Goal: Task Accomplishment & Management: Manage account settings

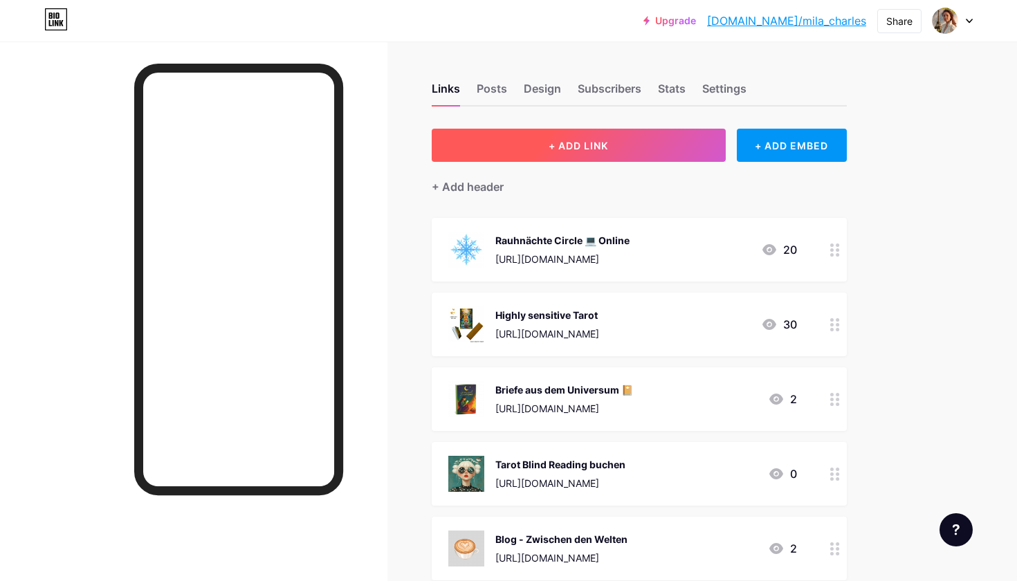
click at [547, 139] on button "+ ADD LINK" at bounding box center [579, 145] width 294 height 33
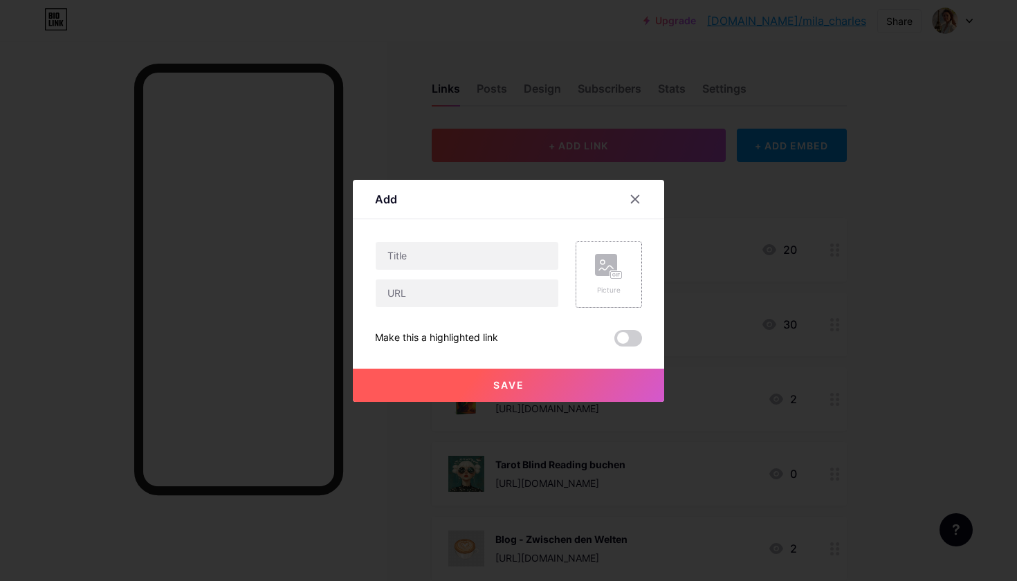
click at [635, 296] on div "Picture" at bounding box center [609, 275] width 66 height 66
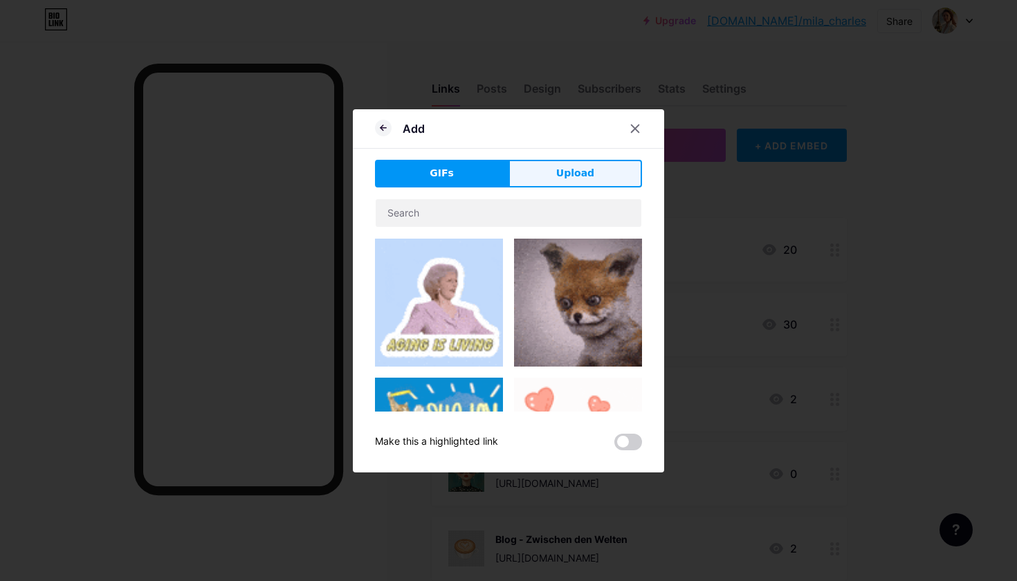
click at [557, 170] on button "Upload" at bounding box center [576, 174] width 134 height 28
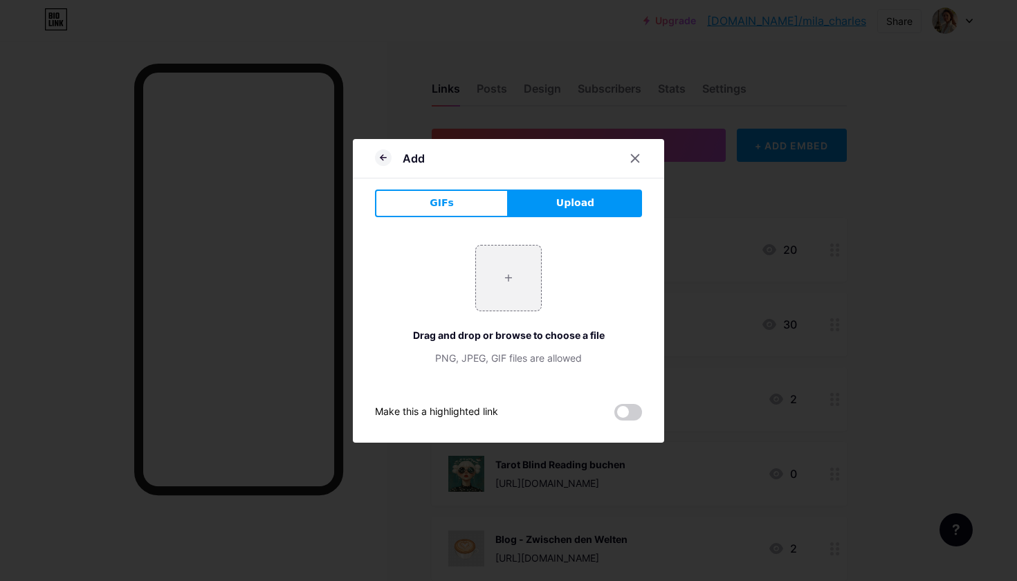
click at [563, 196] on span "Upload" at bounding box center [575, 203] width 38 height 15
click at [511, 275] on input "file" at bounding box center [508, 278] width 65 height 65
type input "C:\fakepath\IMG_4627.JPG"
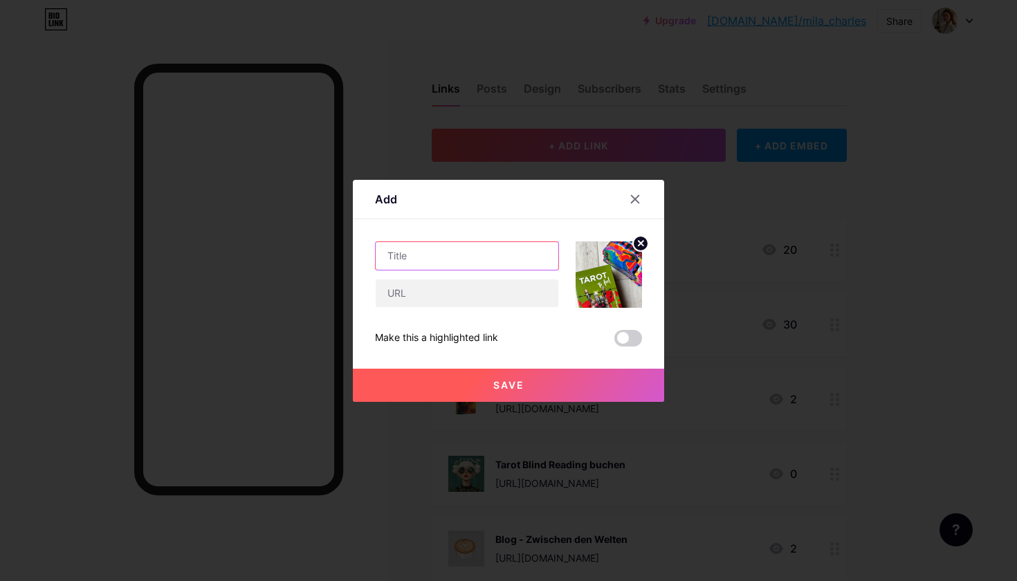
click at [470, 251] on input "text" at bounding box center [467, 256] width 183 height 28
type input "Tarot to feel"
click at [450, 292] on input "text" at bounding box center [467, 294] width 183 height 28
paste input "[URL][DOMAIN_NAME]"
type input "[URL][DOMAIN_NAME]"
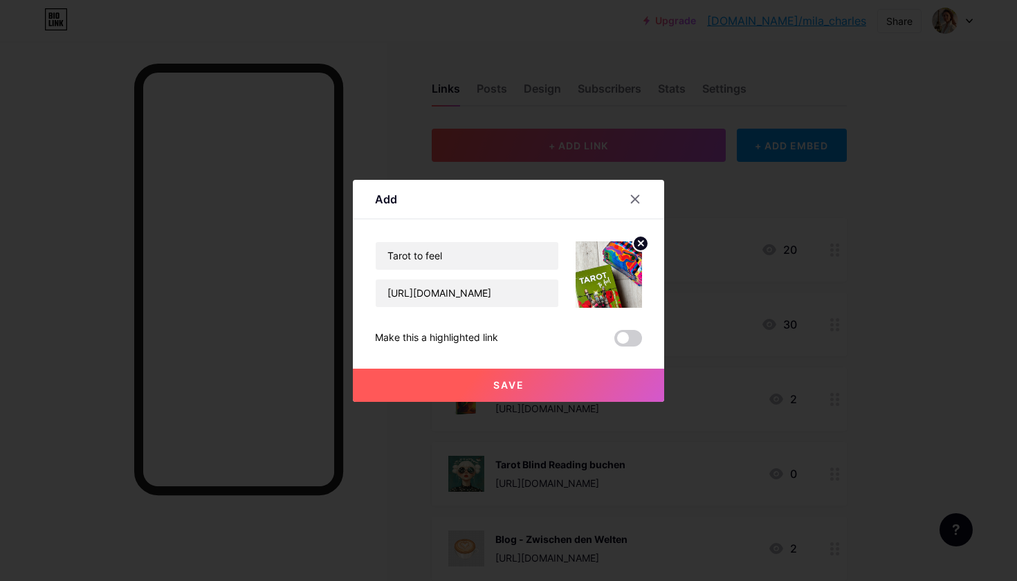
click at [543, 388] on button "Save" at bounding box center [508, 385] width 311 height 33
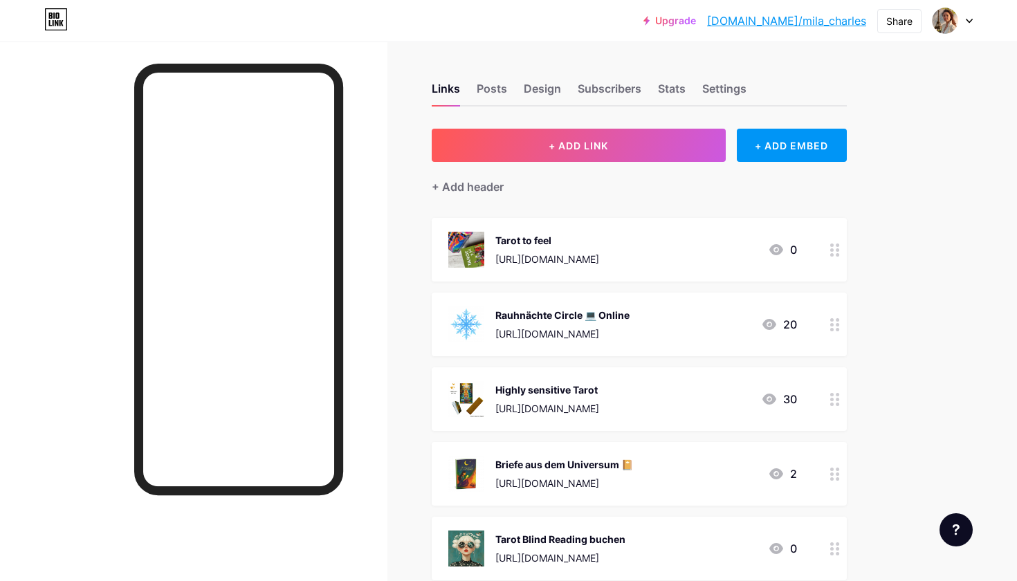
click at [599, 239] on div "Tarot to feel" at bounding box center [548, 240] width 104 height 15
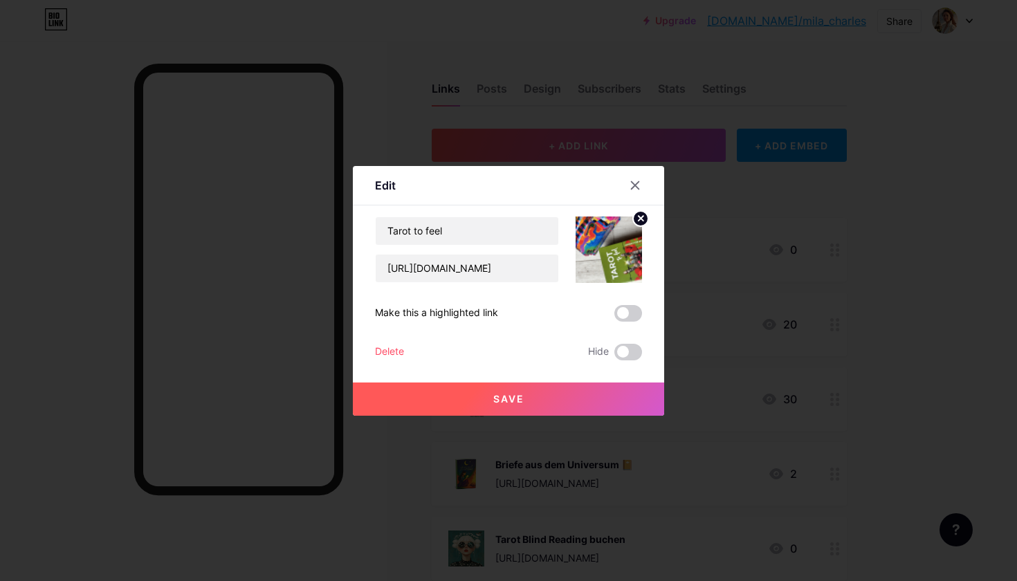
click at [628, 248] on img at bounding box center [609, 250] width 66 height 66
click at [646, 221] on circle at bounding box center [640, 218] width 15 height 15
click at [602, 245] on rect at bounding box center [606, 240] width 22 height 22
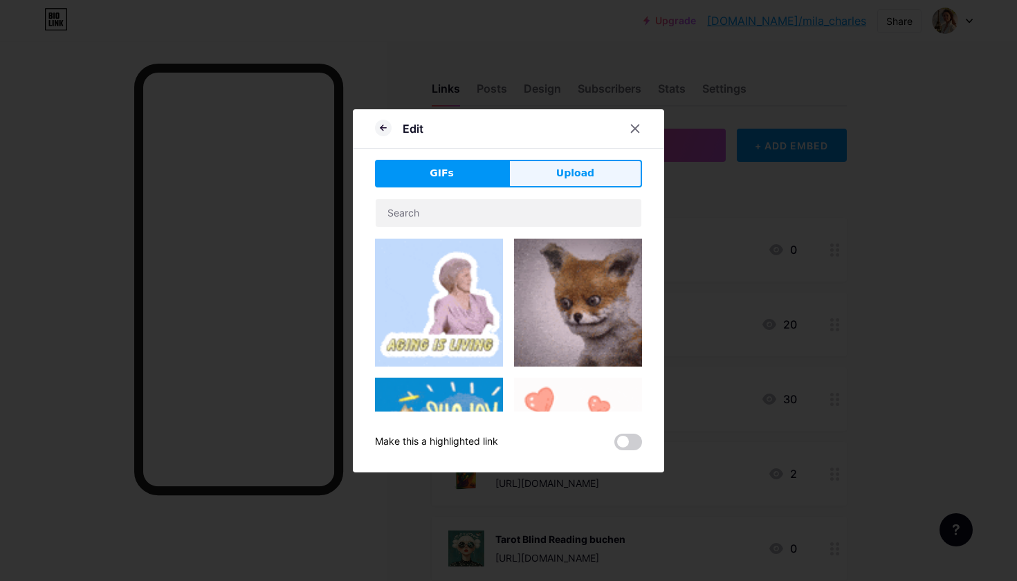
click at [565, 170] on span "Upload" at bounding box center [575, 173] width 38 height 15
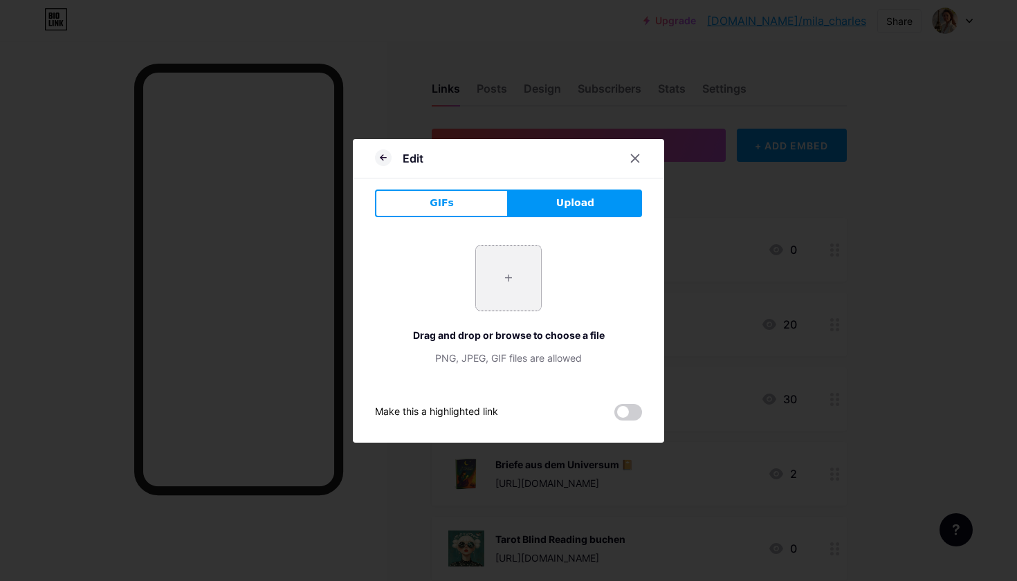
click at [500, 280] on input "file" at bounding box center [508, 278] width 65 height 65
type input "C:\fakepath\IMG_4624.JPG"
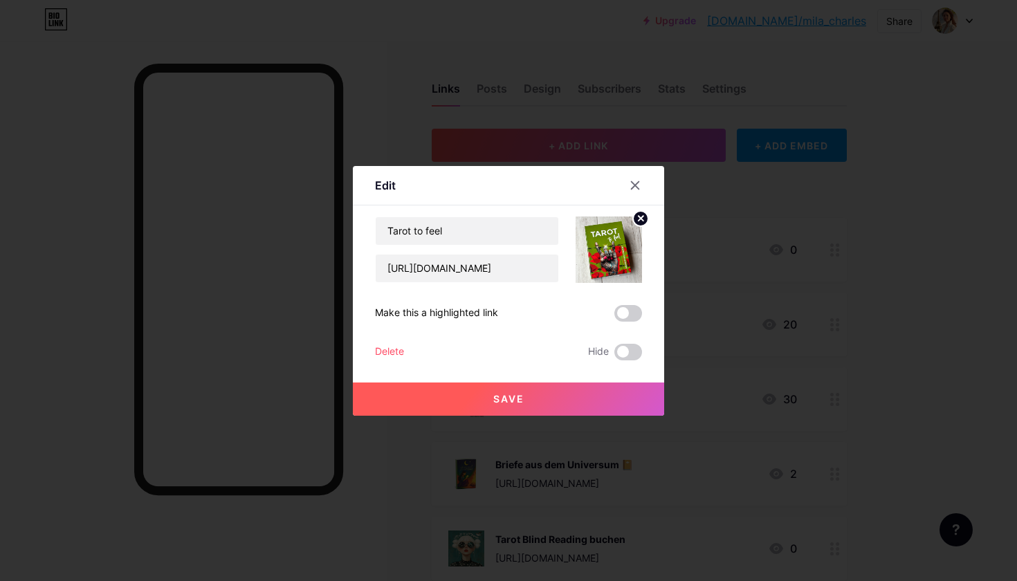
click at [524, 401] on span "Save" at bounding box center [508, 399] width 31 height 12
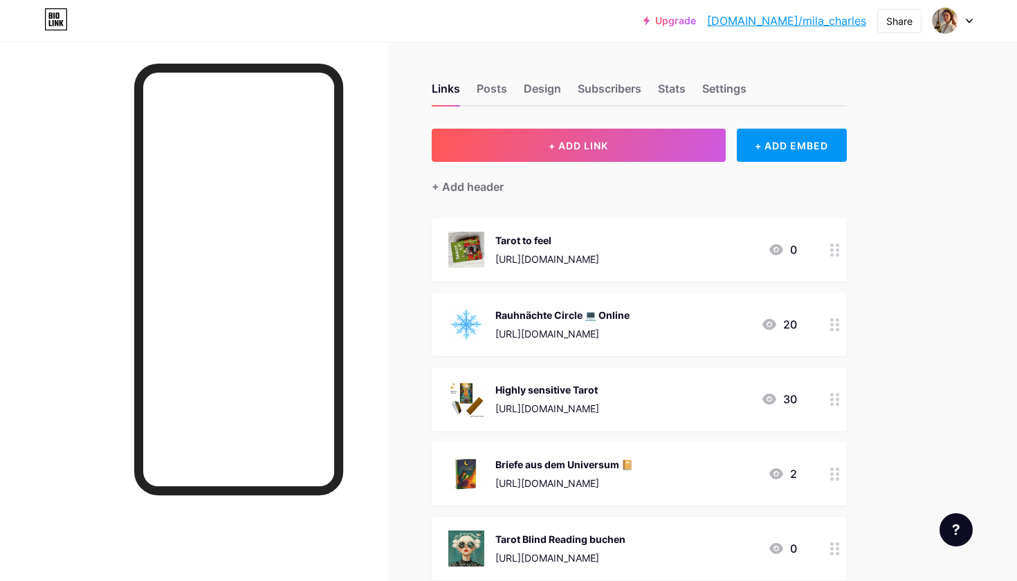
click at [840, 257] on div at bounding box center [836, 250] width 24 height 64
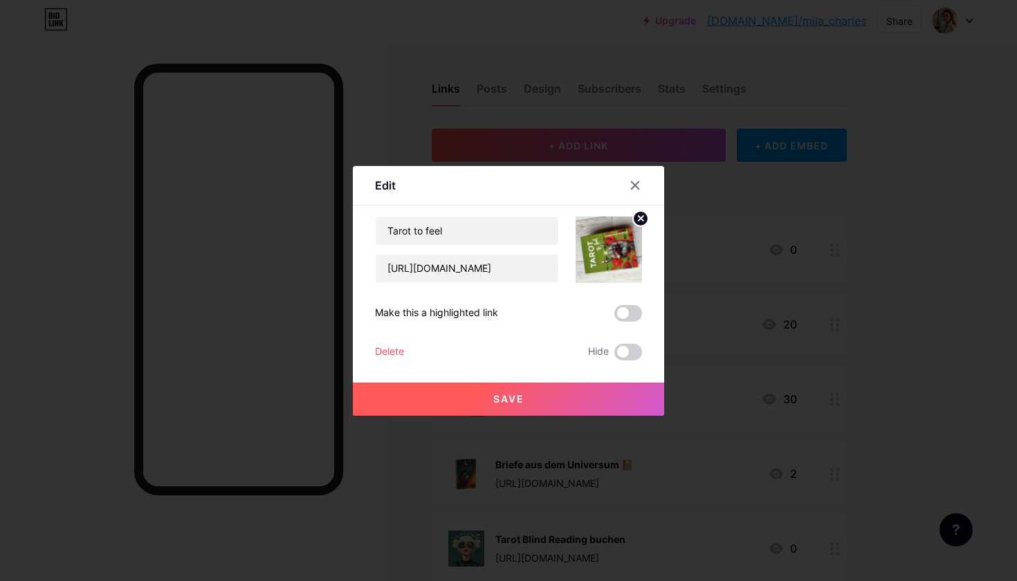
click at [621, 256] on img at bounding box center [609, 250] width 66 height 66
click at [642, 224] on circle at bounding box center [640, 218] width 15 height 15
click at [610, 246] on rect at bounding box center [616, 250] width 12 height 8
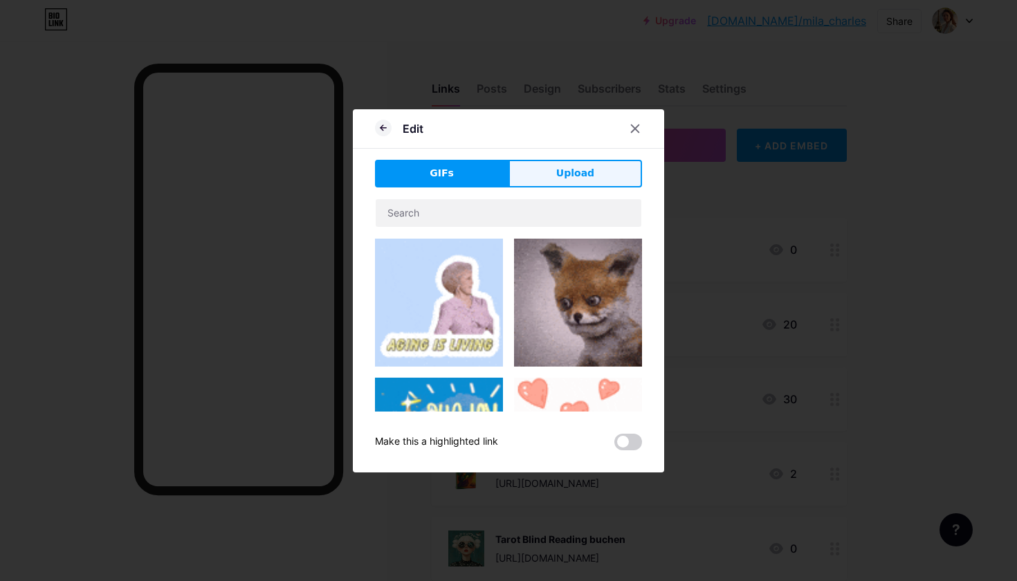
click at [599, 163] on button "Upload" at bounding box center [576, 174] width 134 height 28
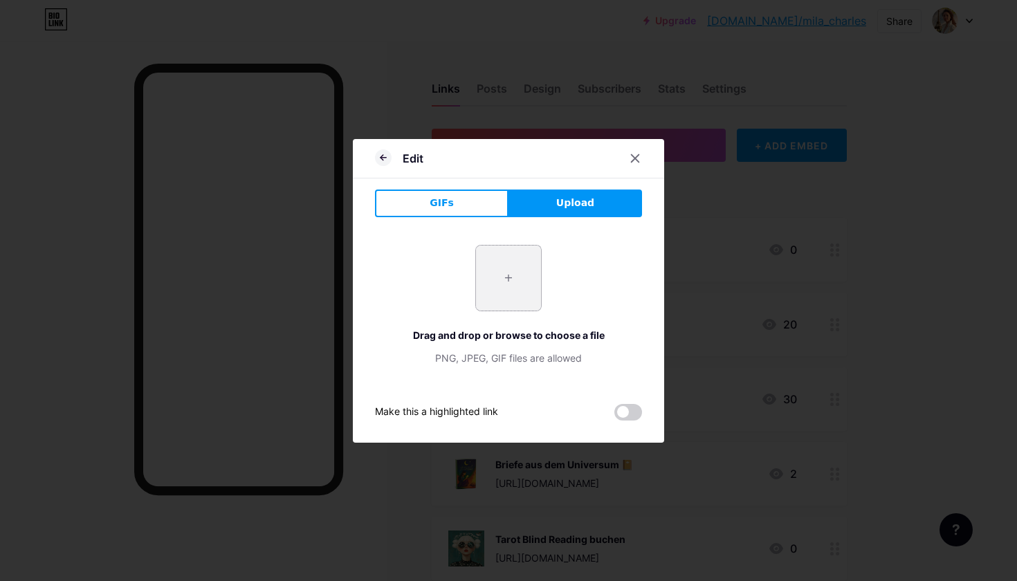
click at [501, 283] on input "file" at bounding box center [508, 278] width 65 height 65
type input "C:\fakepath\IMG_4627.JPG"
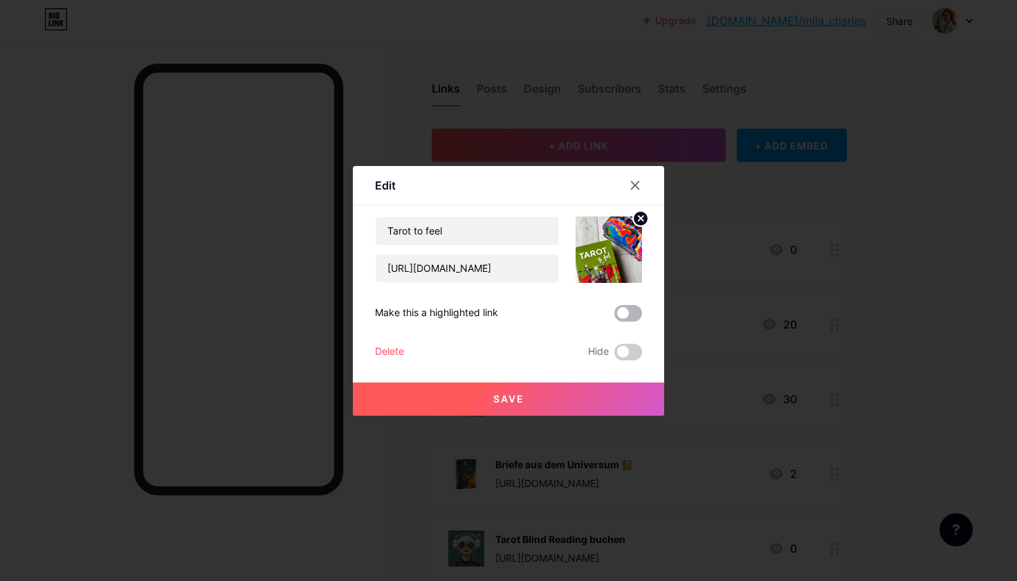
click at [634, 313] on span at bounding box center [629, 313] width 28 height 17
click at [615, 317] on input "checkbox" at bounding box center [615, 317] width 0 height 0
click at [527, 403] on button "Save" at bounding box center [508, 399] width 311 height 33
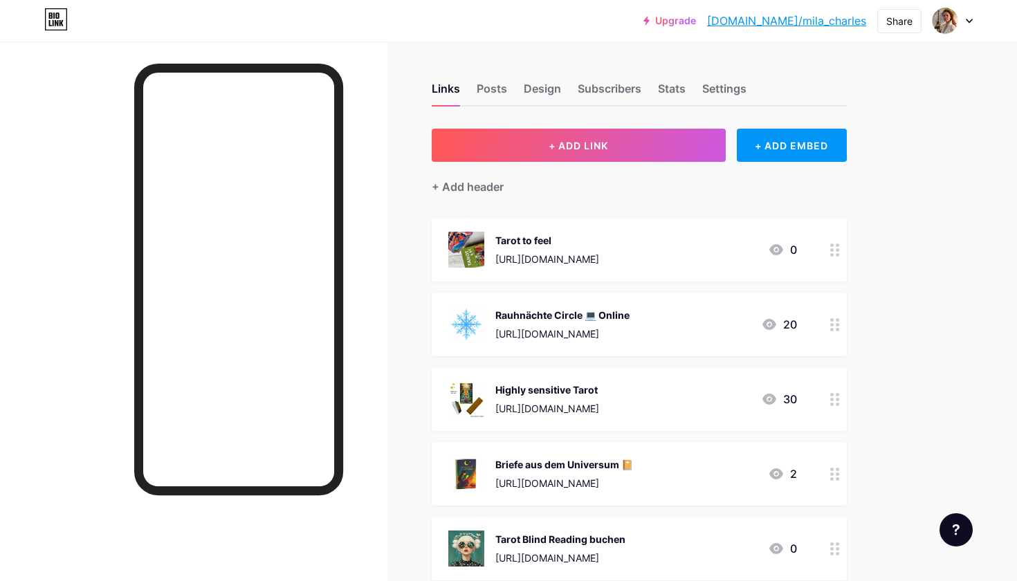
click at [840, 250] on div at bounding box center [836, 250] width 24 height 64
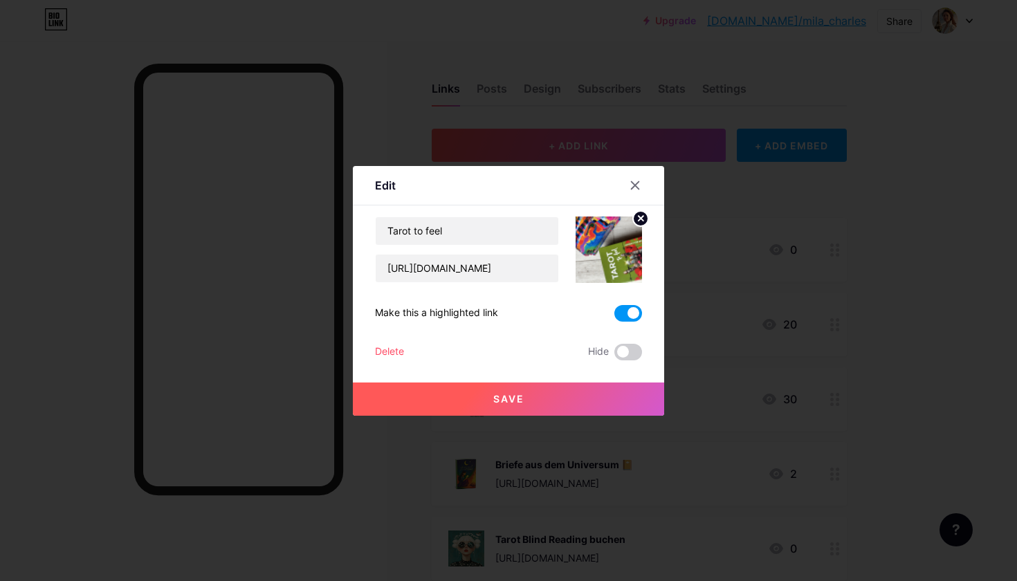
click at [635, 221] on circle at bounding box center [640, 218] width 15 height 15
click at [613, 237] on rect at bounding box center [606, 240] width 22 height 22
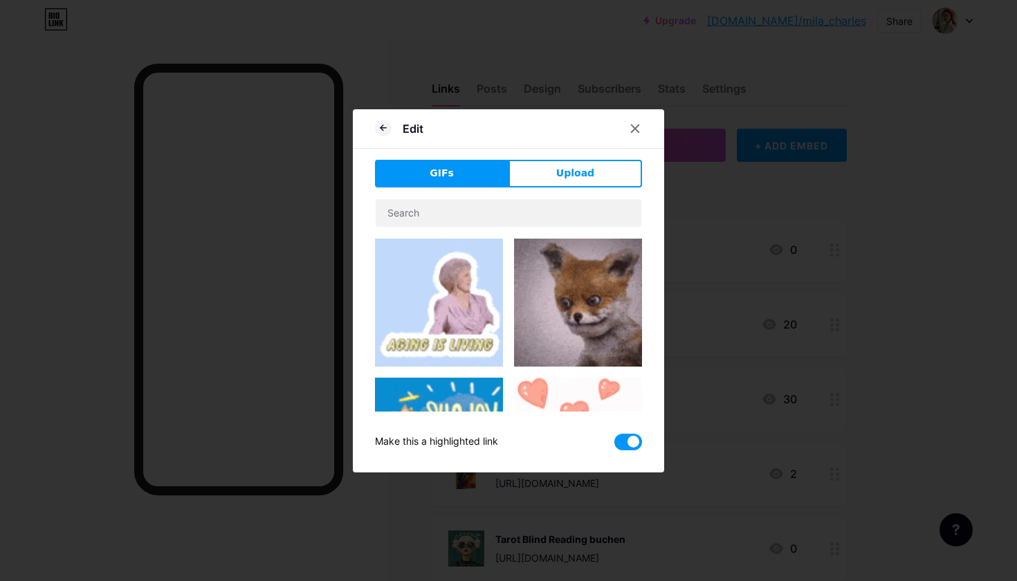
click at [610, 139] on div "Edit" at bounding box center [508, 132] width 311 height 33
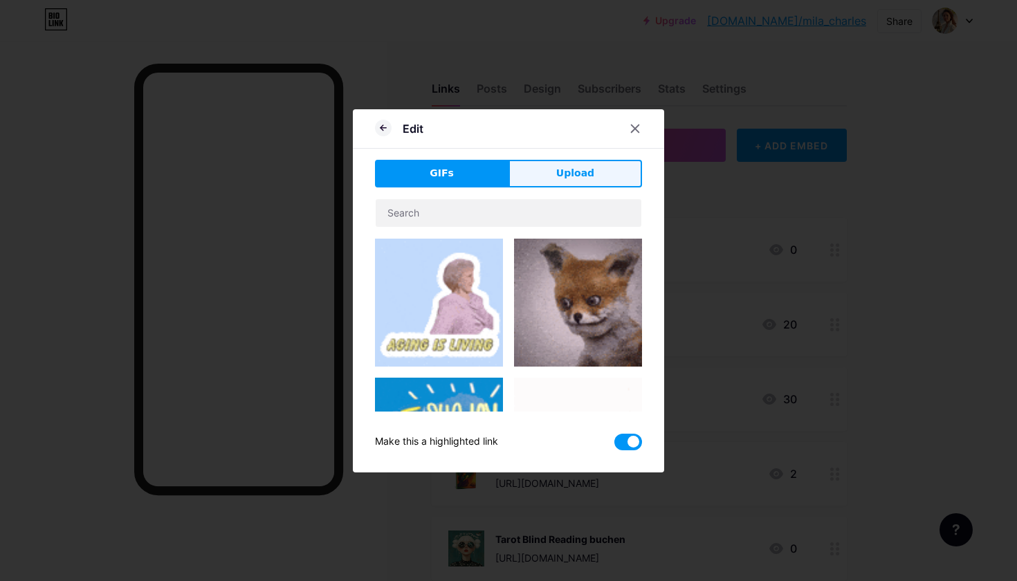
click at [599, 167] on button "Upload" at bounding box center [576, 174] width 134 height 28
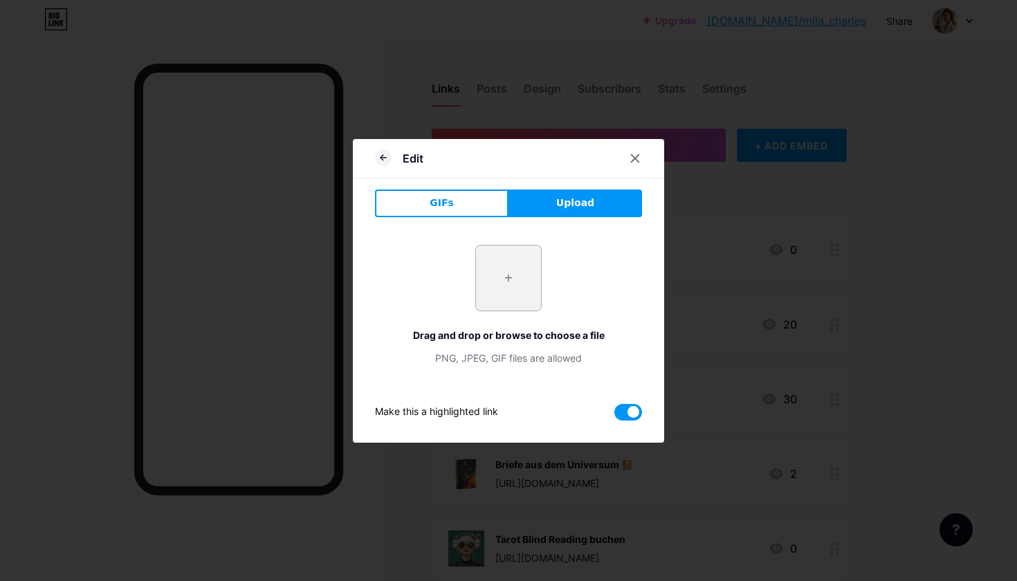
click at [513, 280] on input "file" at bounding box center [508, 278] width 65 height 65
type input "C:\fakepath\IMG_4630.JPG"
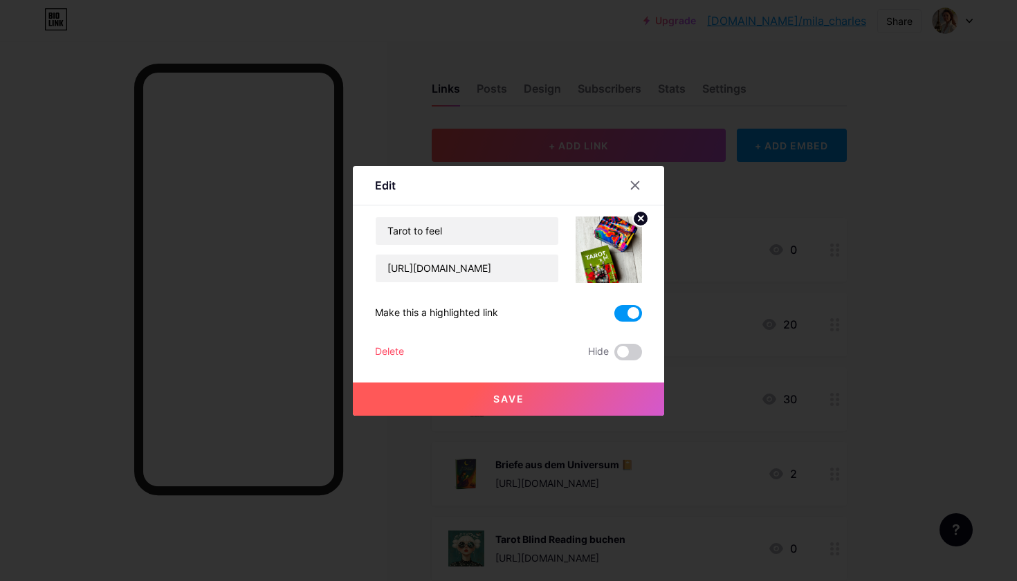
click at [504, 395] on span "Save" at bounding box center [508, 399] width 31 height 12
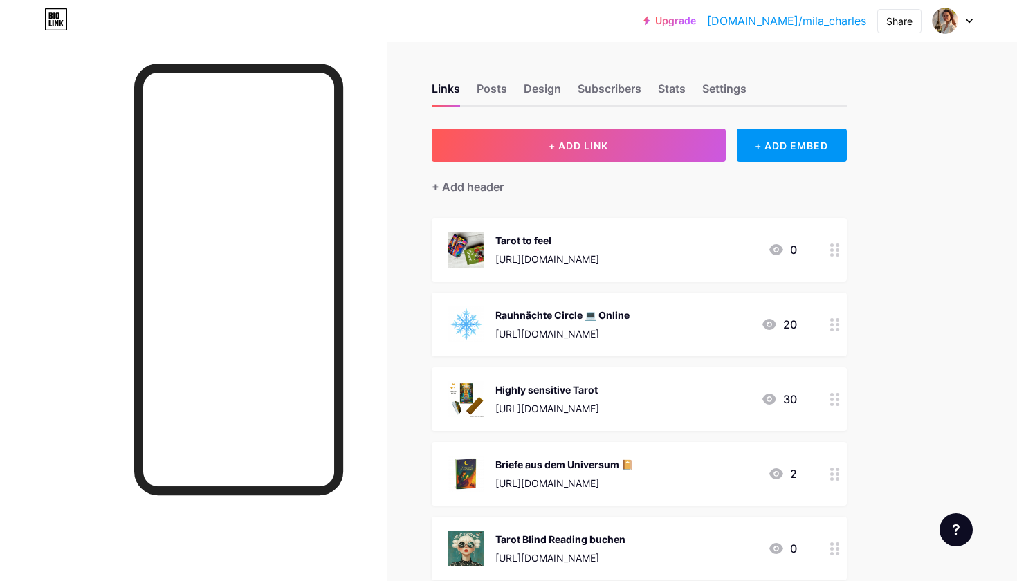
click at [833, 257] on div at bounding box center [836, 250] width 24 height 64
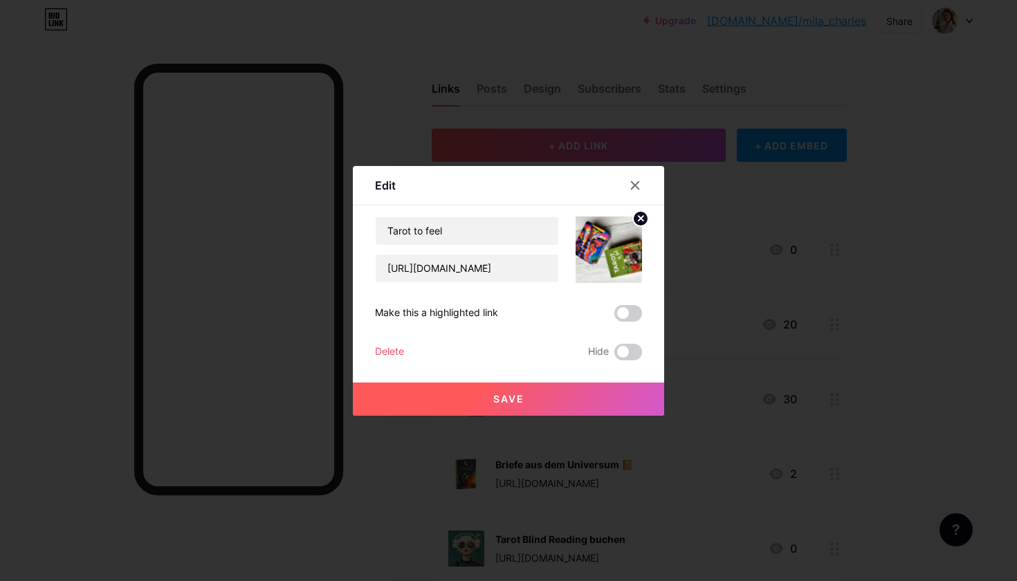
click at [642, 219] on icon at bounding box center [641, 218] width 5 height 5
click at [598, 248] on rect at bounding box center [606, 240] width 22 height 22
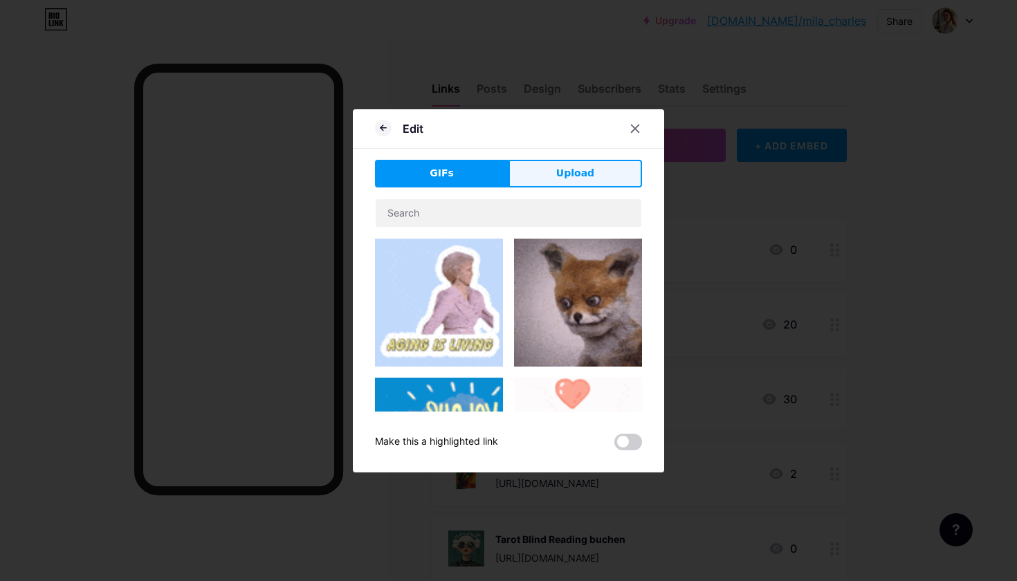
click at [589, 171] on span "Upload" at bounding box center [575, 173] width 38 height 15
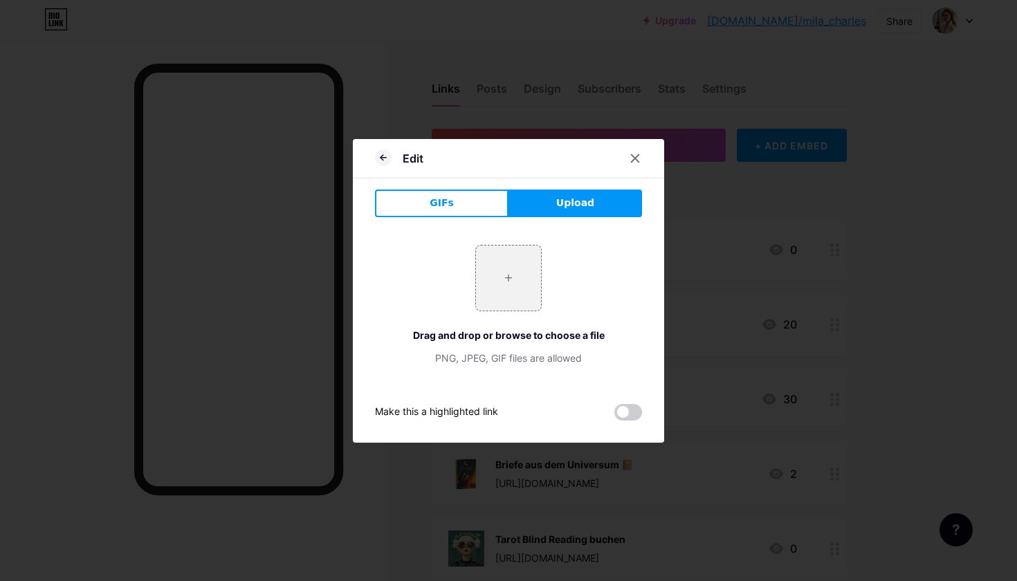
click at [543, 310] on div "+ Drag and drop or browse to choose a file PNG, JPEG, GIF files are allowed" at bounding box center [508, 305] width 267 height 120
click at [522, 295] on input "file" at bounding box center [508, 278] width 65 height 65
click at [515, 271] on input "file" at bounding box center [508, 278] width 65 height 65
type input "C:\fakepath\amazon Tarot to feel.png"
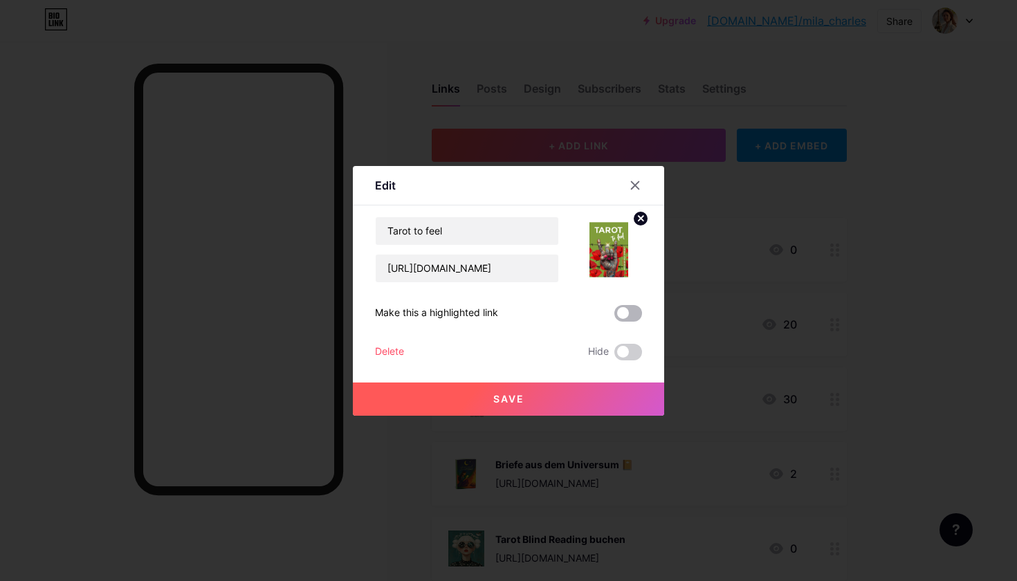
click at [631, 316] on span at bounding box center [629, 313] width 28 height 17
click at [615, 317] on input "checkbox" at bounding box center [615, 317] width 0 height 0
click at [543, 406] on button "Save" at bounding box center [508, 399] width 311 height 33
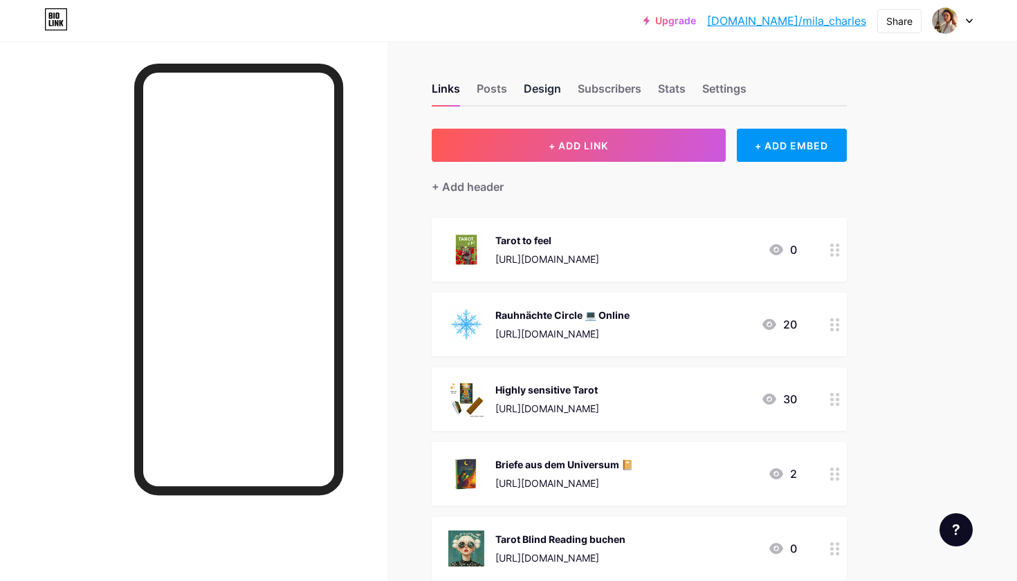
click at [539, 87] on div "Design" at bounding box center [542, 92] width 37 height 25
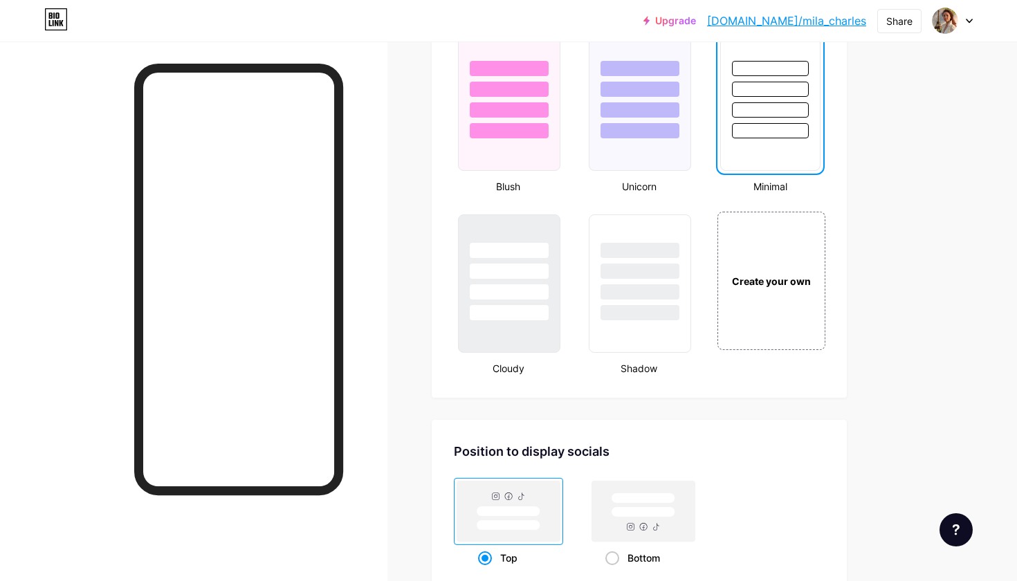
scroll to position [1469, 0]
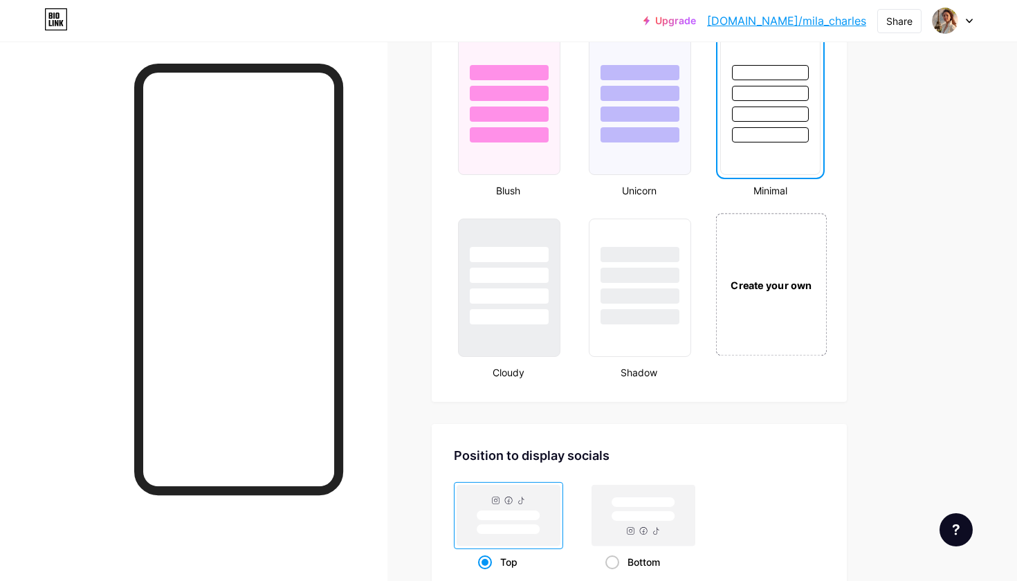
click at [751, 303] on div "Create your own" at bounding box center [771, 284] width 111 height 143
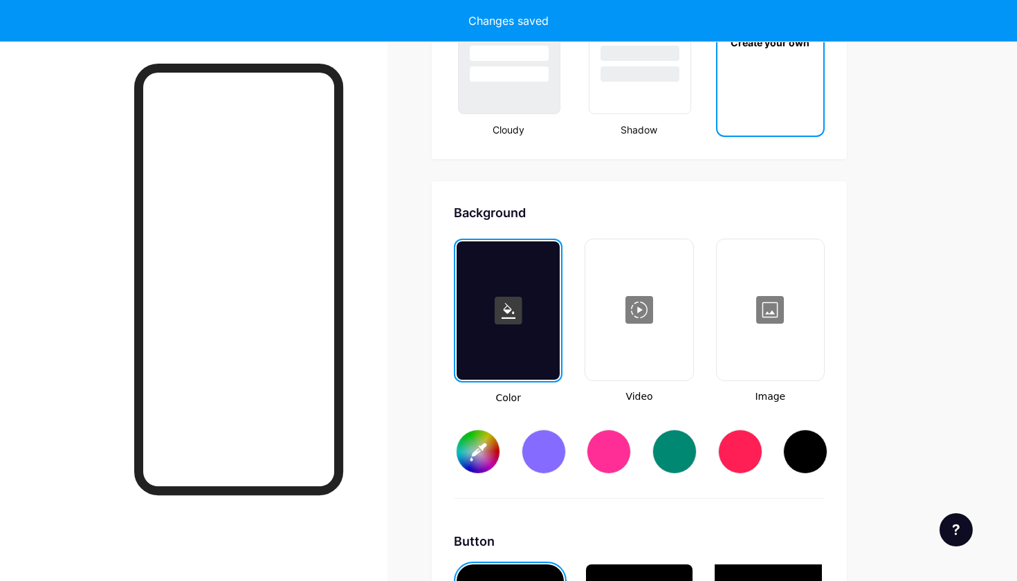
scroll to position [1838, 0]
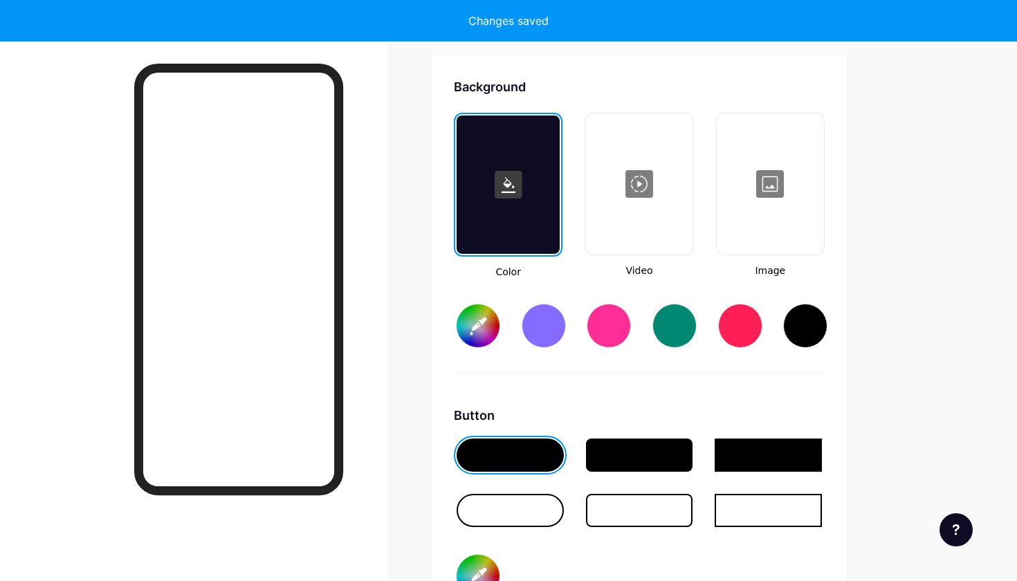
type input "#ffffff"
type input "#000000"
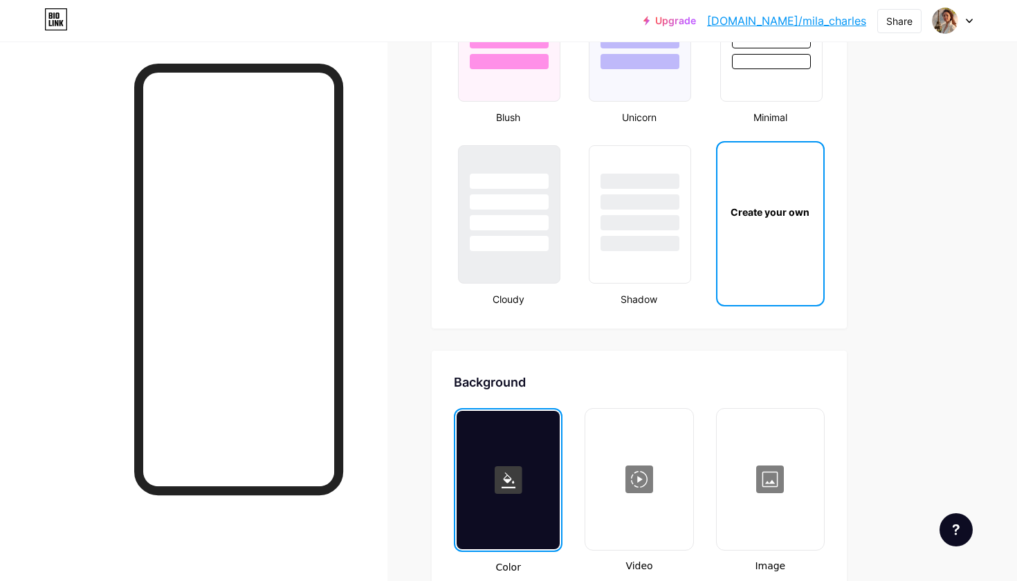
scroll to position [1645, 0]
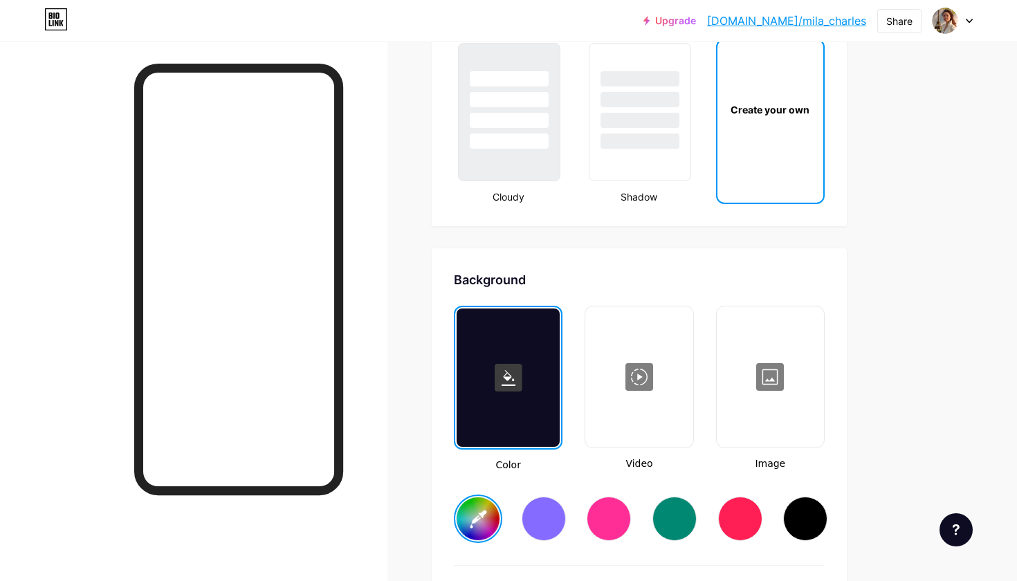
click at [676, 341] on div at bounding box center [639, 377] width 105 height 138
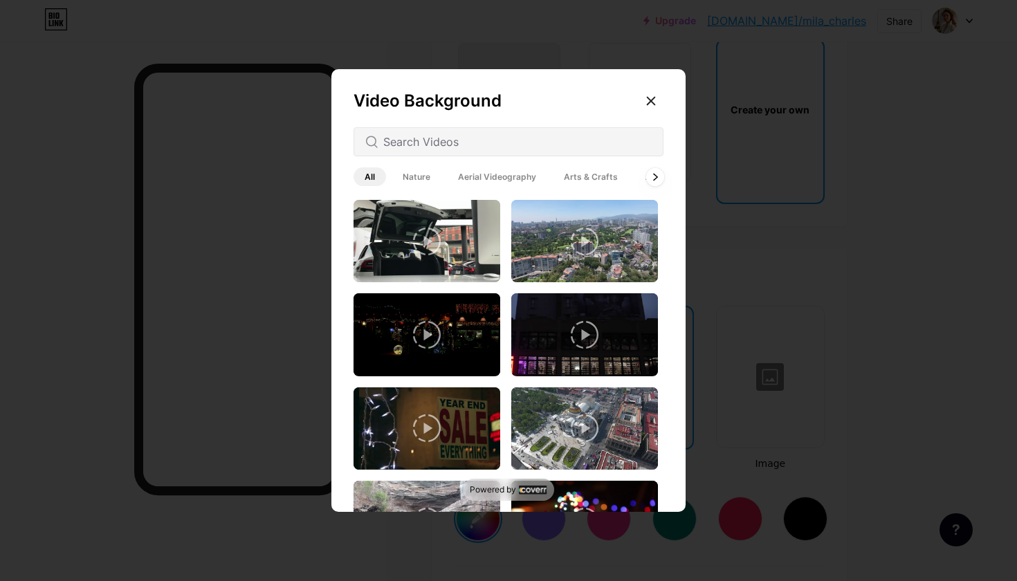
click at [653, 177] on icon at bounding box center [656, 177] width 6 height 8
click at [653, 100] on icon at bounding box center [652, 102] width 8 height 8
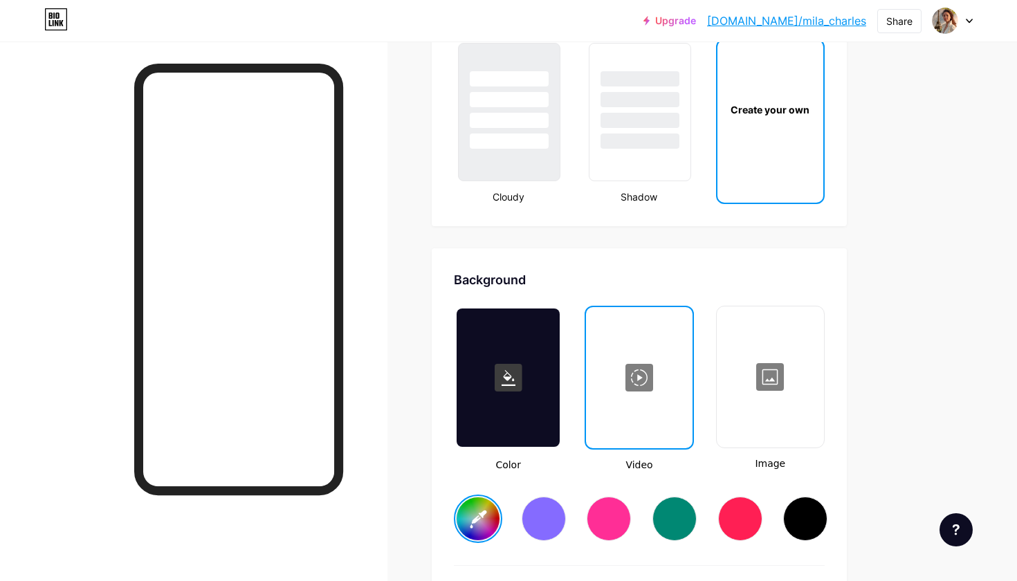
click at [772, 377] on div at bounding box center [770, 377] width 105 height 138
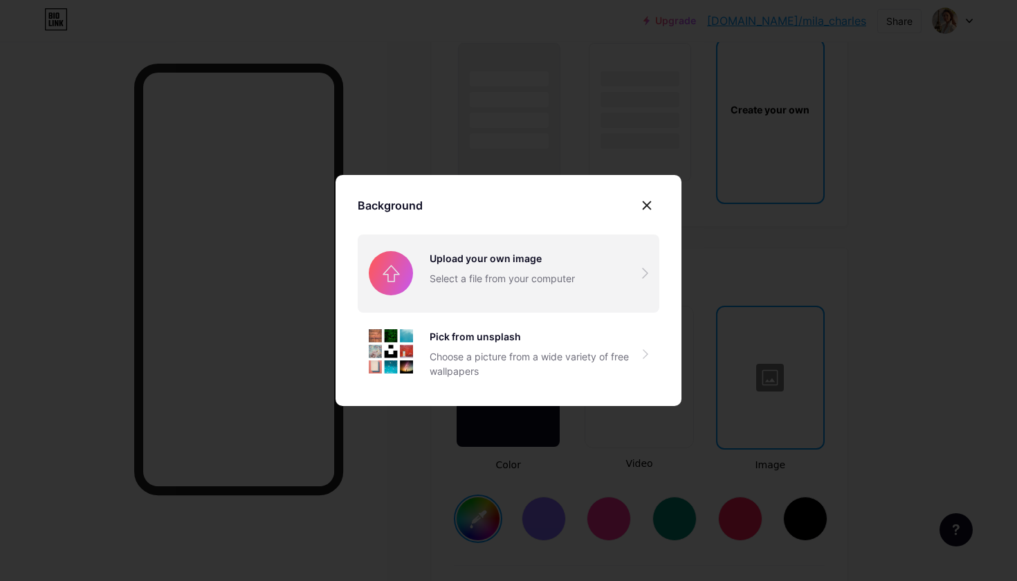
click at [594, 290] on input "file" at bounding box center [509, 274] width 302 height 78
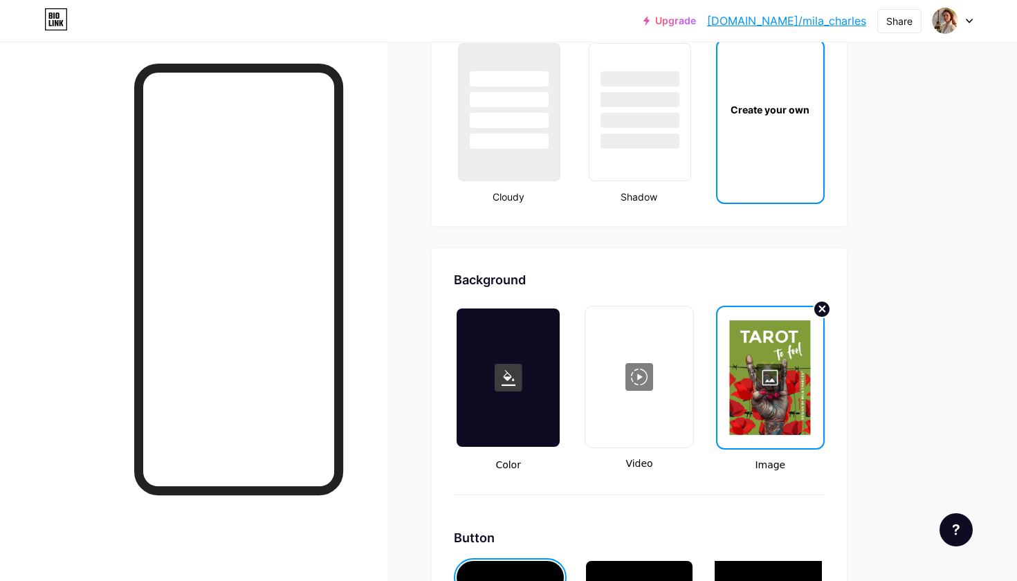
click at [819, 310] on circle at bounding box center [822, 309] width 17 height 17
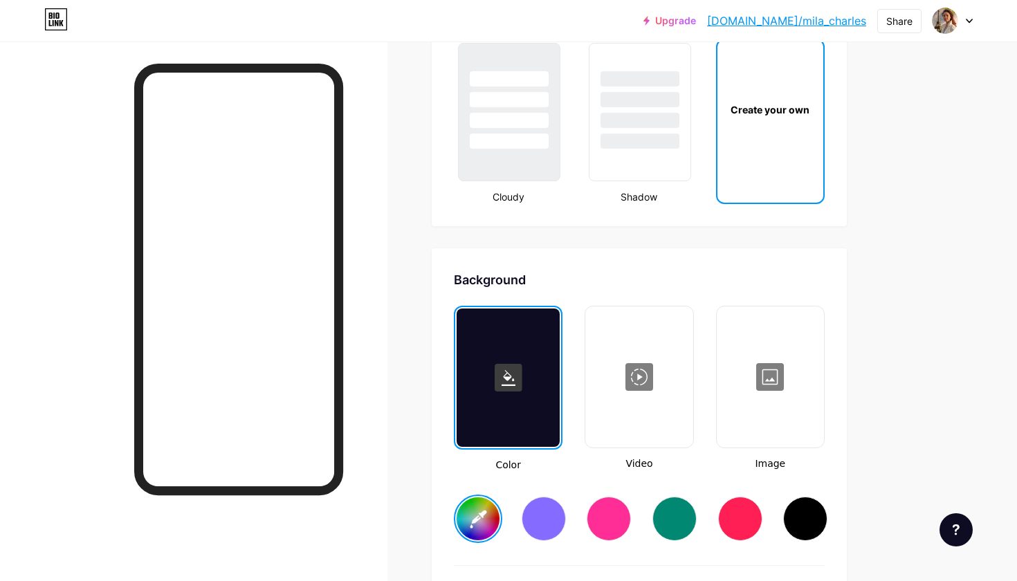
click at [767, 125] on div "Create your own" at bounding box center [771, 109] width 106 height 138
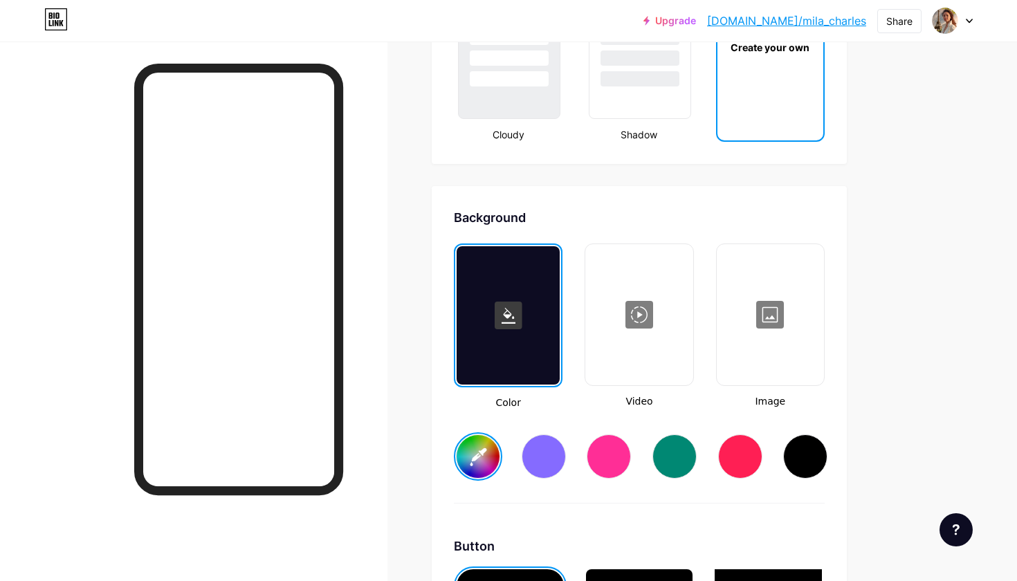
scroll to position [1655, 0]
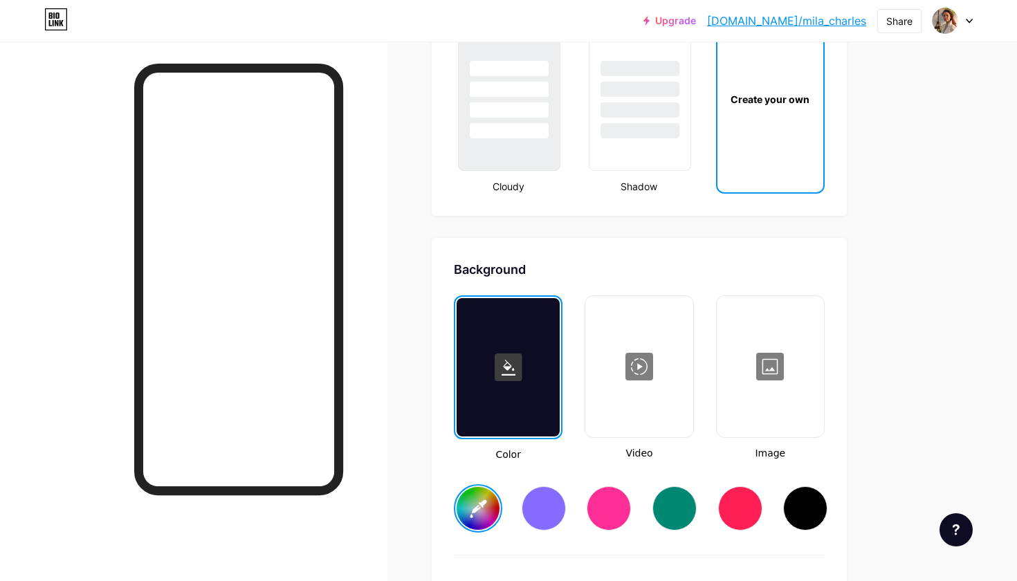
click at [769, 101] on div "Create your own" at bounding box center [770, 99] width 101 height 15
type input "#ffffff"
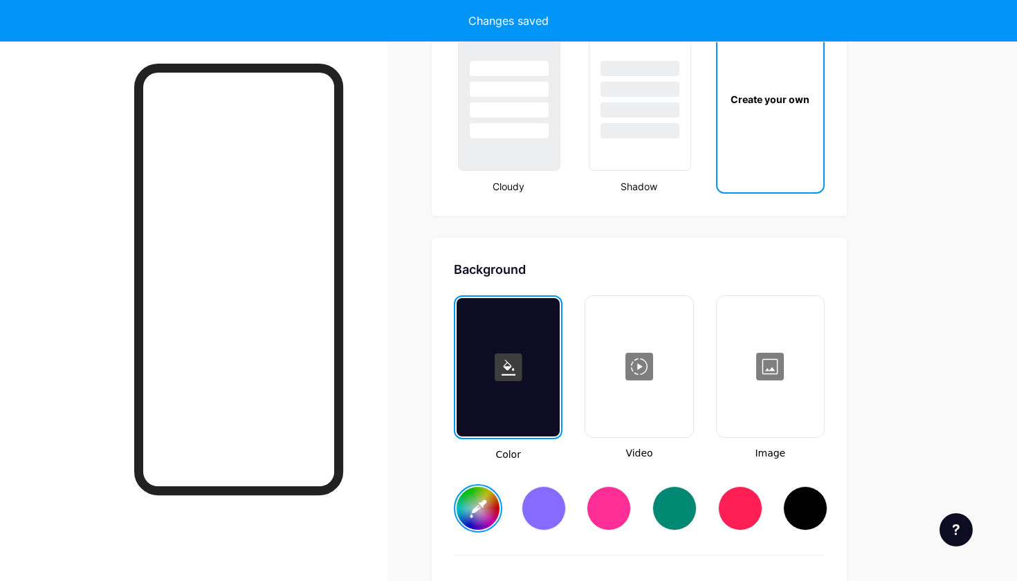
scroll to position [1838, 0]
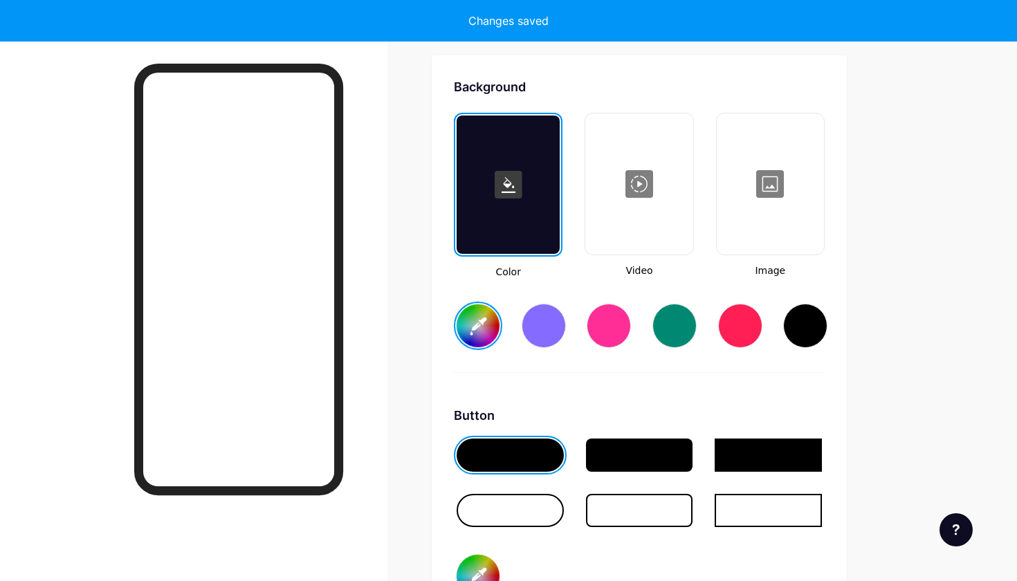
click at [772, 216] on div at bounding box center [770, 184] width 105 height 138
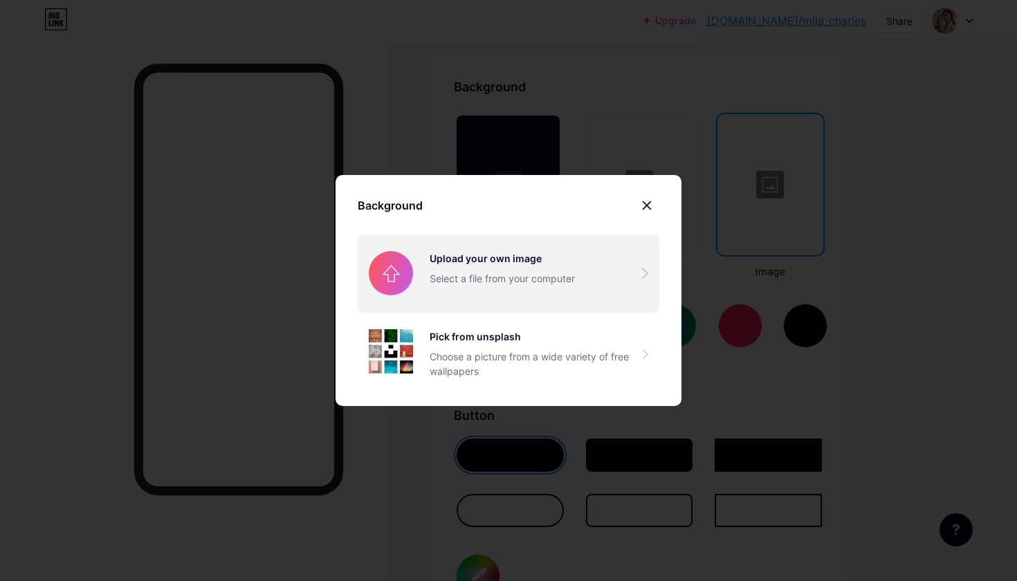
click at [567, 268] on input "file" at bounding box center [509, 274] width 302 height 78
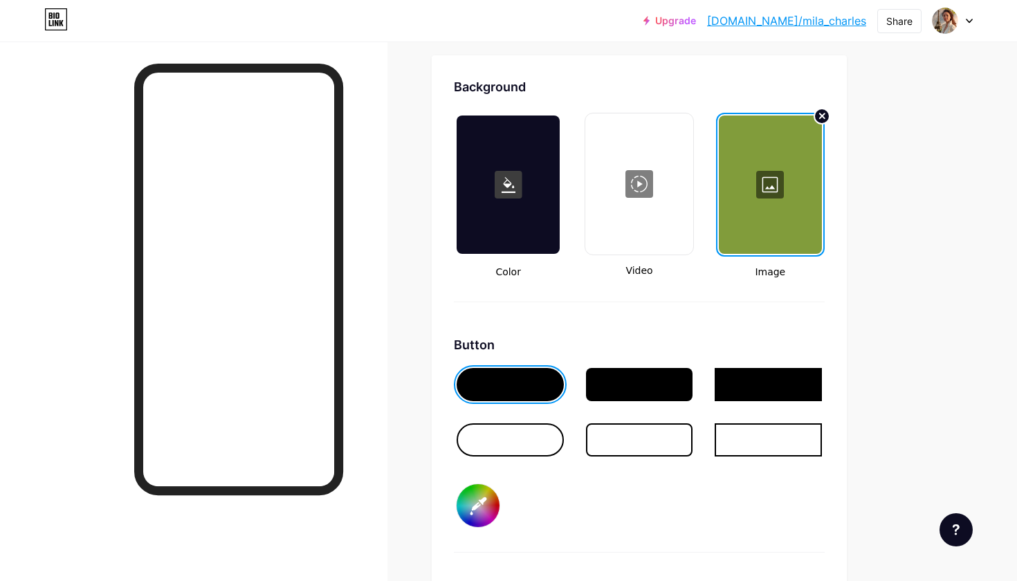
click at [520, 431] on div at bounding box center [510, 440] width 107 height 33
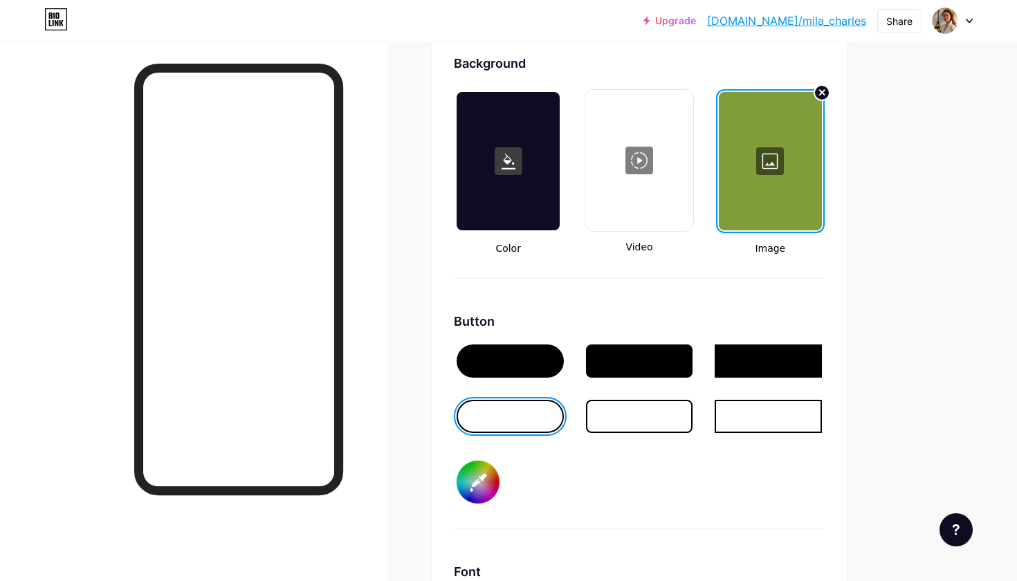
scroll to position [1859, 0]
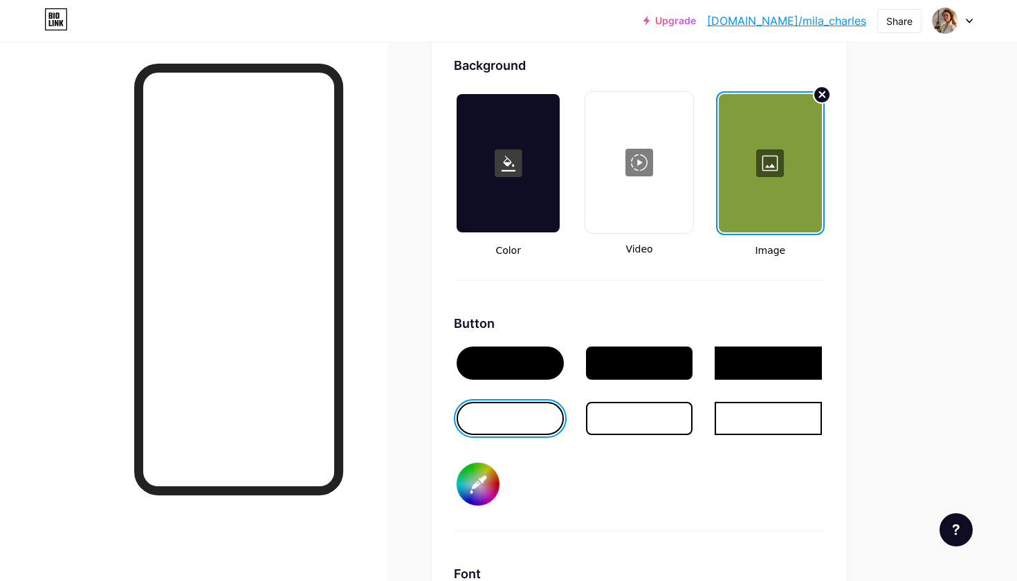
click at [822, 96] on icon at bounding box center [823, 95] width 6 height 6
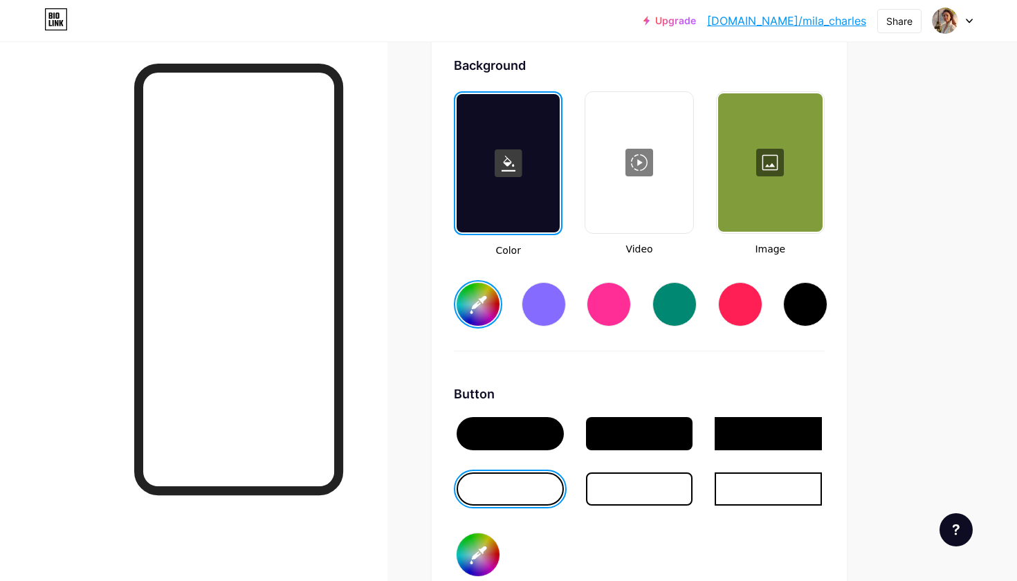
click at [482, 305] on input "#ffffff" at bounding box center [478, 304] width 43 height 43
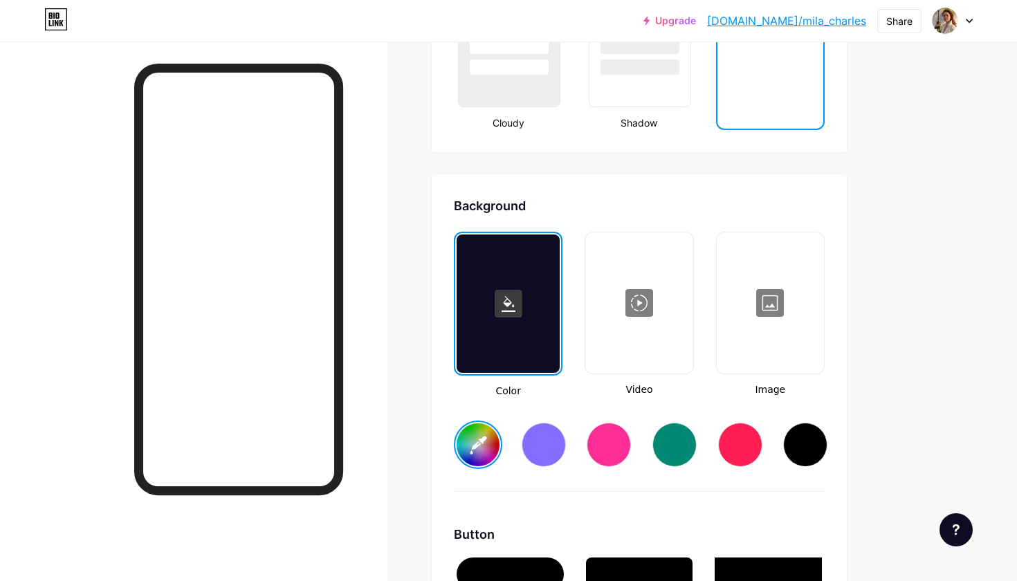
scroll to position [1679, 0]
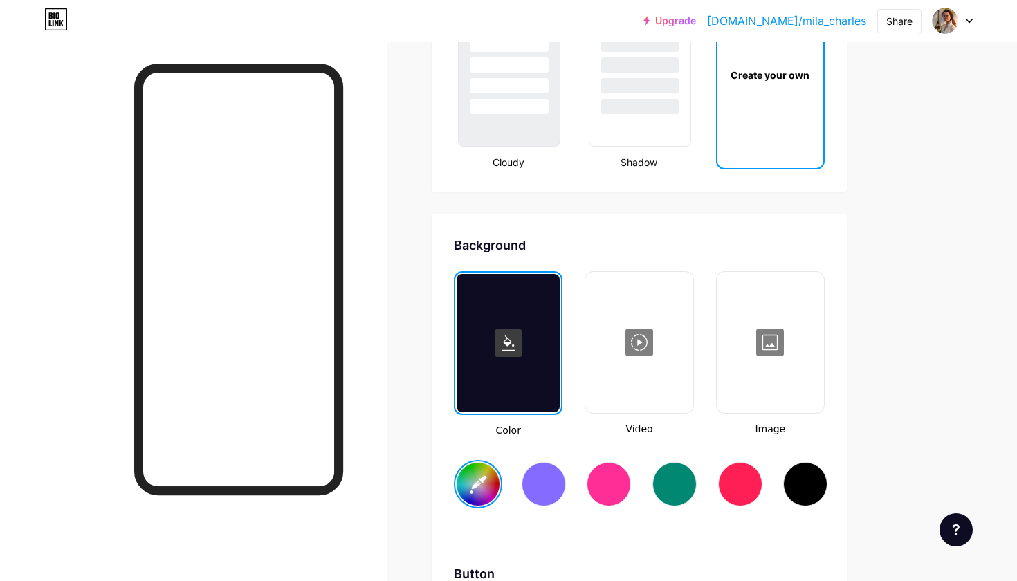
click at [795, 75] on div "Create your own" at bounding box center [770, 75] width 101 height 15
click at [772, 323] on div at bounding box center [770, 342] width 105 height 138
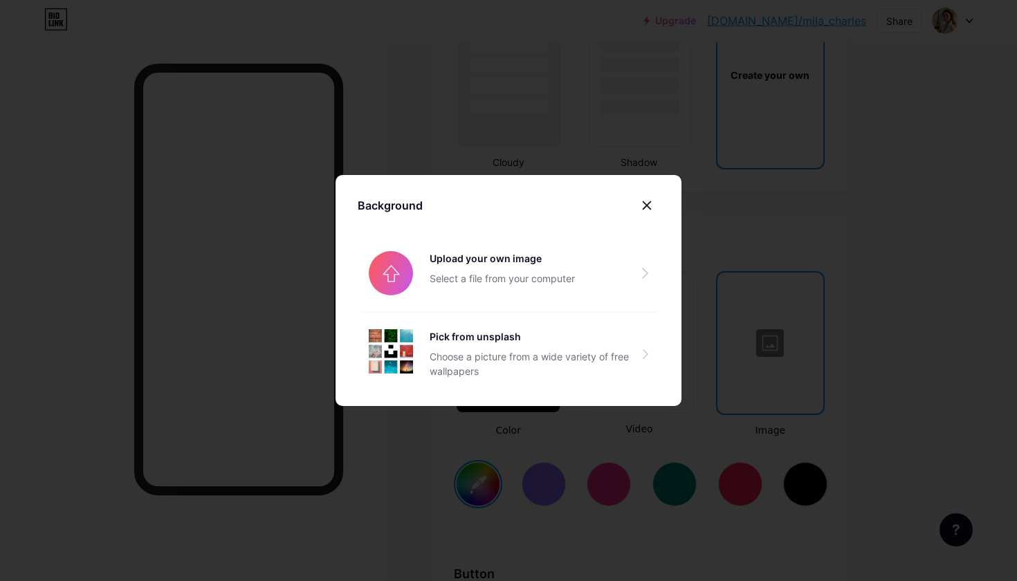
type input "#8efa00"
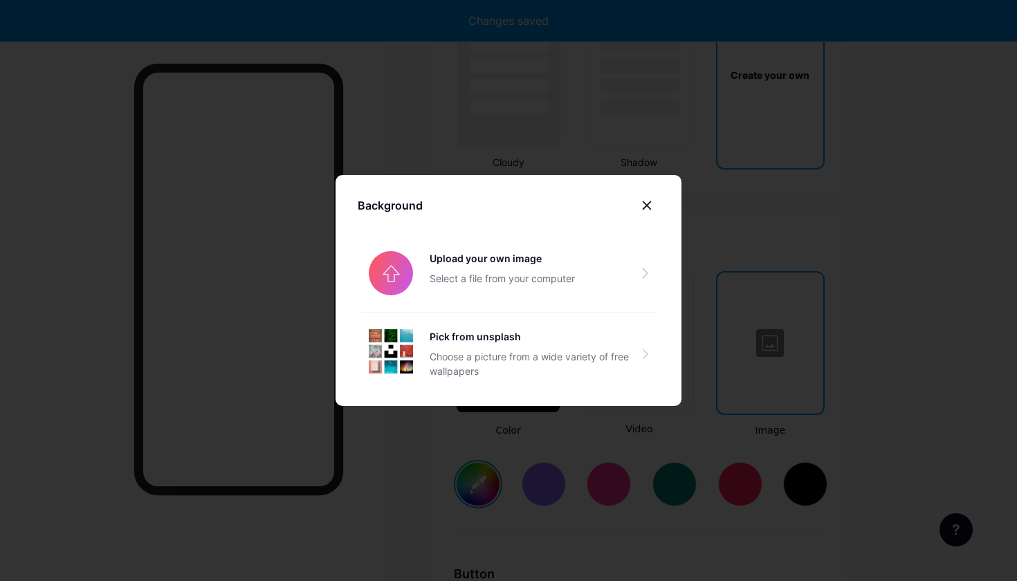
scroll to position [1838, 0]
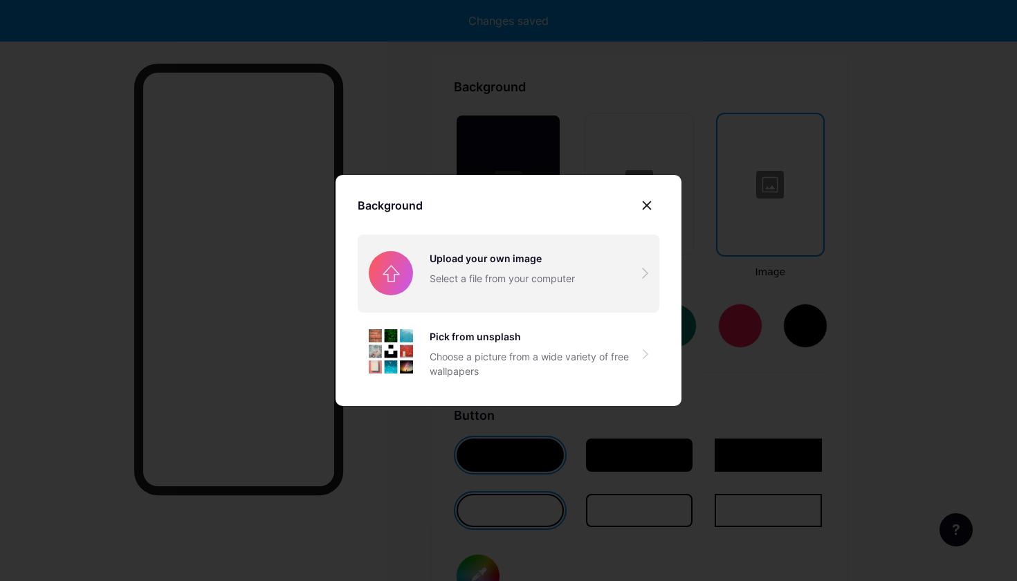
click at [551, 255] on input "file" at bounding box center [509, 274] width 302 height 78
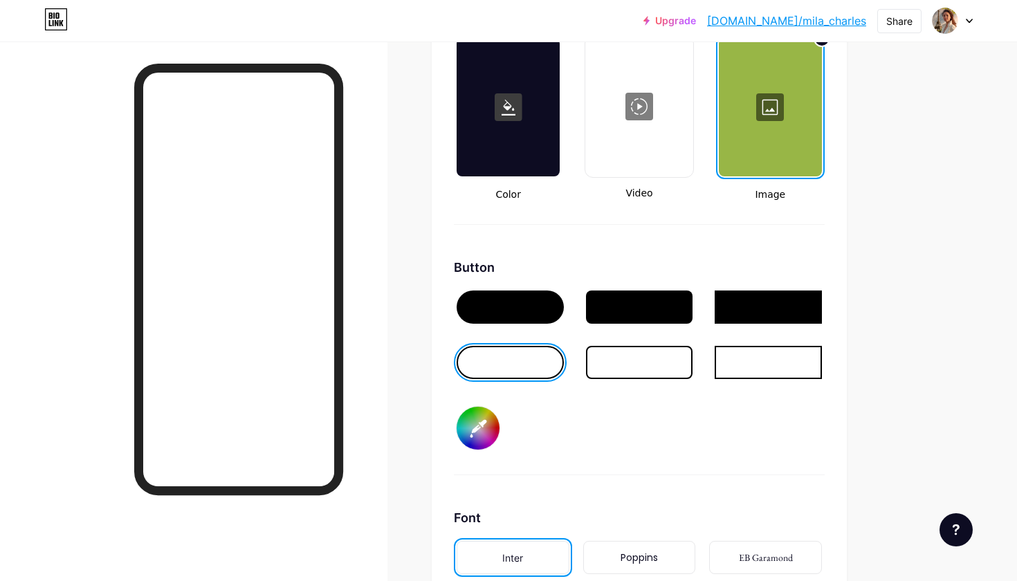
scroll to position [1922, 0]
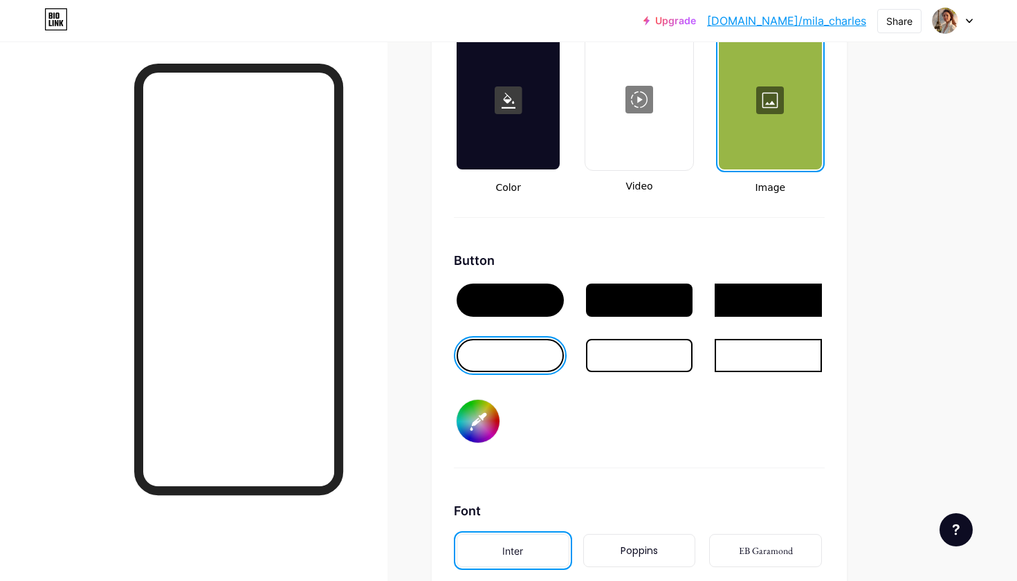
click at [543, 356] on div at bounding box center [510, 355] width 107 height 33
click at [478, 423] on input "#000000" at bounding box center [478, 421] width 43 height 43
type input "#ffffff"
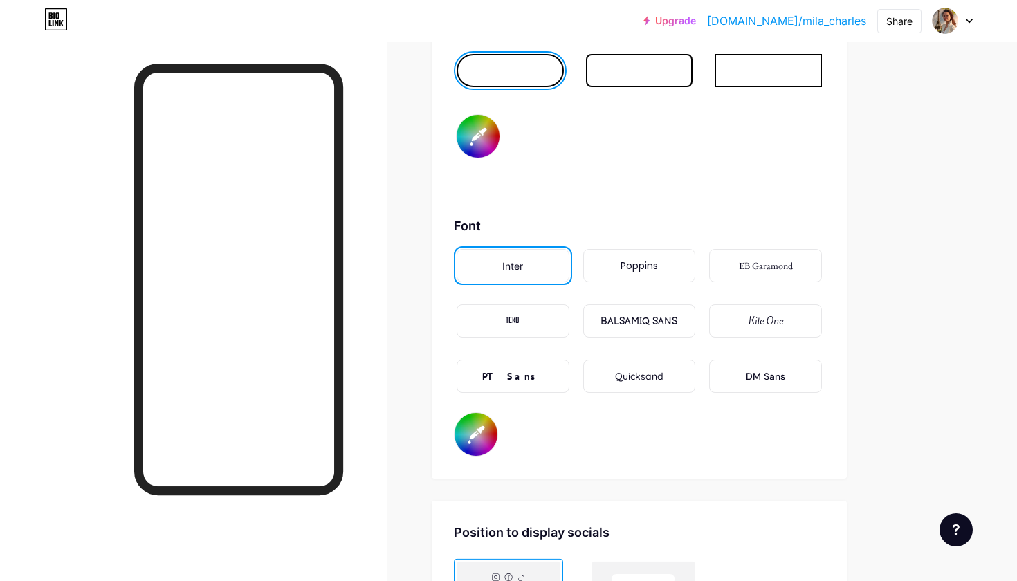
scroll to position [2212, 0]
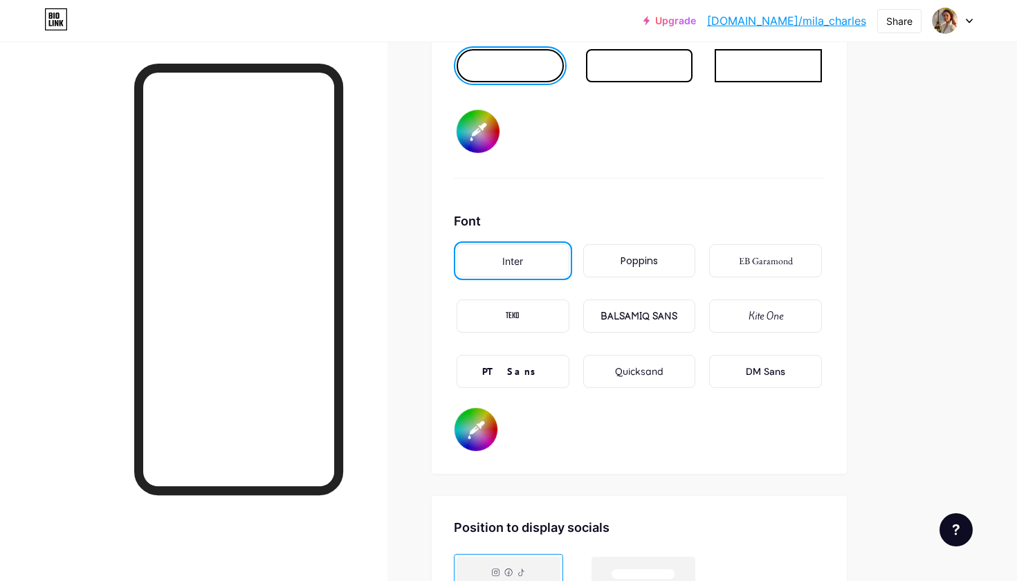
click at [474, 441] on input "#000000" at bounding box center [476, 429] width 43 height 43
type input "#ffffff"
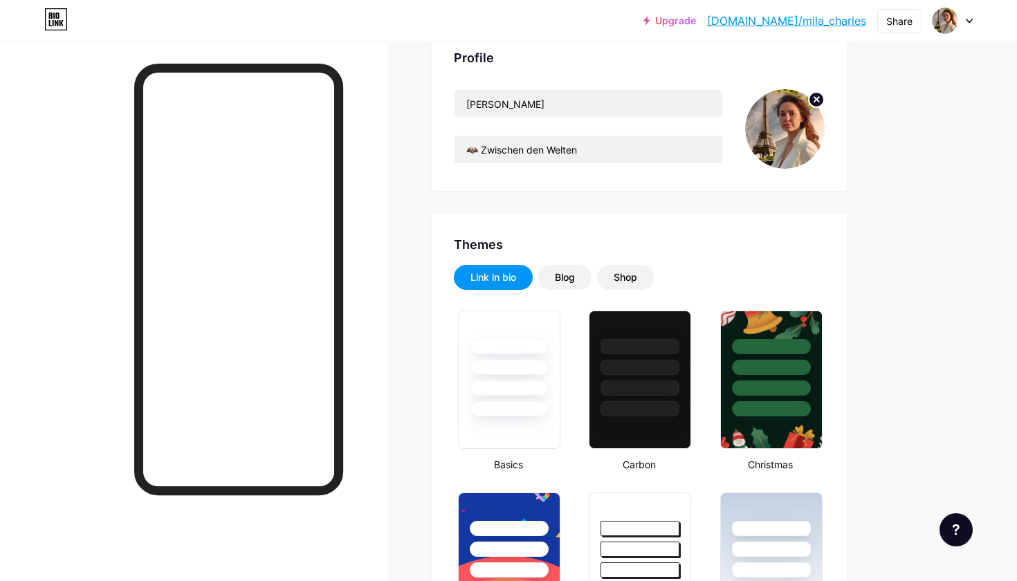
scroll to position [26, 0]
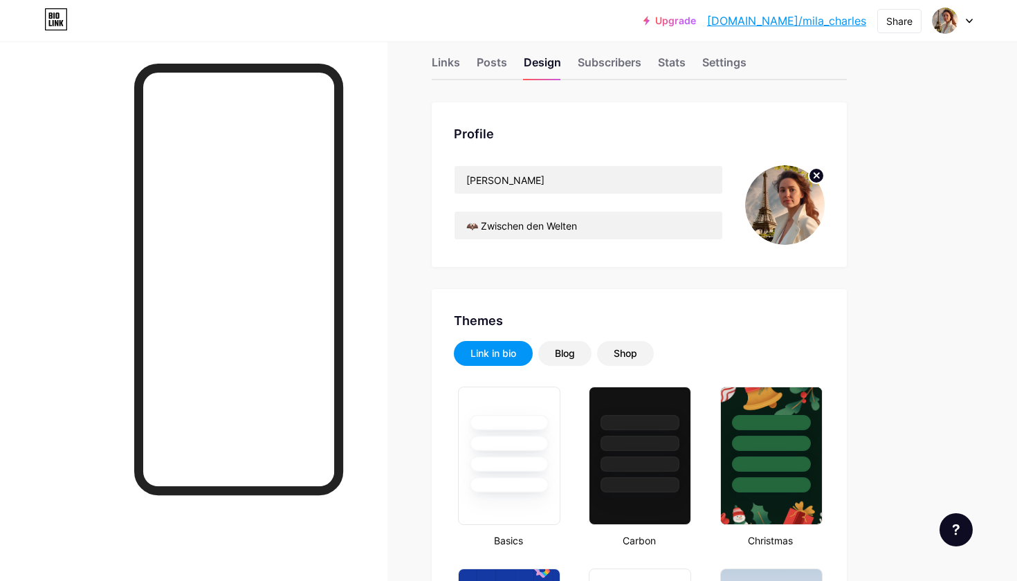
click at [817, 174] on circle at bounding box center [816, 175] width 15 height 15
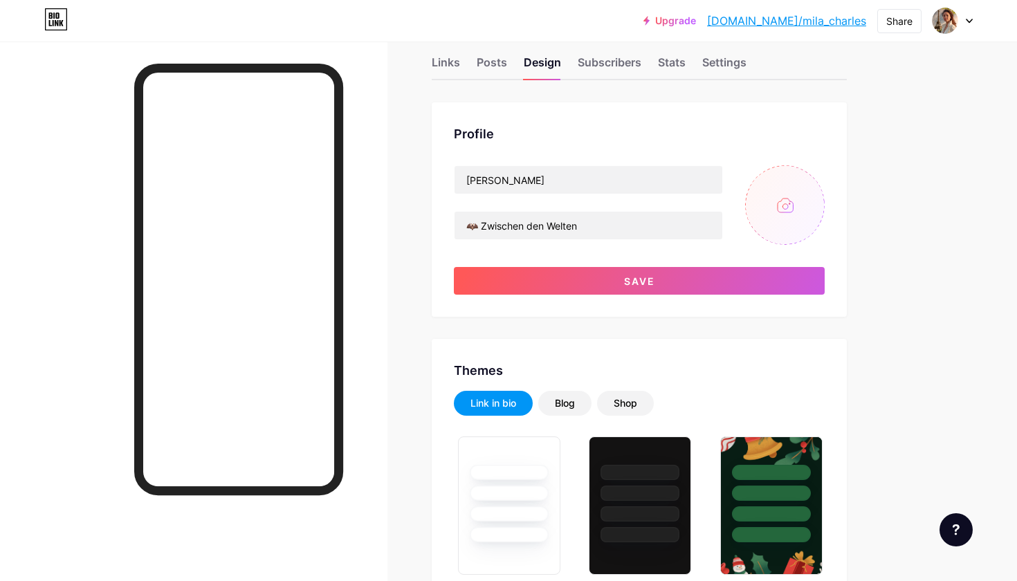
click at [789, 198] on input "file" at bounding box center [785, 205] width 80 height 80
type input "C:\fakepath\118282-min.JPG"
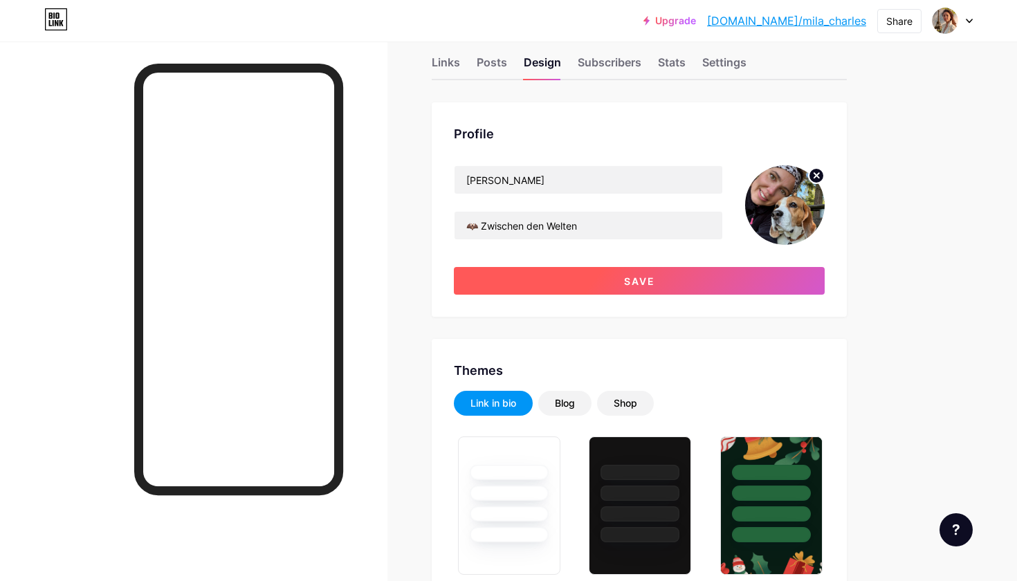
click at [667, 289] on button "Save" at bounding box center [639, 281] width 371 height 28
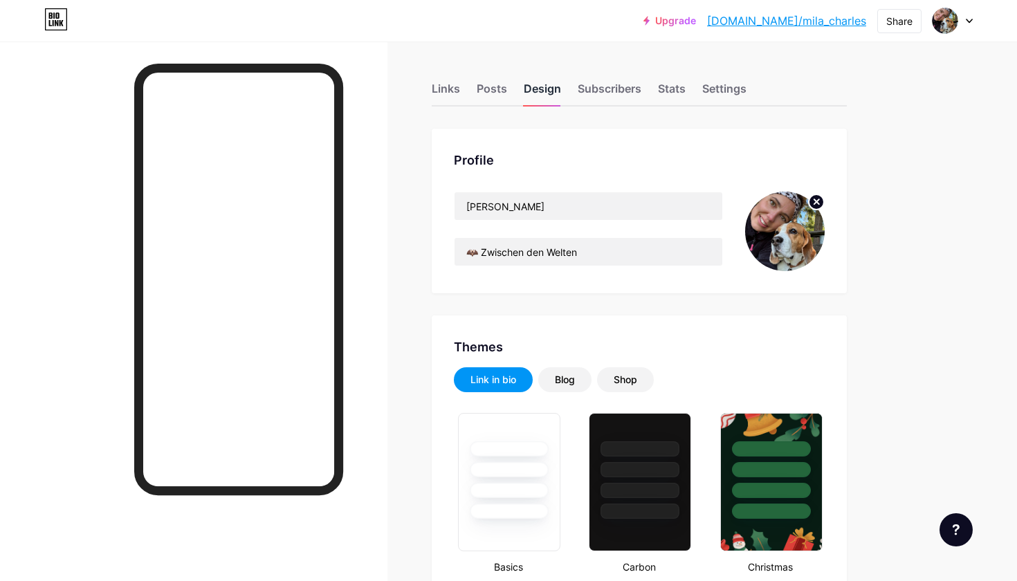
scroll to position [0, 0]
click at [495, 84] on div "Posts" at bounding box center [492, 92] width 30 height 25
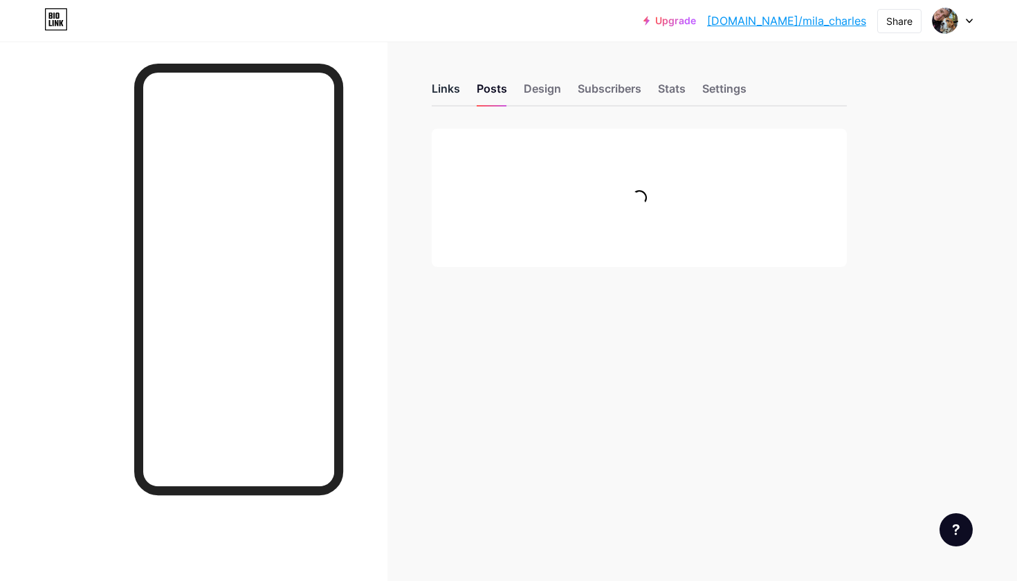
click at [441, 89] on div "Links" at bounding box center [446, 92] width 28 height 25
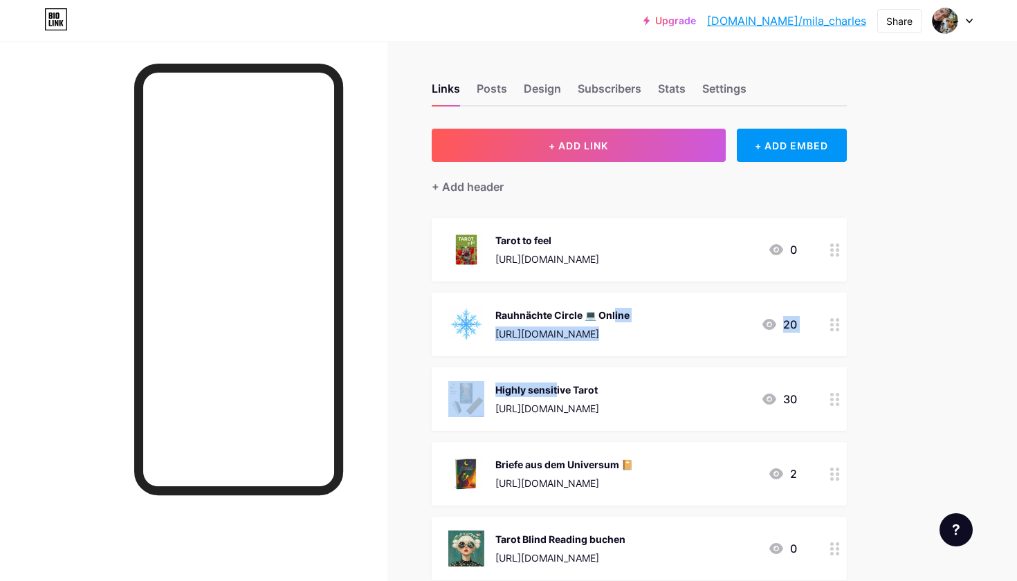
drag, startPoint x: 557, startPoint y: 318, endPoint x: 543, endPoint y: 370, distance: 54.4
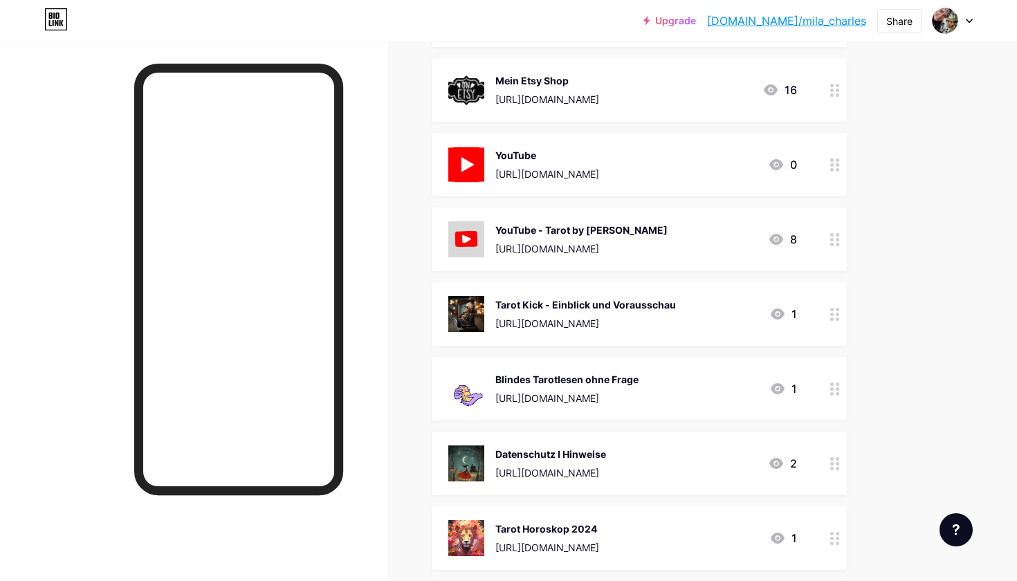
scroll to position [610, 0]
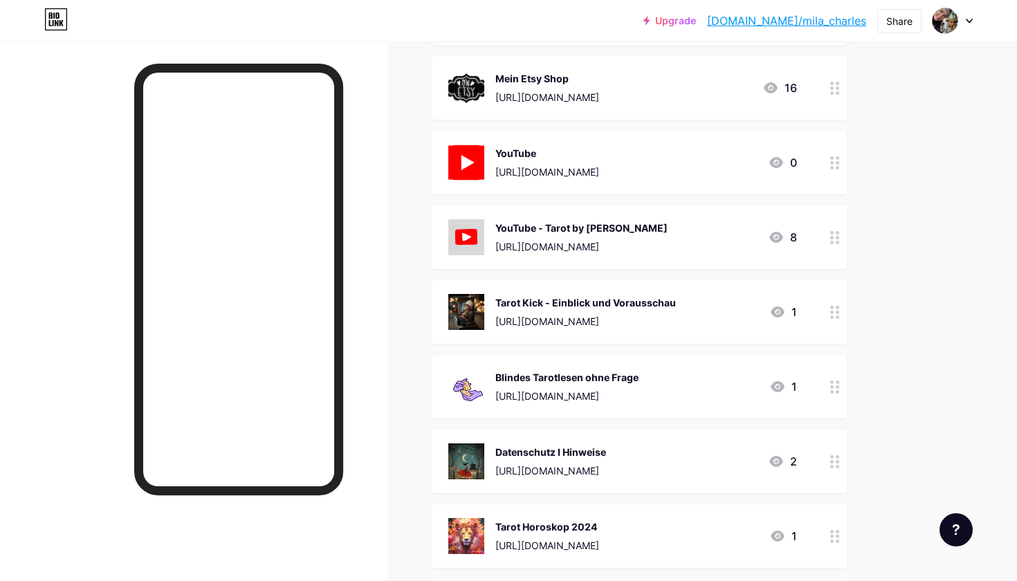
click at [551, 461] on div "Datenschutz I Hinweise [URL][DOMAIN_NAME]" at bounding box center [551, 462] width 111 height 36
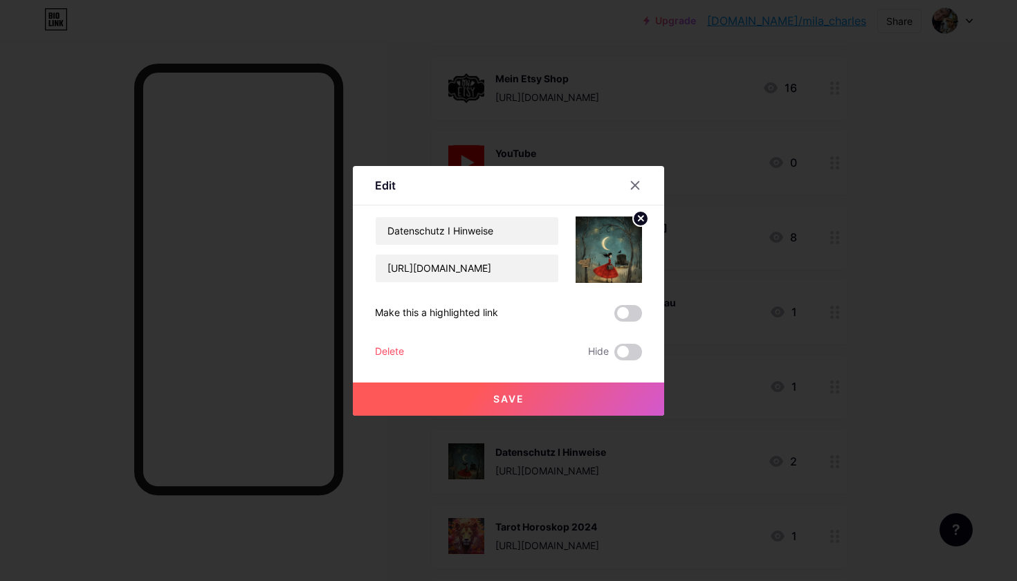
click at [644, 216] on icon at bounding box center [641, 218] width 5 height 5
click at [610, 246] on rect at bounding box center [606, 240] width 22 height 22
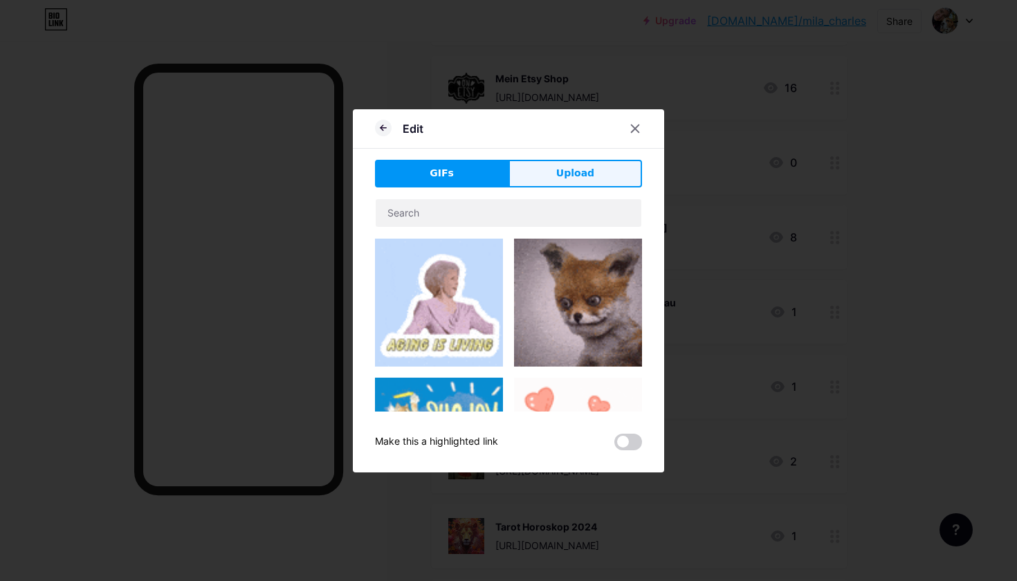
click at [595, 170] on button "Upload" at bounding box center [576, 174] width 134 height 28
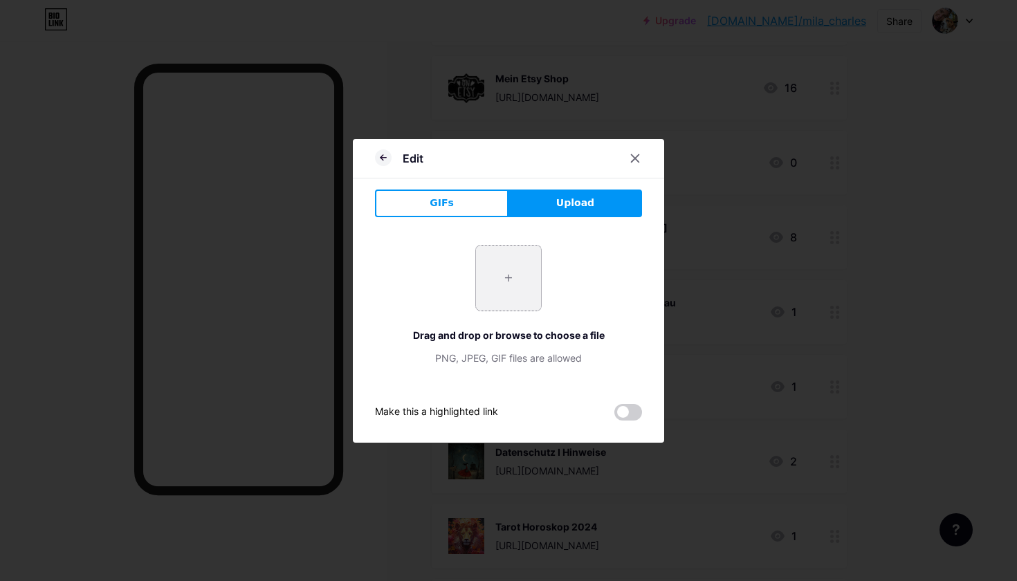
click at [513, 269] on input "file" at bounding box center [508, 278] width 65 height 65
type input "C:\fakepath\blog-4.png"
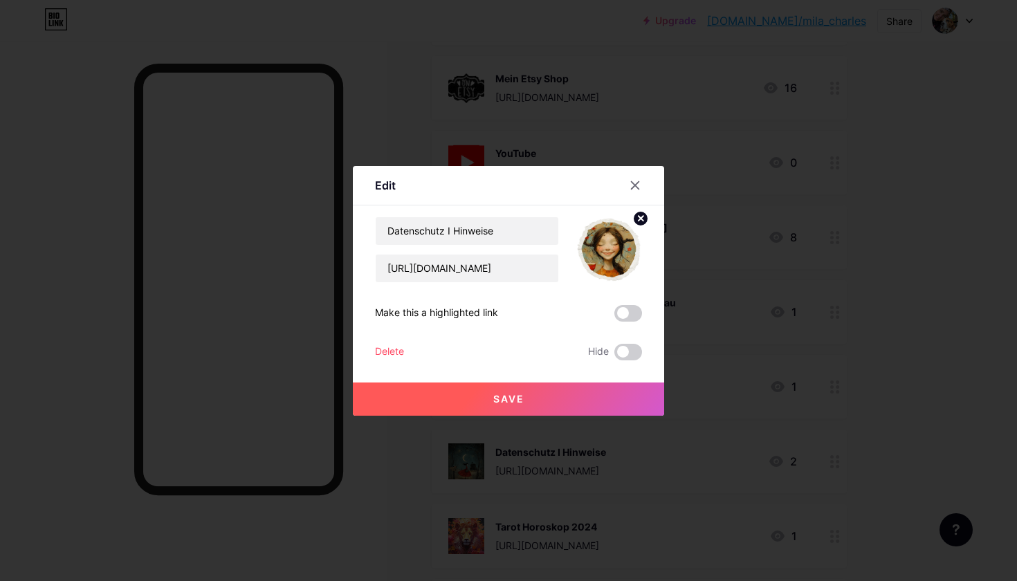
click at [572, 392] on button "Save" at bounding box center [508, 399] width 311 height 33
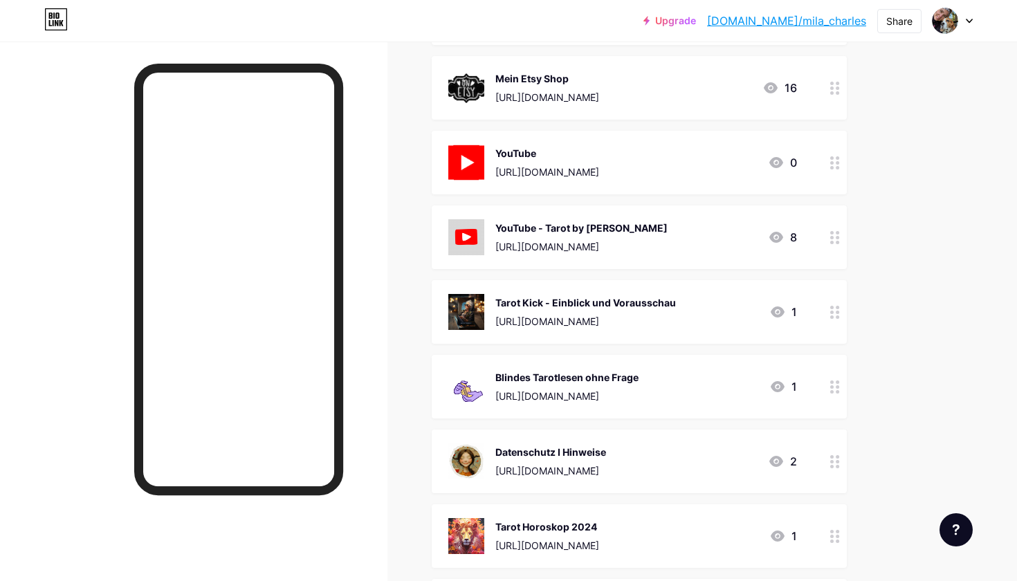
click at [837, 462] on circle at bounding box center [837, 461] width 3 height 3
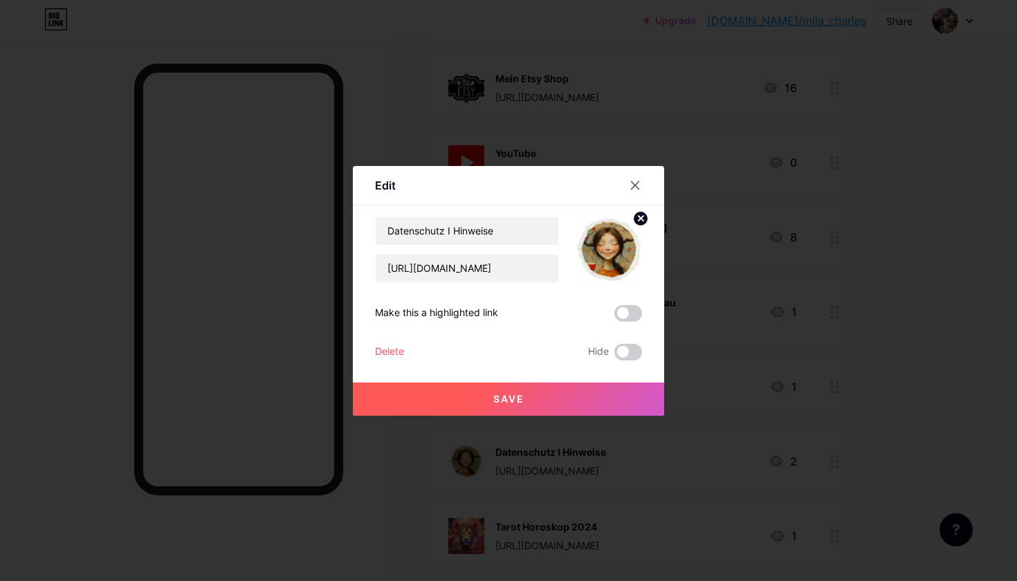
click at [649, 220] on div "Edit Content YouTube Play YouTube video without leaving your page. ADD Vimeo Pl…" at bounding box center [508, 291] width 311 height 250
click at [639, 217] on circle at bounding box center [640, 218] width 15 height 15
click at [619, 239] on icon at bounding box center [609, 242] width 28 height 26
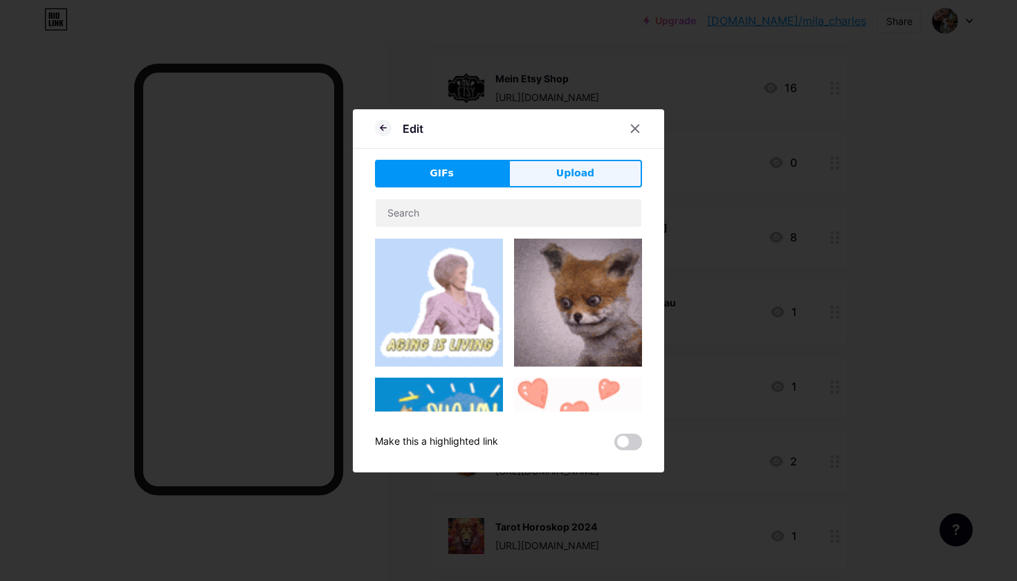
click at [590, 181] on button "Upload" at bounding box center [576, 174] width 134 height 28
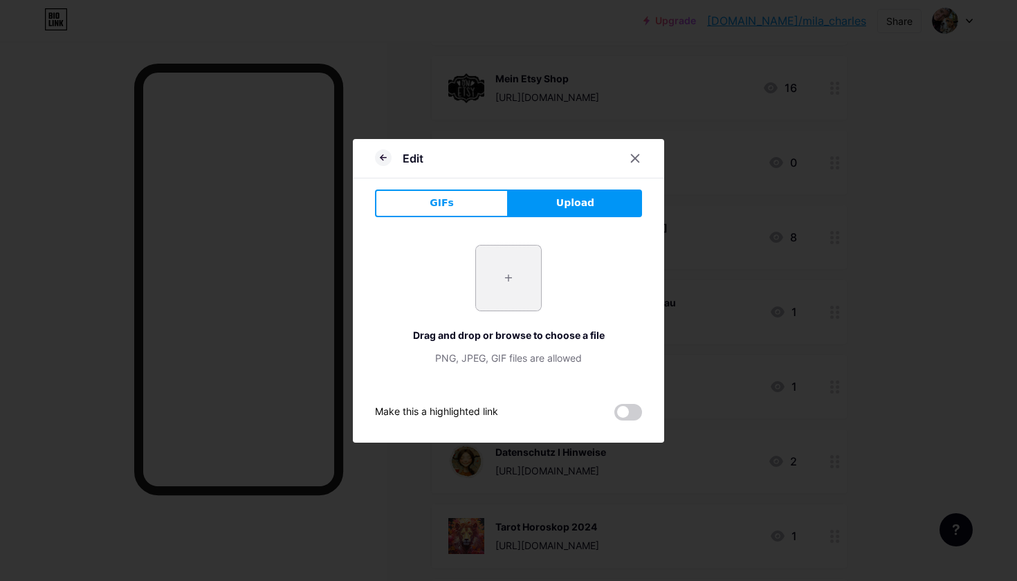
click at [514, 283] on input "file" at bounding box center [508, 278] width 65 height 65
click at [510, 281] on input "file" at bounding box center [508, 278] width 65 height 65
click at [597, 192] on button "Upload" at bounding box center [576, 204] width 134 height 28
click at [449, 198] on span "GIFs" at bounding box center [442, 203] width 24 height 15
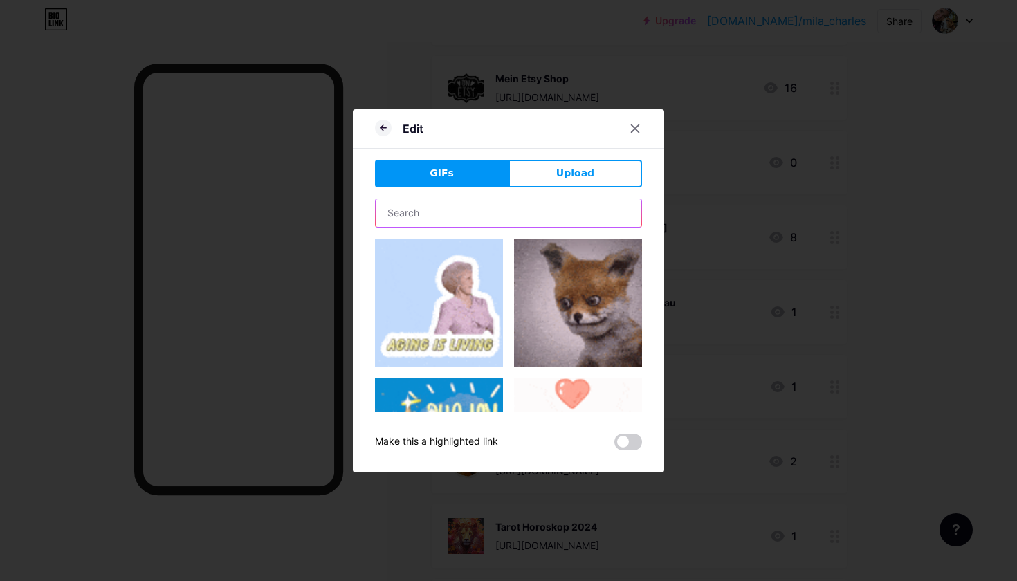
click at [517, 216] on input "text" at bounding box center [509, 213] width 266 height 28
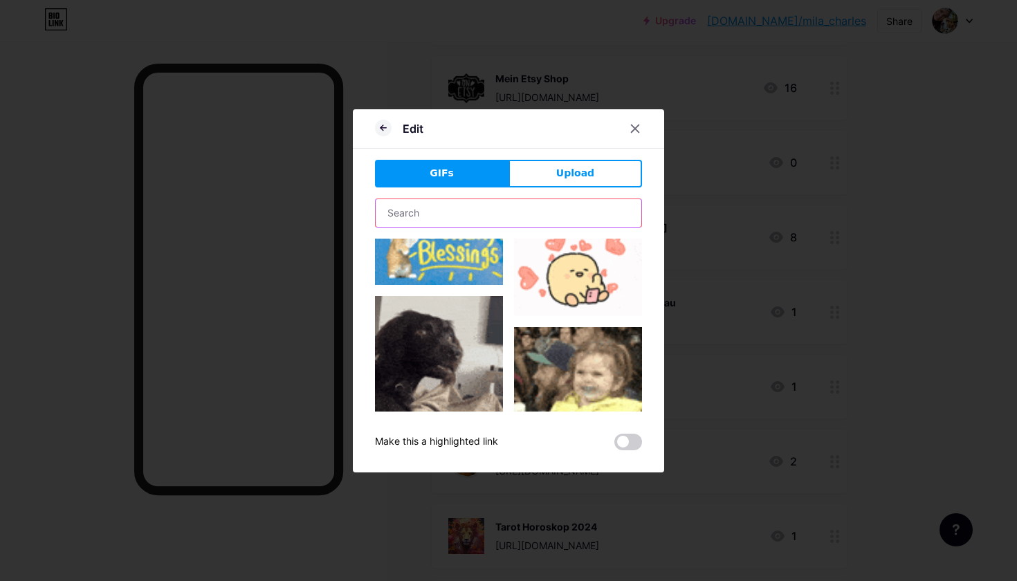
scroll to position [164, 0]
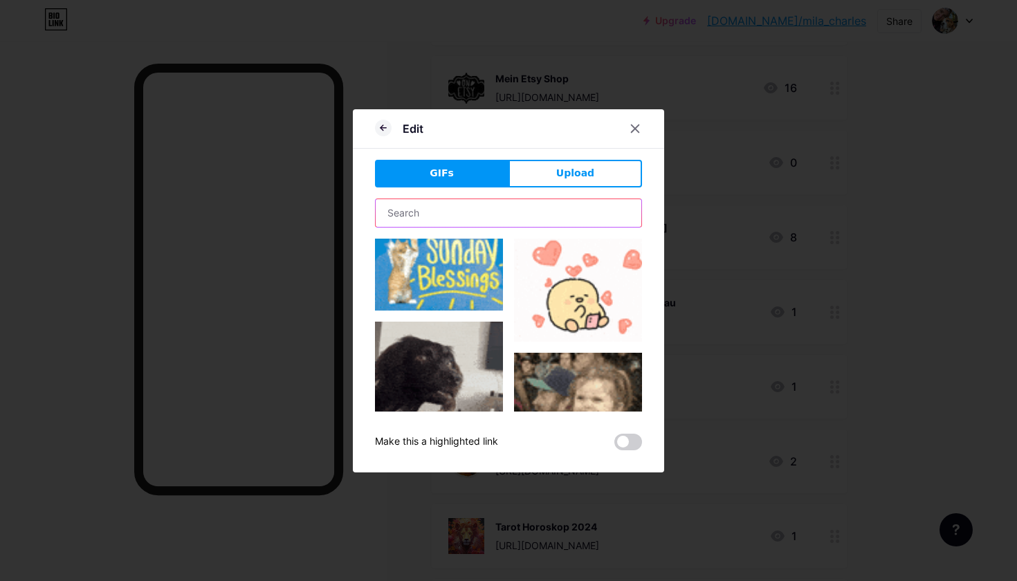
click at [509, 214] on input "text" at bounding box center [509, 213] width 266 height 28
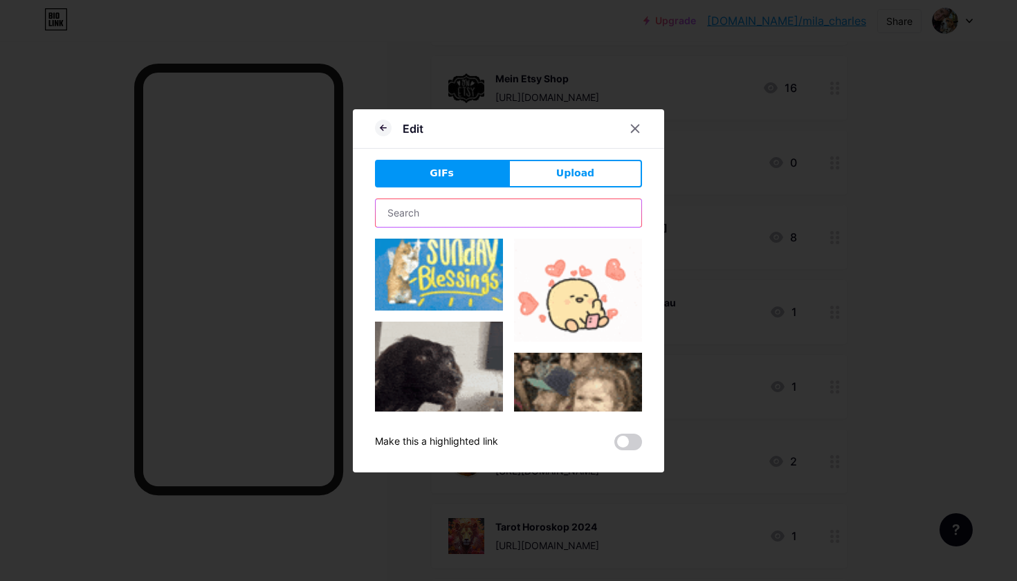
type input "b"
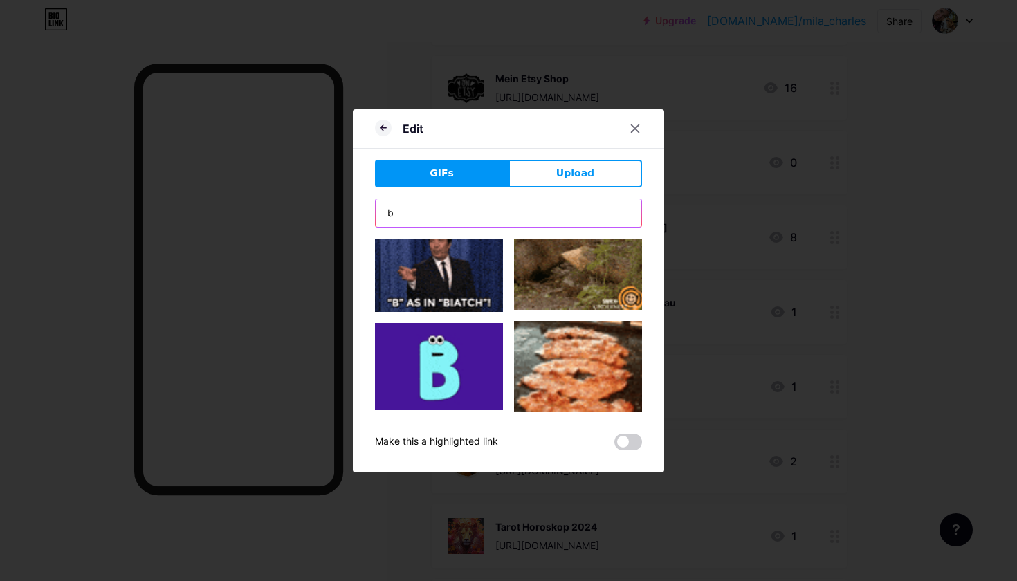
scroll to position [0, 0]
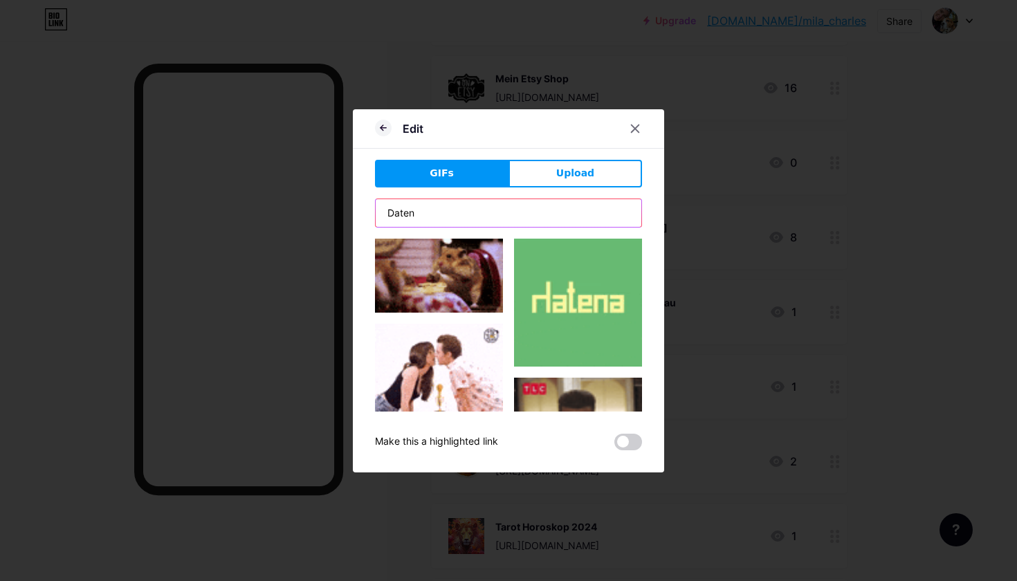
drag, startPoint x: 496, startPoint y: 215, endPoint x: 384, endPoint y: 215, distance: 112.1
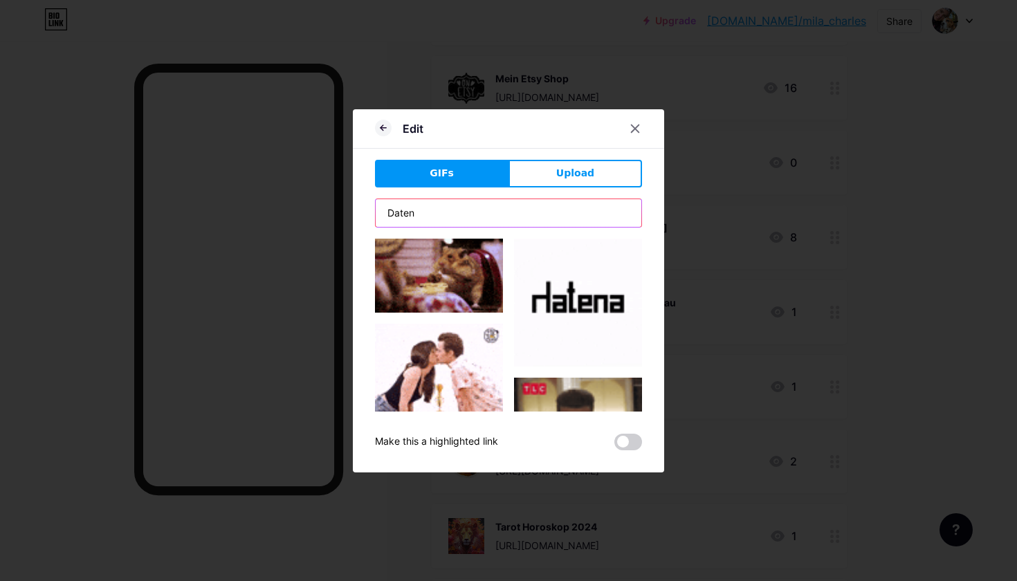
click at [384, 216] on input "Daten" at bounding box center [509, 213] width 266 height 28
type input "[PERSON_NAME]"
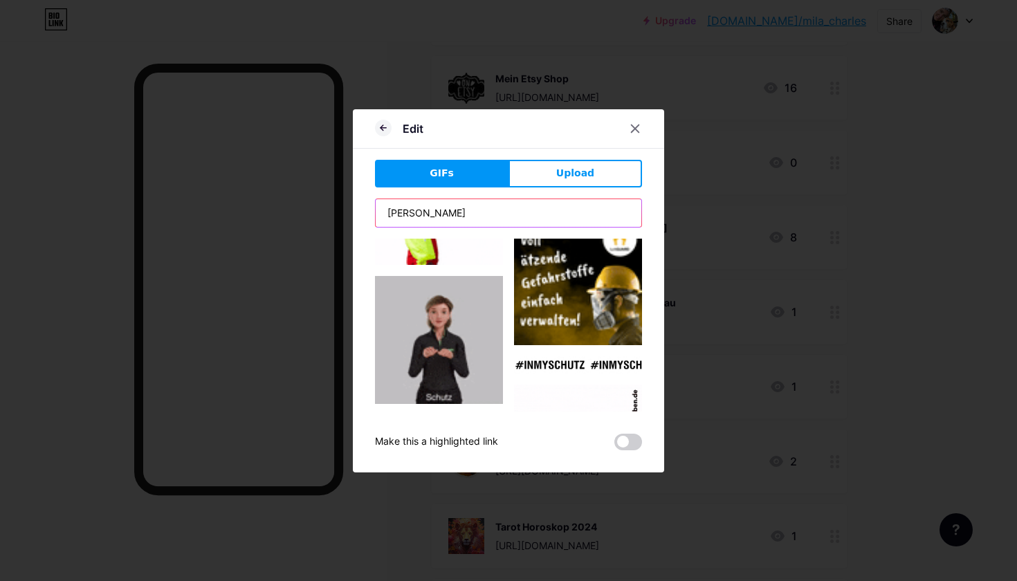
scroll to position [158, 0]
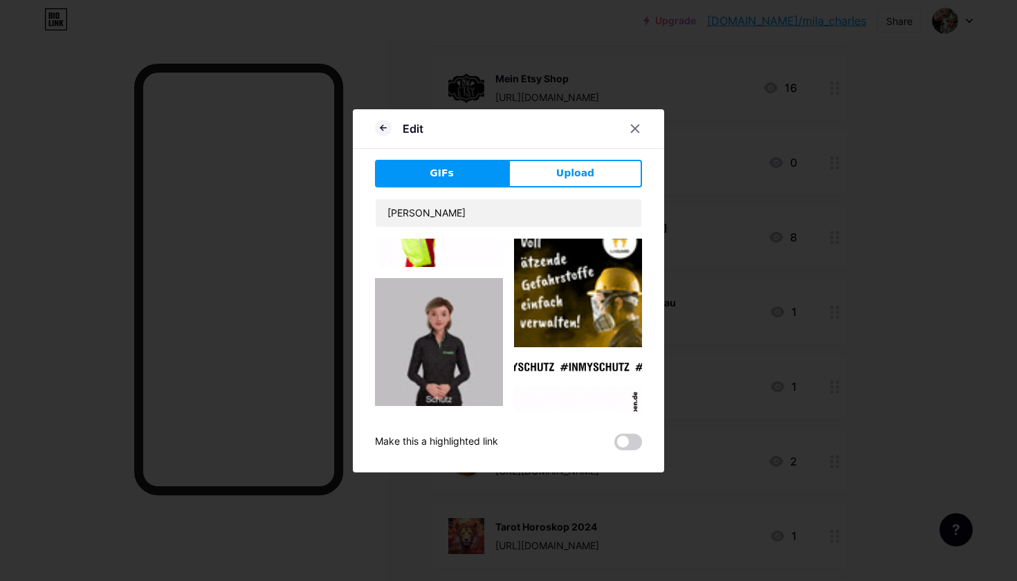
click at [580, 387] on img at bounding box center [578, 451] width 128 height 128
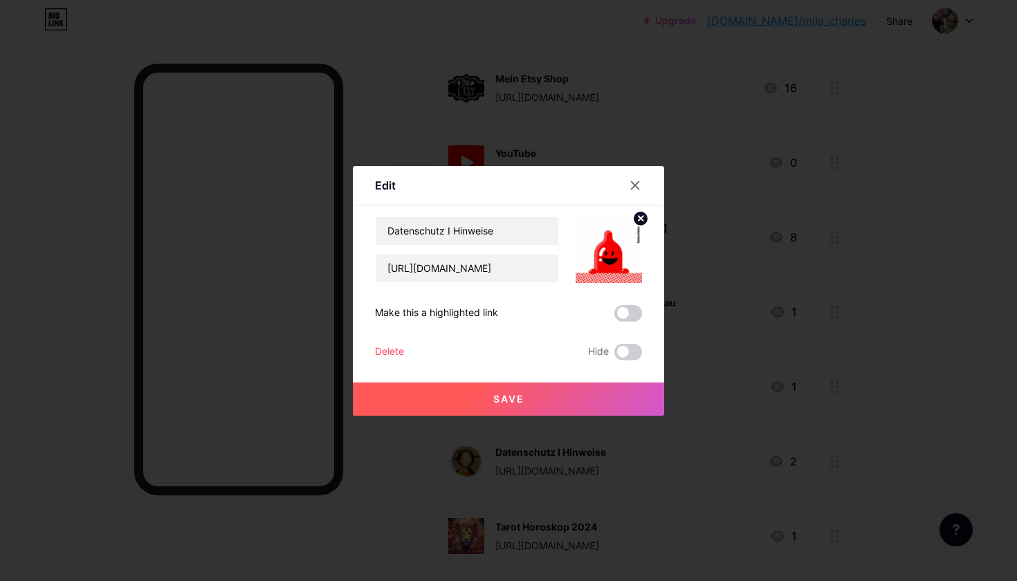
click at [501, 404] on span "Save" at bounding box center [508, 399] width 31 height 12
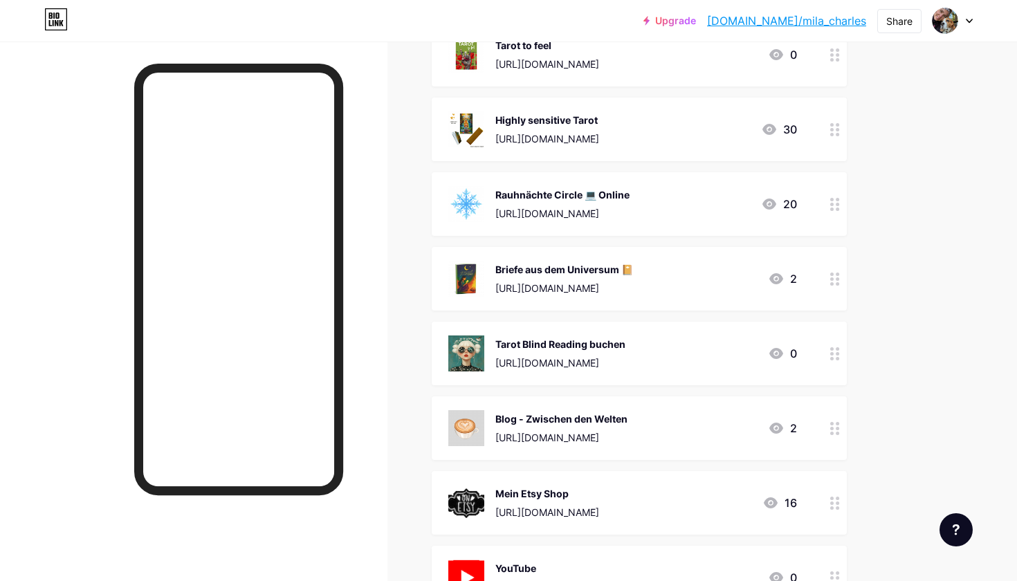
scroll to position [192, 0]
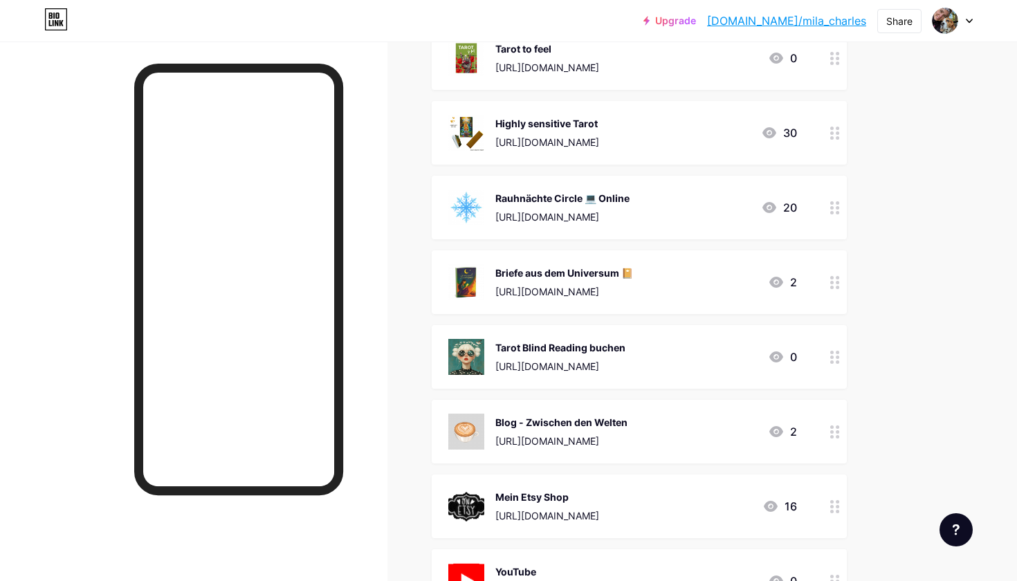
click at [828, 431] on div at bounding box center [836, 432] width 24 height 64
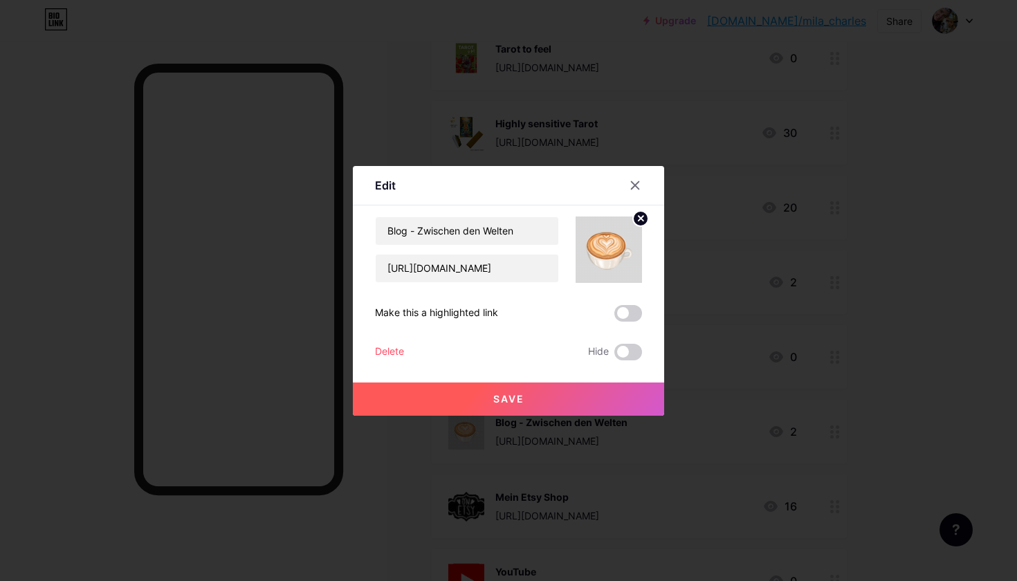
click at [638, 213] on circle at bounding box center [640, 218] width 15 height 15
click at [613, 244] on rect at bounding box center [606, 240] width 22 height 22
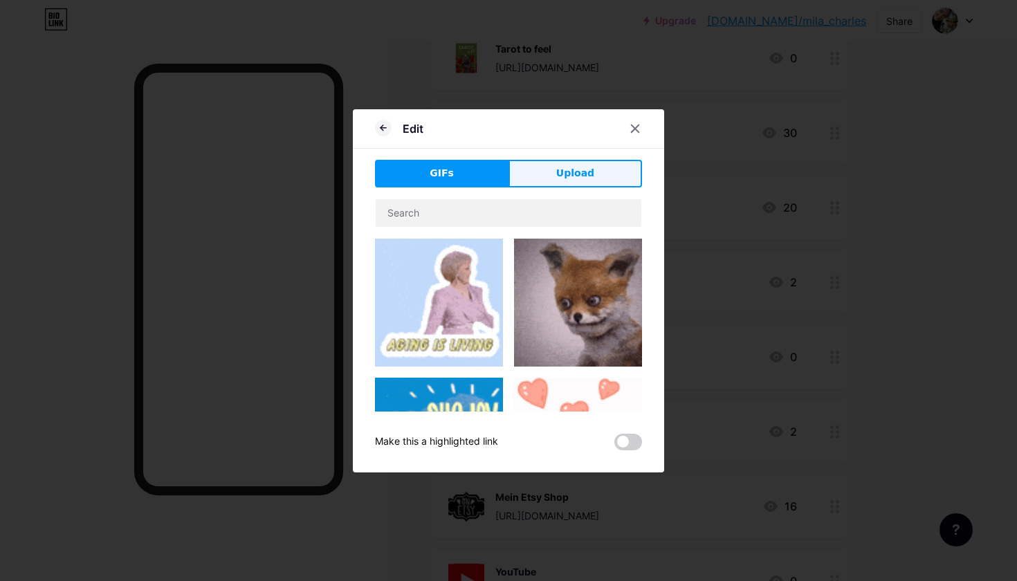
click at [575, 176] on span "Upload" at bounding box center [575, 173] width 38 height 15
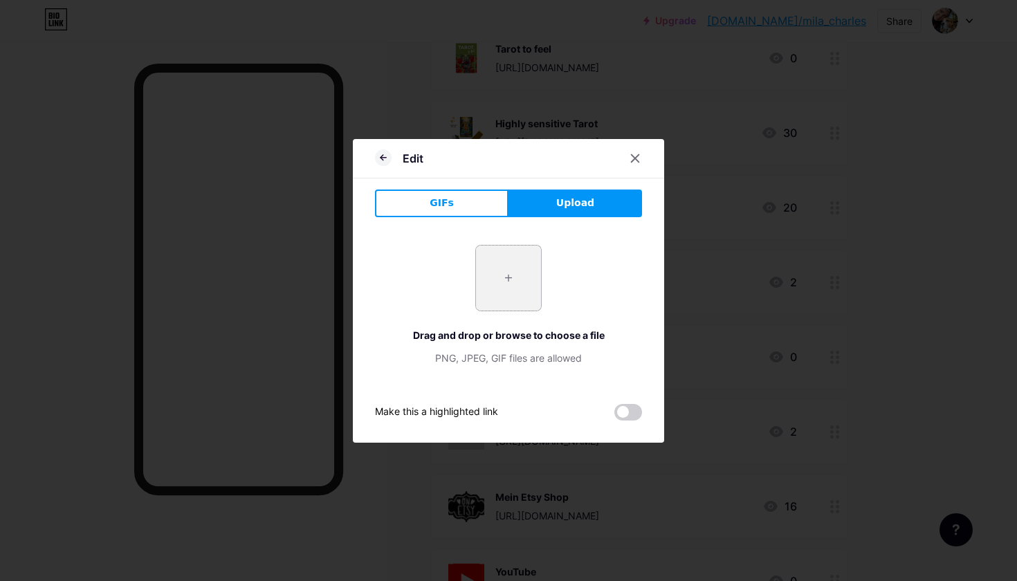
click at [493, 299] on input "file" at bounding box center [508, 278] width 65 height 65
type input "C:\fakepath\blog-4.png"
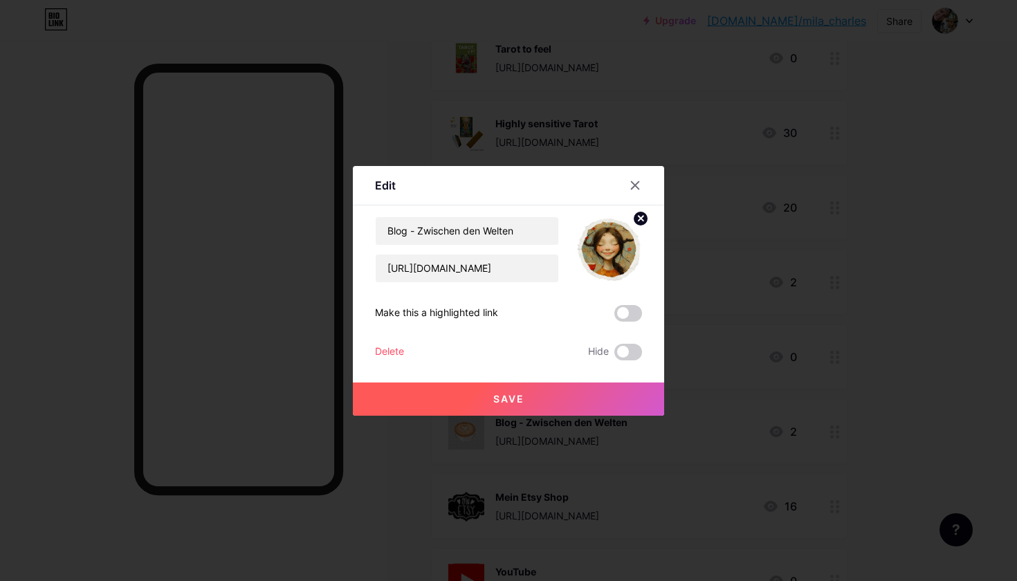
click at [552, 399] on button "Save" at bounding box center [508, 399] width 311 height 33
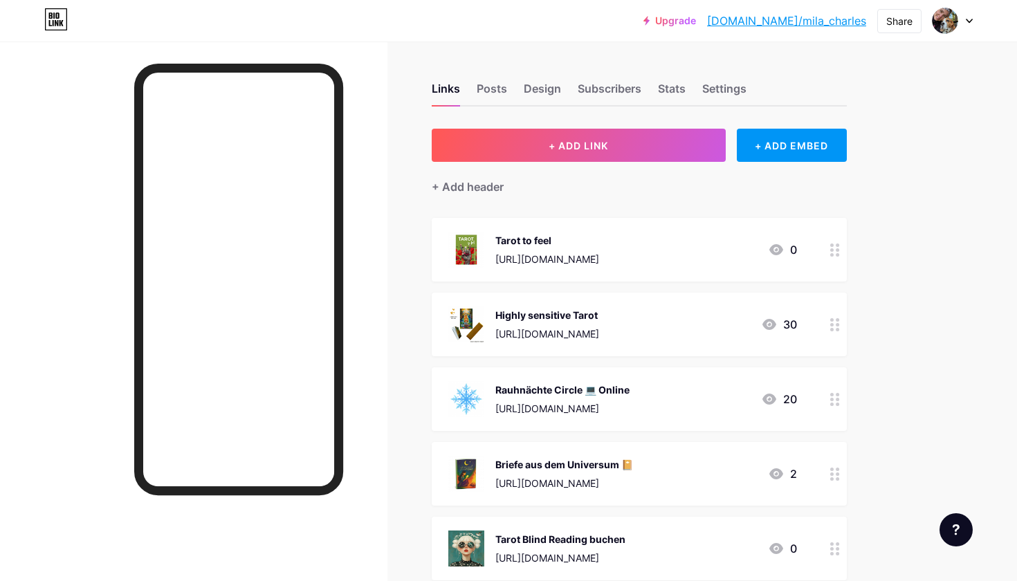
scroll to position [0, 0]
click at [499, 82] on div "Posts" at bounding box center [492, 92] width 30 height 25
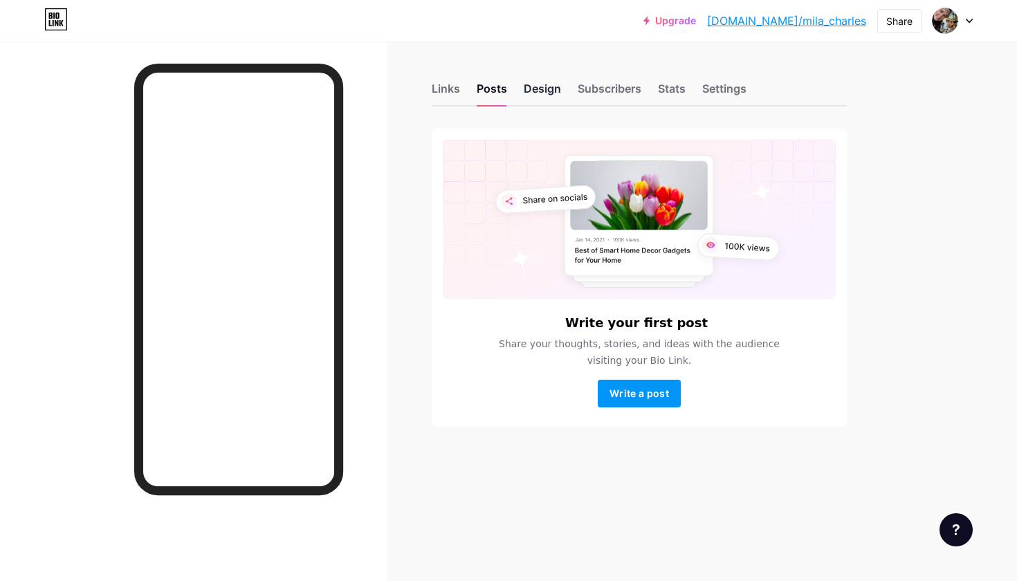
click at [554, 84] on div "Design" at bounding box center [542, 92] width 37 height 25
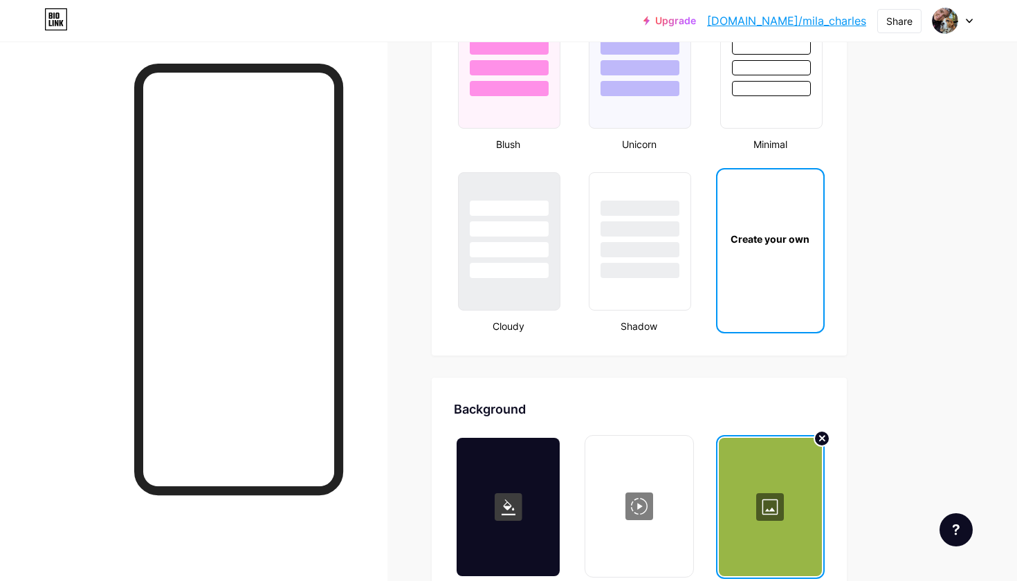
scroll to position [1622, 0]
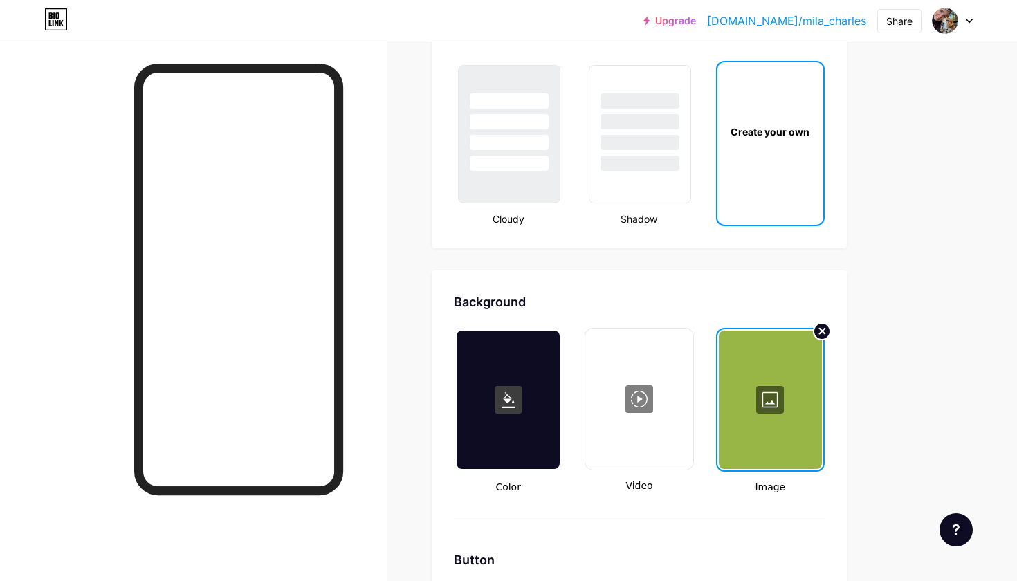
click at [818, 338] on circle at bounding box center [822, 331] width 17 height 17
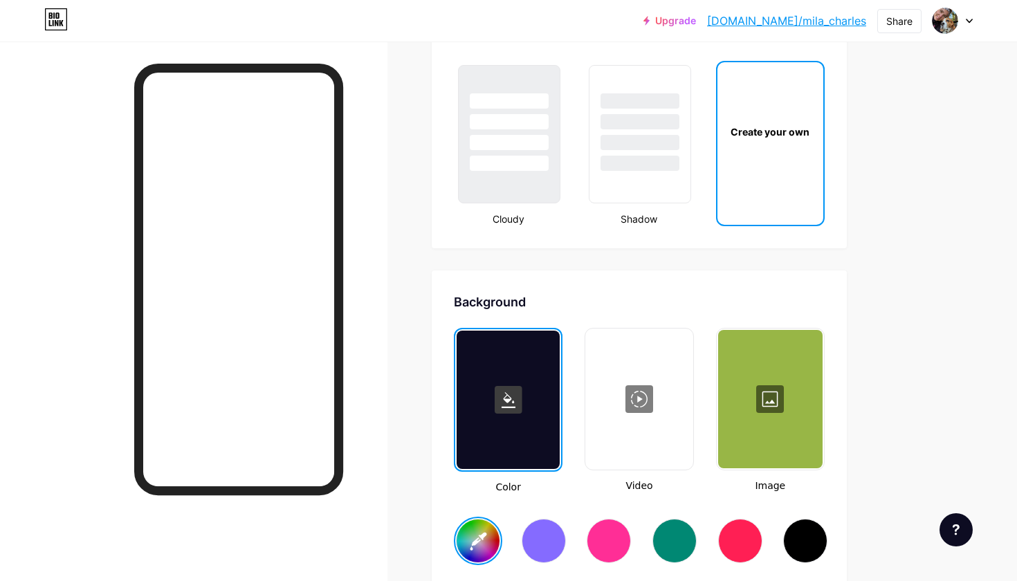
click at [779, 393] on div at bounding box center [770, 399] width 105 height 138
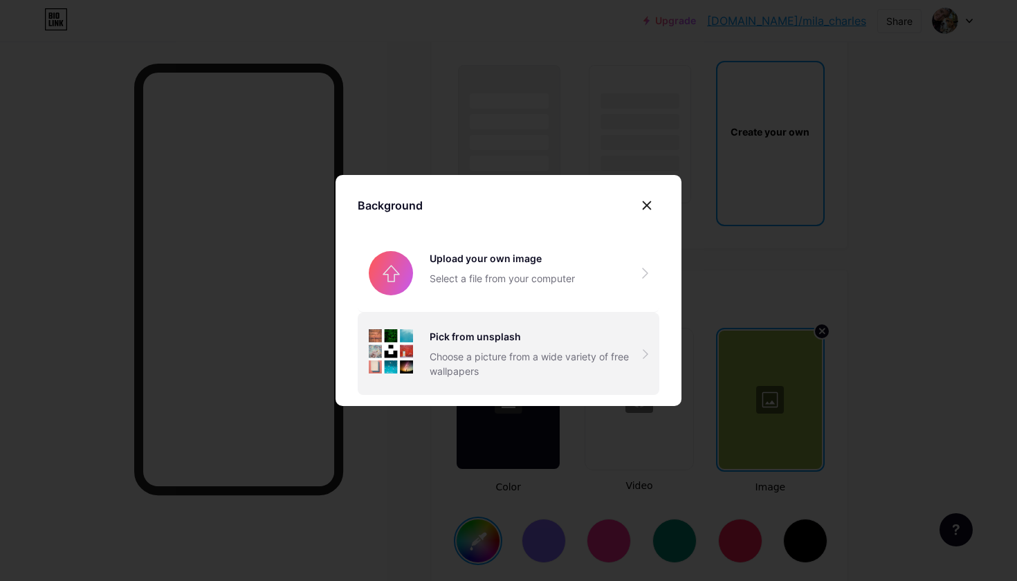
type input "#000000"
type input "#8efa00"
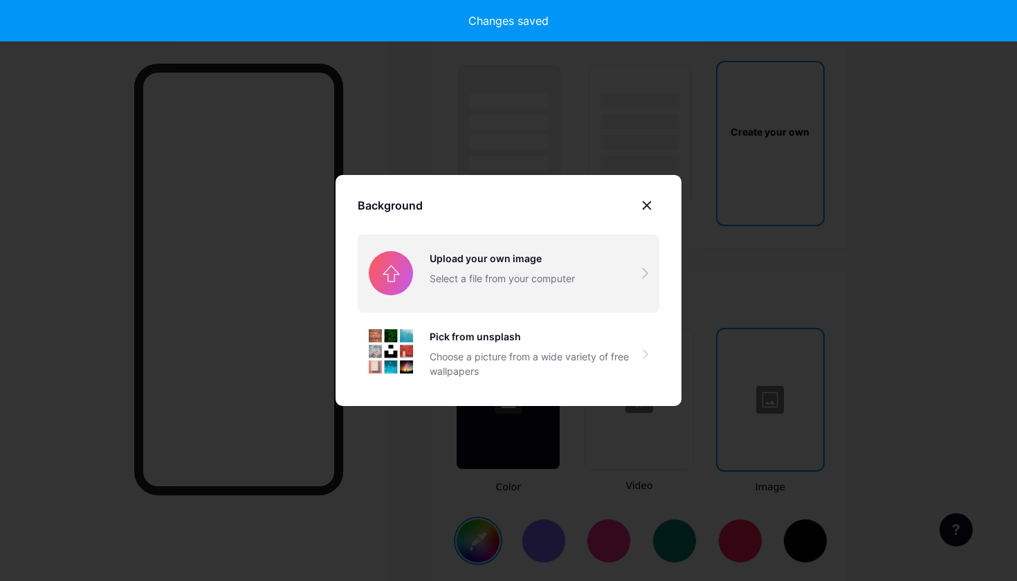
click at [580, 280] on input "file" at bounding box center [509, 274] width 302 height 78
type input "#000000"
type input "#8efa00"
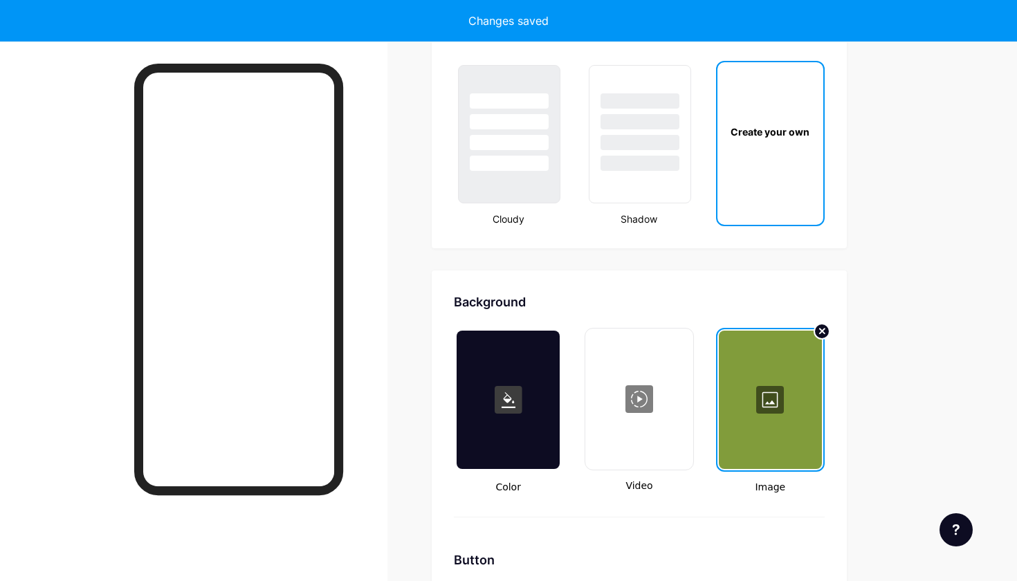
type input "#000000"
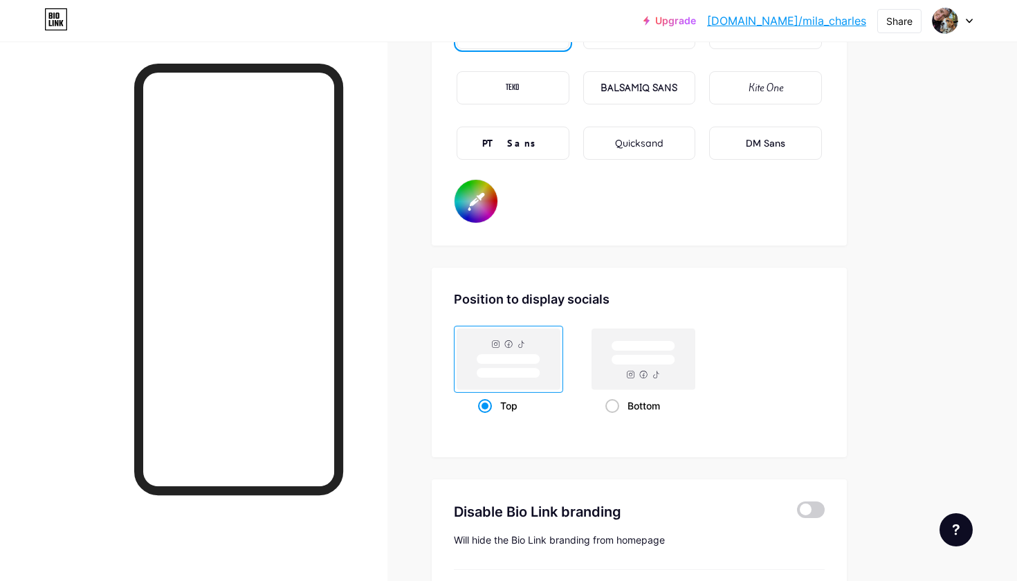
scroll to position [2472, 0]
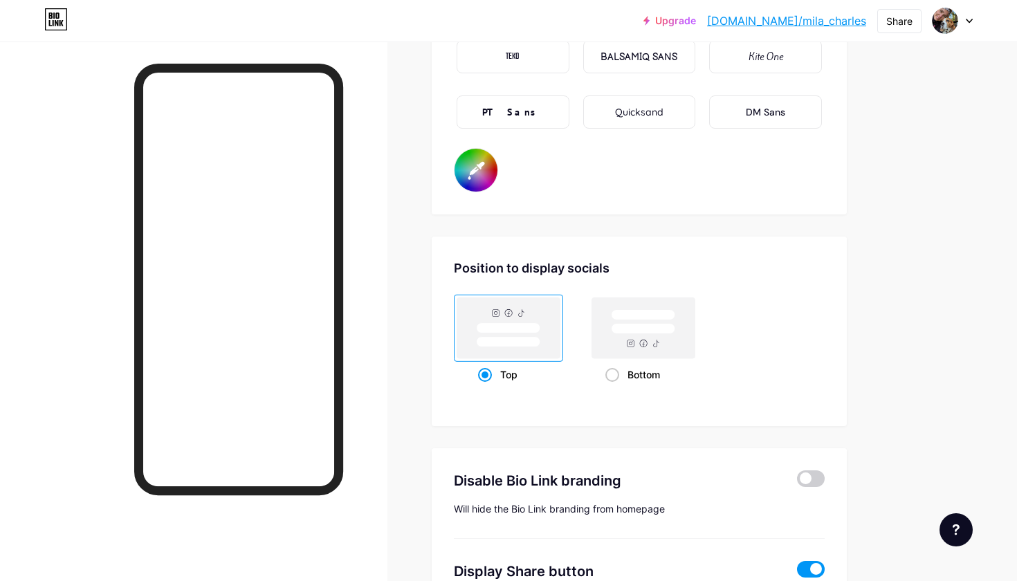
click at [473, 175] on input "#ffffff" at bounding box center [476, 170] width 43 height 43
click at [484, 173] on input "#ffffff" at bounding box center [476, 170] width 43 height 43
click at [476, 176] on input "#ffffff" at bounding box center [476, 170] width 43 height 43
type input "#d95000"
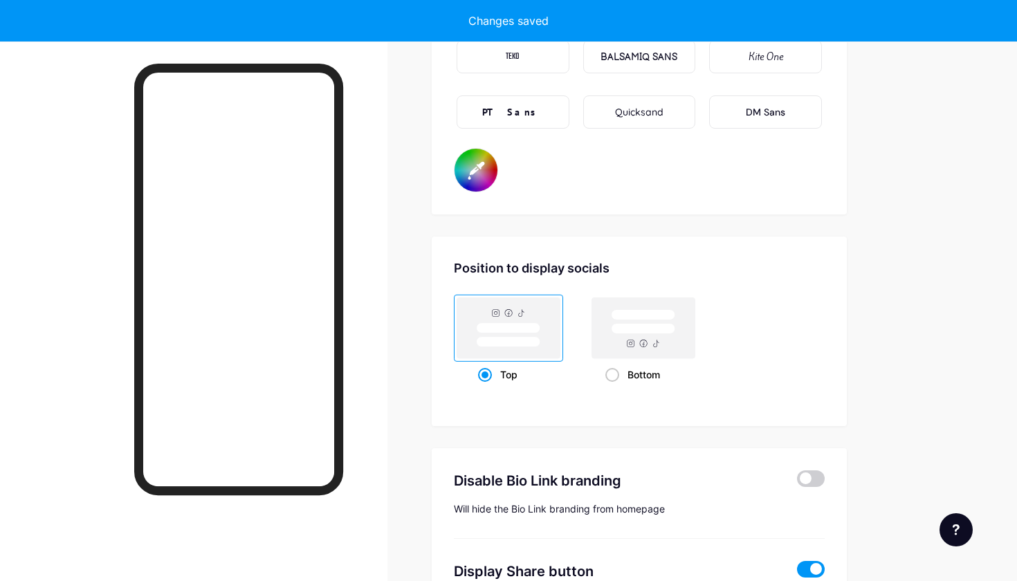
type input "#000000"
click at [479, 170] on input "#d95000" at bounding box center [476, 170] width 43 height 43
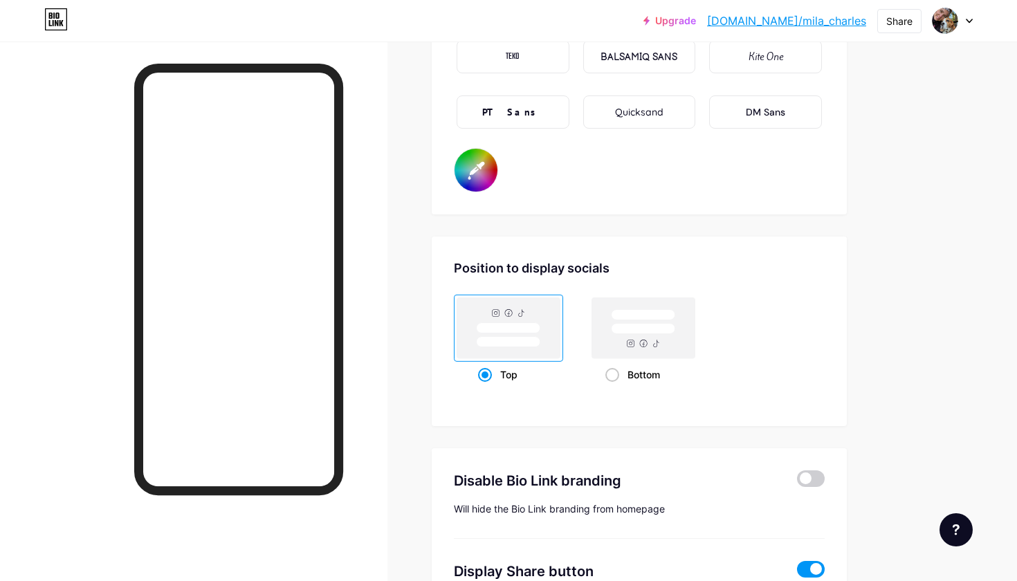
type input "#fefcdd"
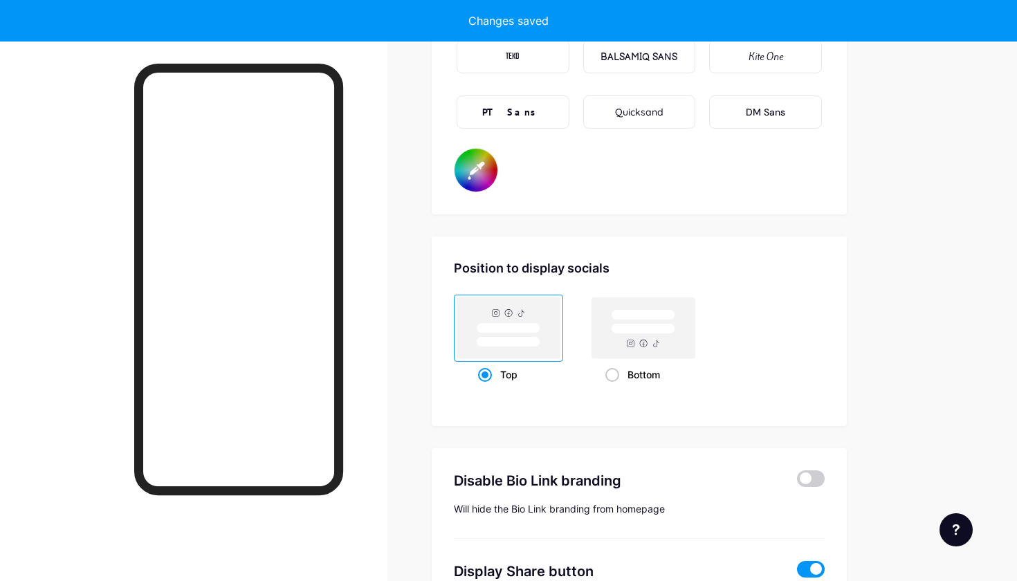
type input "#000000"
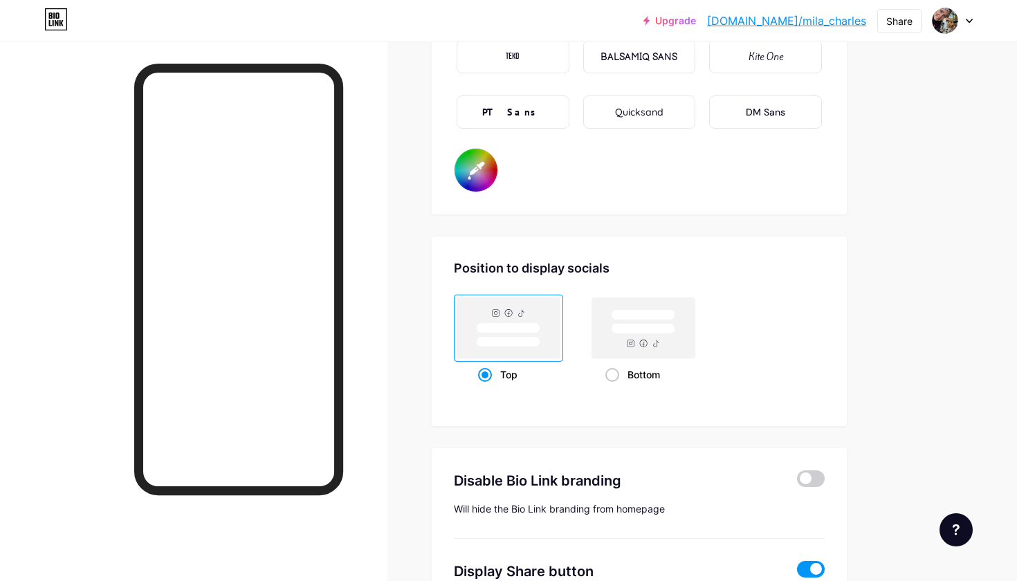
click at [803, 274] on div "Position to display socials" at bounding box center [639, 268] width 371 height 19
click at [488, 165] on input "#fefcdd" at bounding box center [476, 170] width 43 height 43
type input "#ffffff"
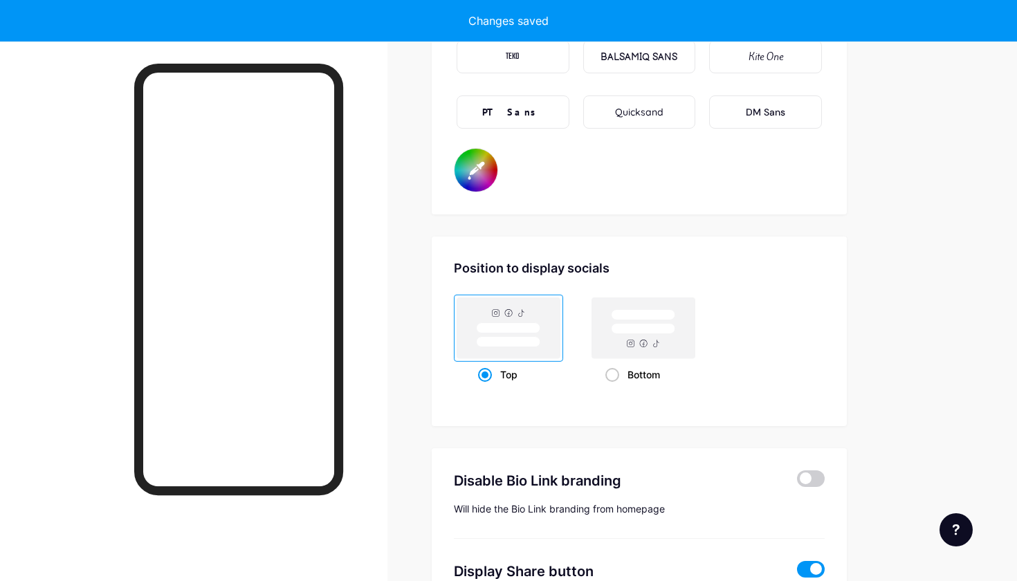
type input "#000000"
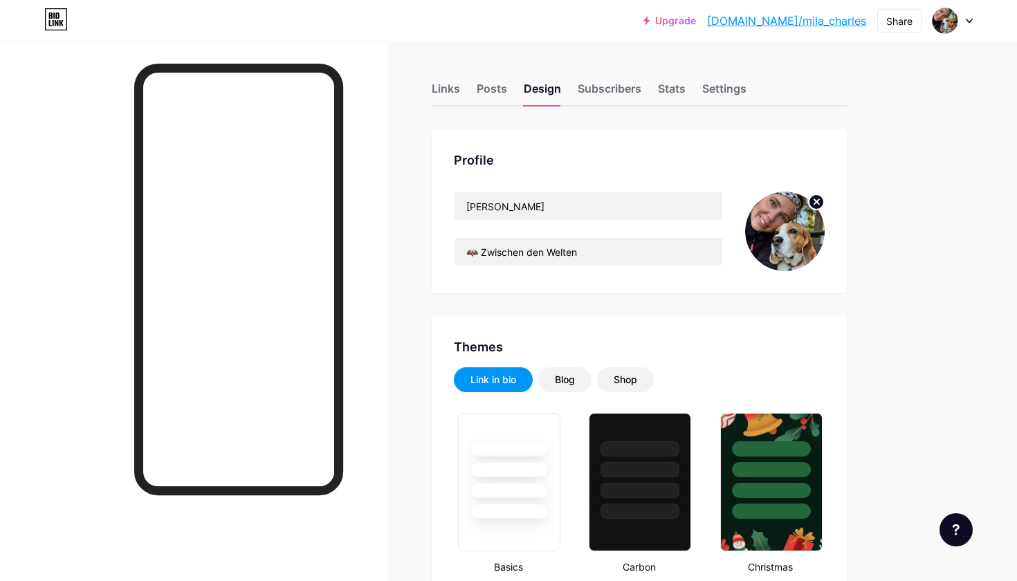
scroll to position [0, 0]
click at [444, 87] on div "Links" at bounding box center [446, 92] width 28 height 25
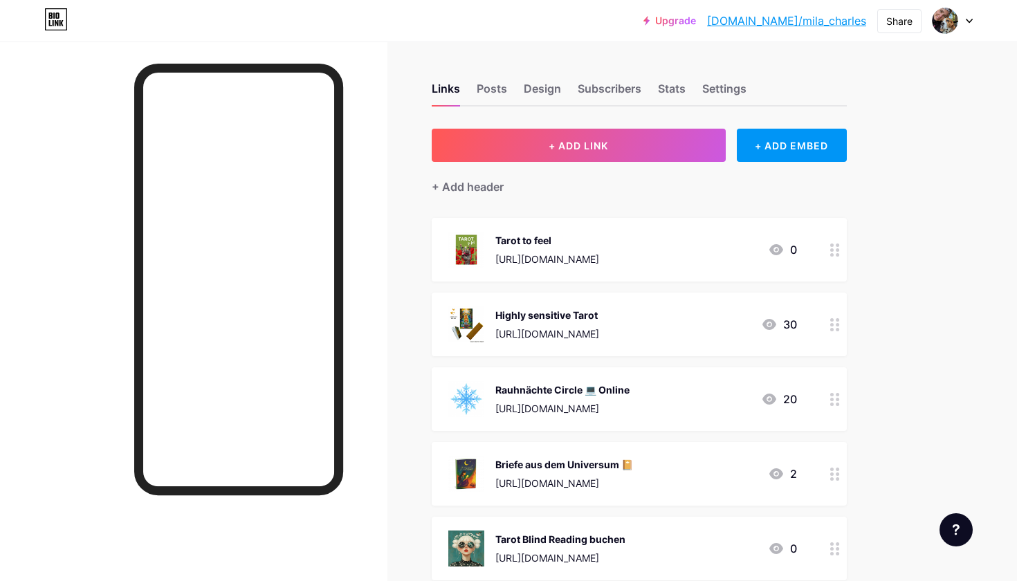
scroll to position [42, 0]
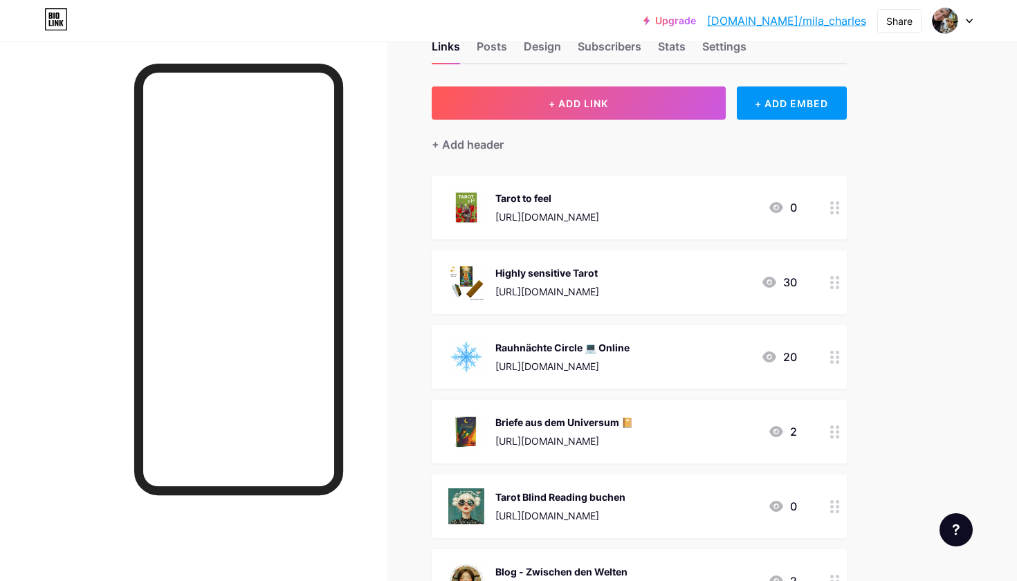
click at [835, 358] on icon at bounding box center [836, 357] width 10 height 13
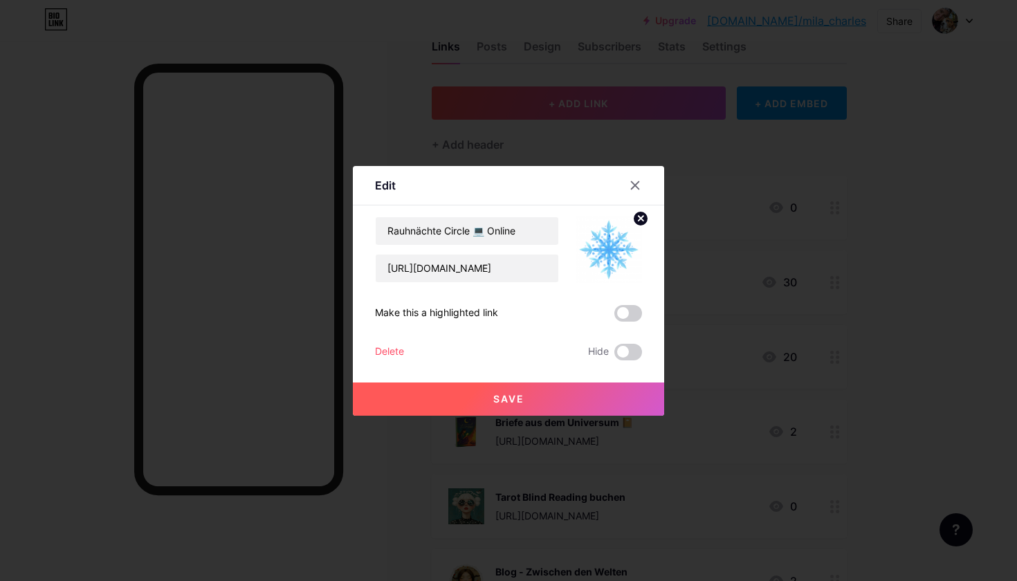
click at [641, 224] on circle at bounding box center [640, 218] width 15 height 15
click at [608, 243] on rect at bounding box center [606, 240] width 22 height 22
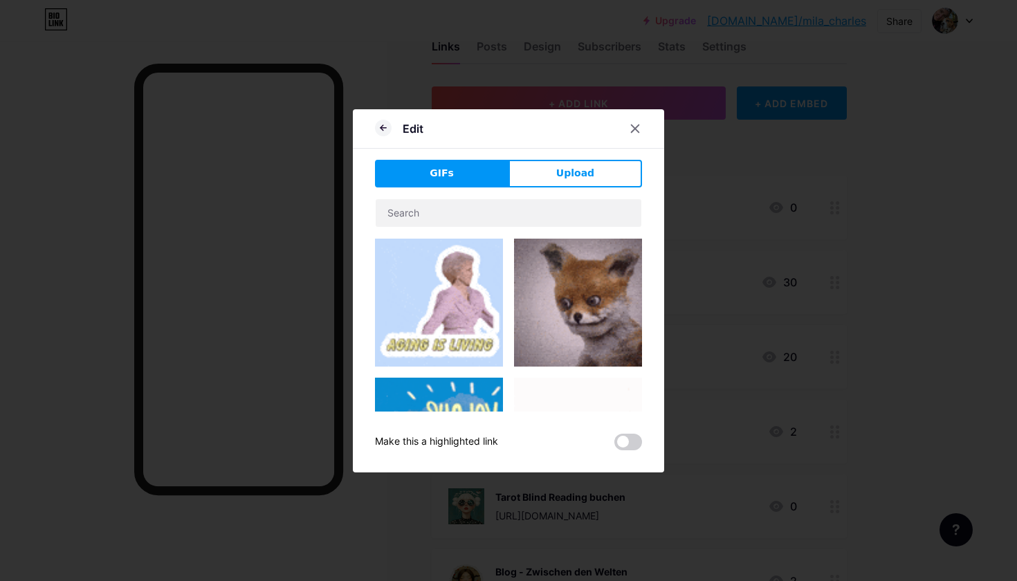
click at [523, 192] on div "GIFs Upload Content YouTube Play YouTube video without leaving your page. ADD V…" at bounding box center [508, 305] width 267 height 291
click at [522, 210] on input "text" at bounding box center [509, 213] width 266 height 28
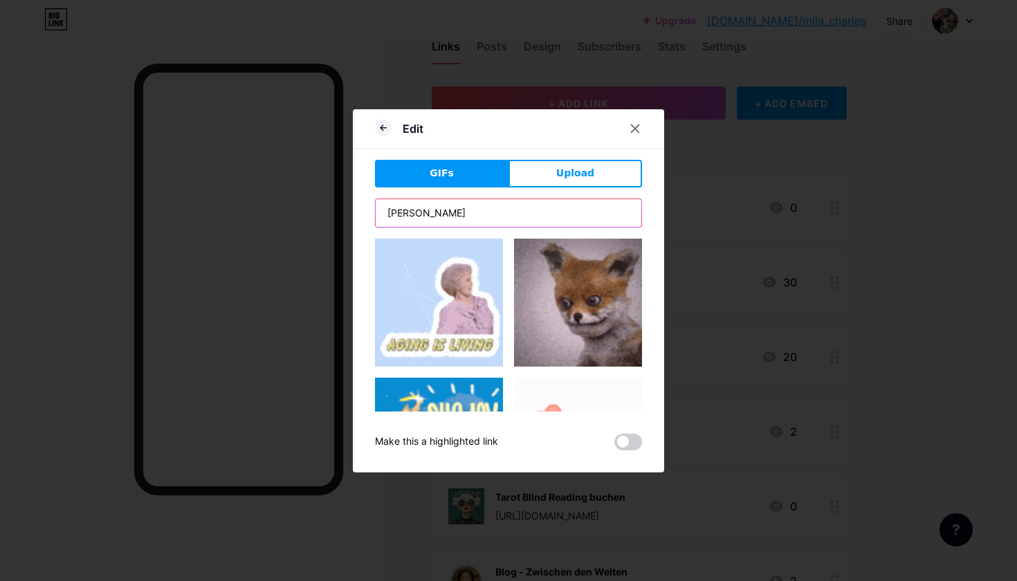
type input "[PERSON_NAME]"
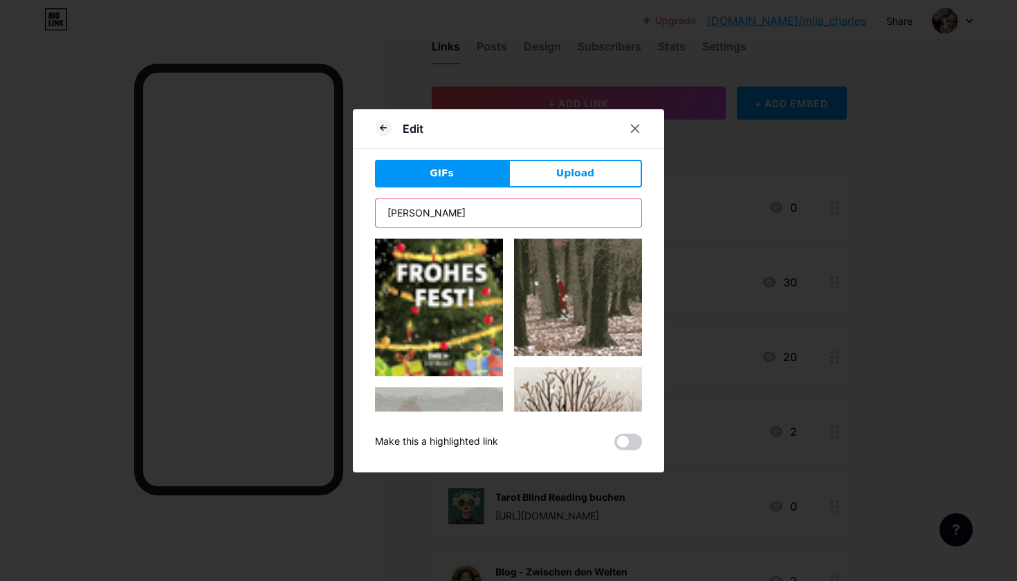
scroll to position [464, 0]
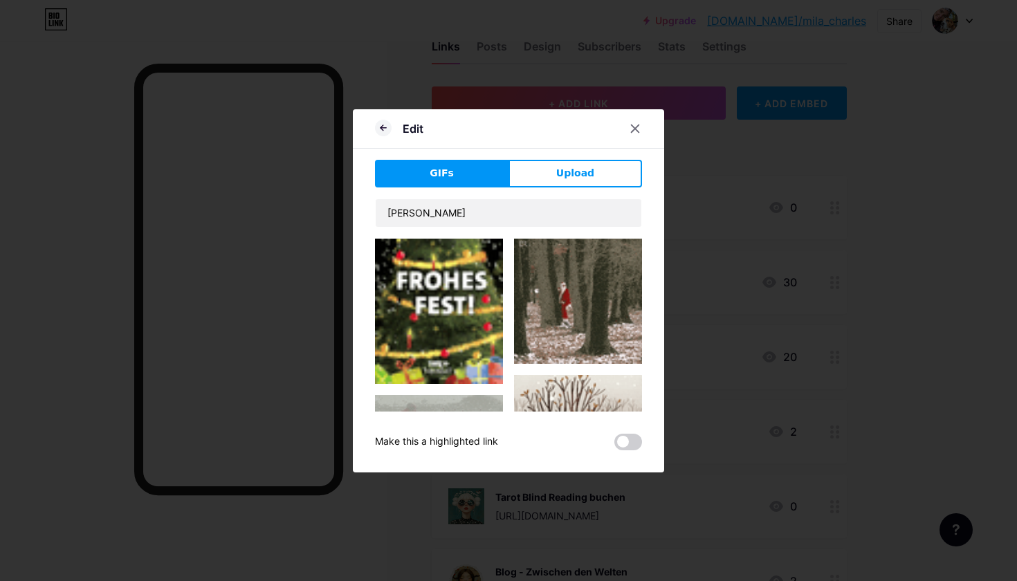
click at [594, 375] on img at bounding box center [578, 465] width 128 height 181
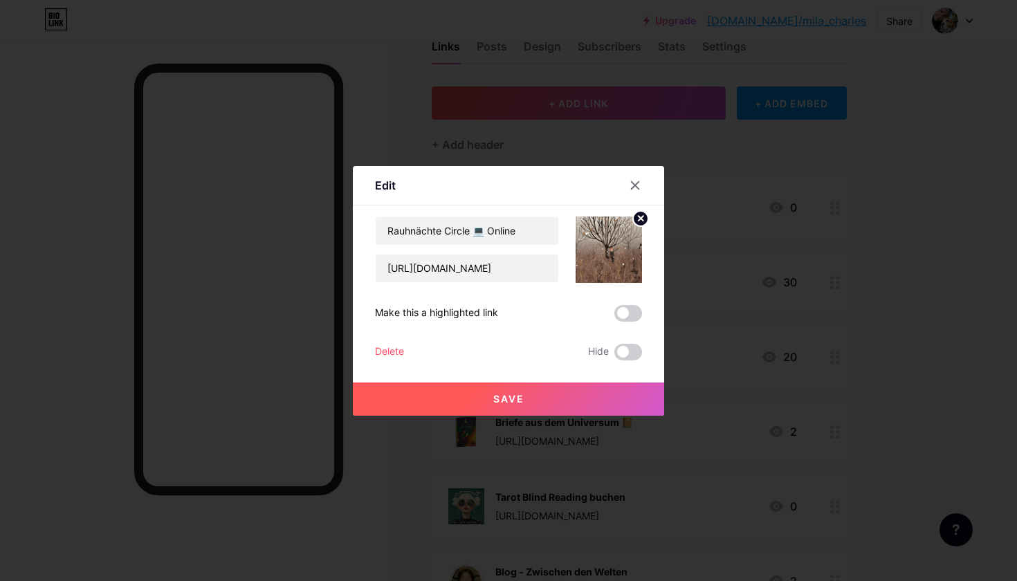
click at [514, 405] on button "Save" at bounding box center [508, 399] width 311 height 33
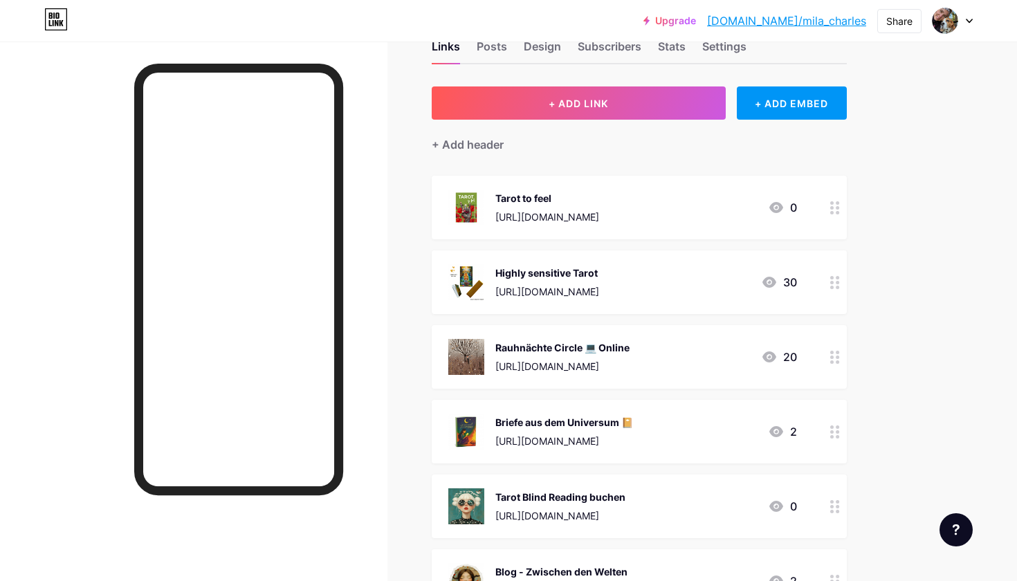
click at [832, 355] on icon at bounding box center [836, 357] width 10 height 13
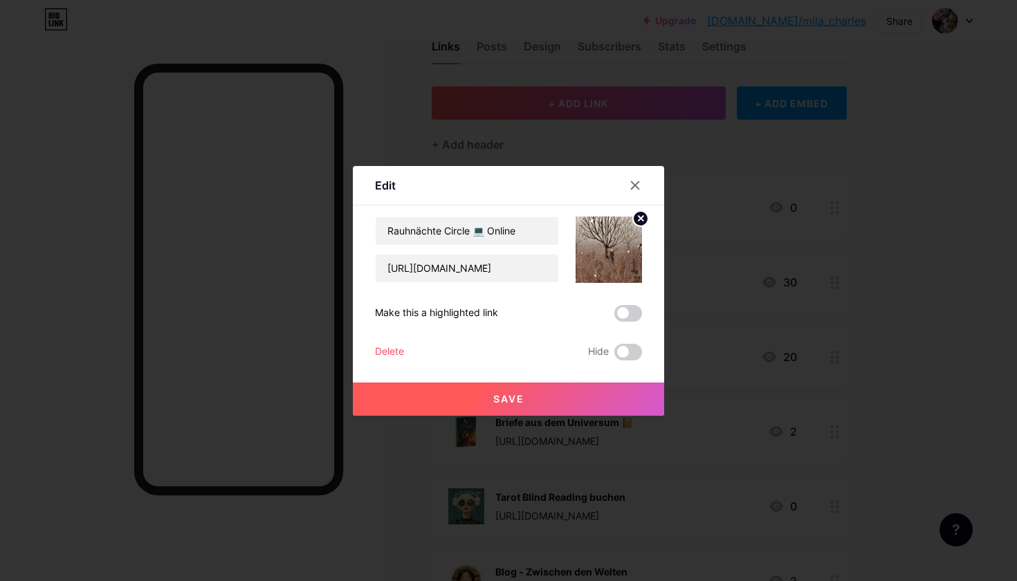
click at [641, 222] on circle at bounding box center [640, 218] width 15 height 15
click at [610, 238] on rect at bounding box center [606, 240] width 22 height 22
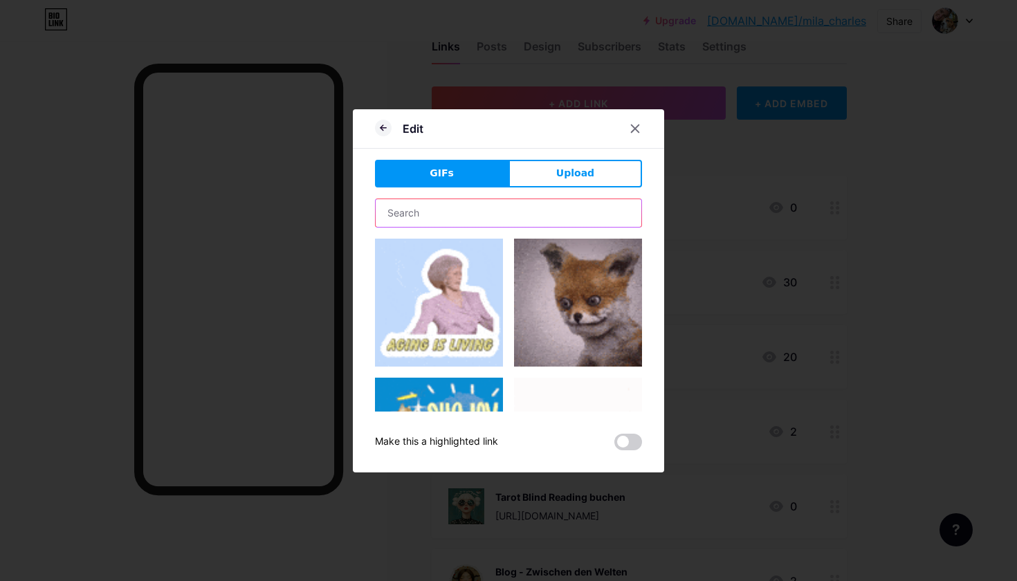
click at [503, 222] on input "text" at bounding box center [509, 213] width 266 height 28
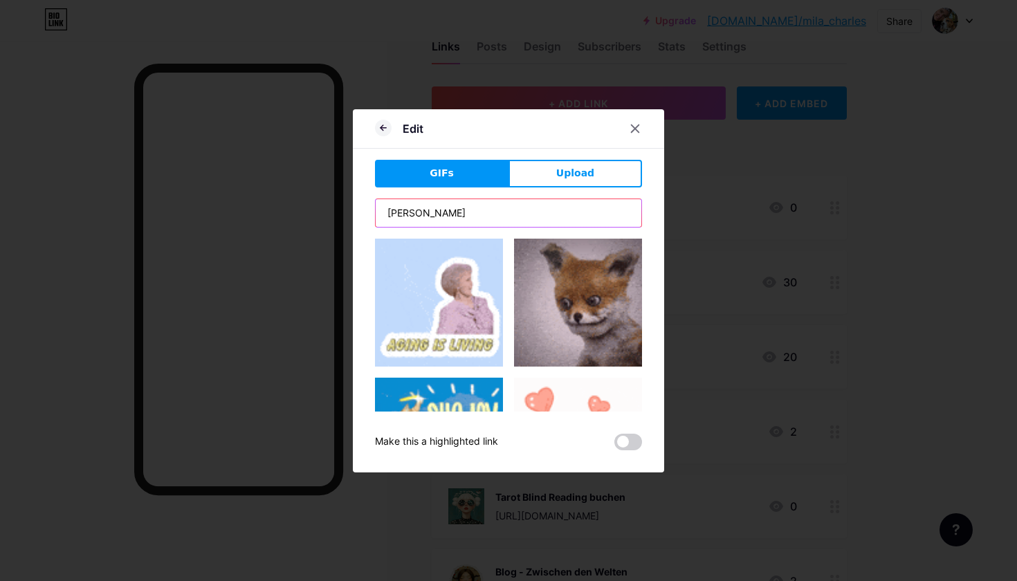
type input "[PERSON_NAME]"
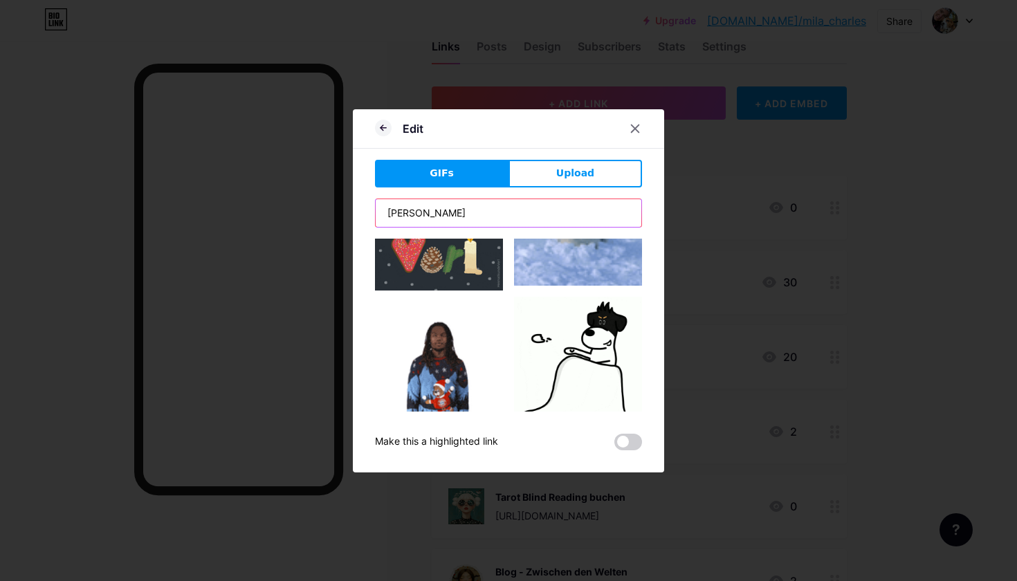
scroll to position [857, 0]
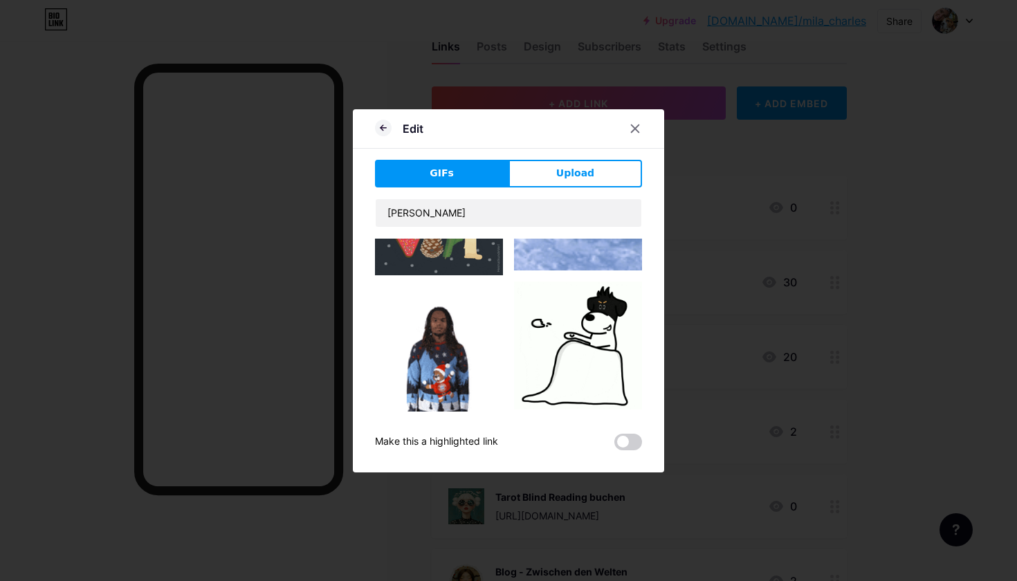
click at [598, 421] on img at bounding box center [578, 490] width 128 height 138
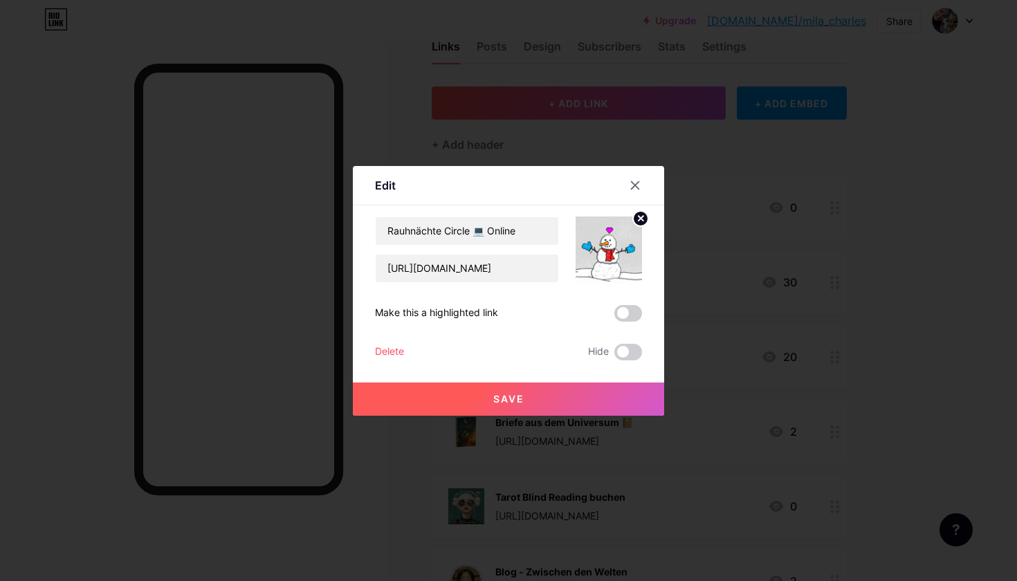
click at [525, 397] on button "Save" at bounding box center [508, 399] width 311 height 33
